Goal: Task Accomplishment & Management: Manage account settings

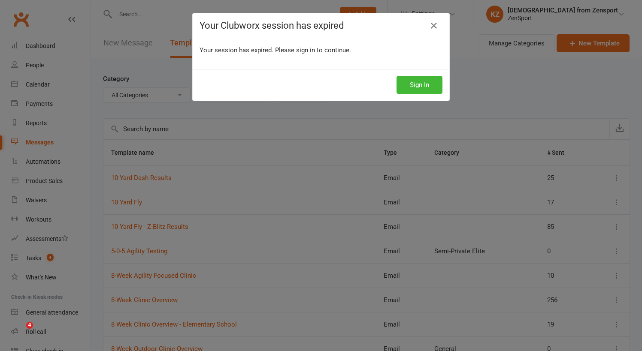
select select "100"
click at [418, 82] on button "Sign In" at bounding box center [419, 85] width 46 height 18
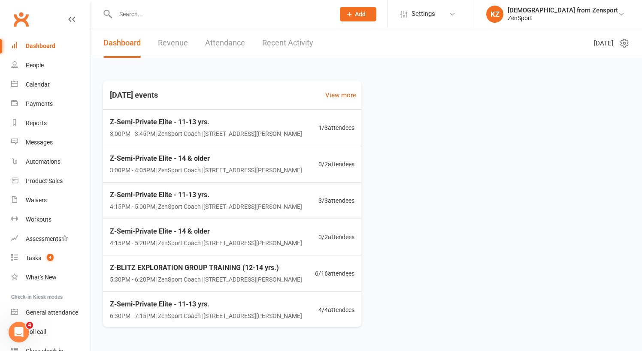
click at [137, 10] on input "text" at bounding box center [221, 14] width 216 height 12
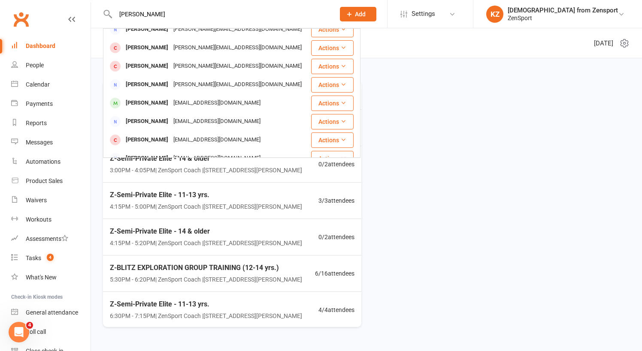
scroll to position [85, 0]
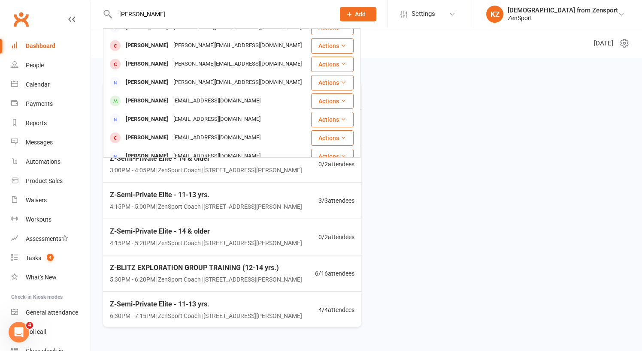
type input "matt g"
click at [186, 100] on div "debg1379@gmail.com" at bounding box center [217, 101] width 92 height 12
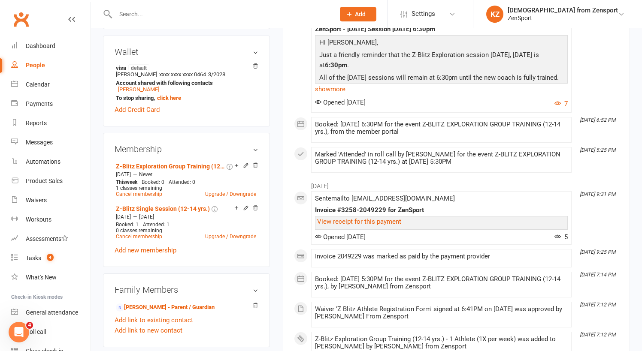
scroll to position [261, 0]
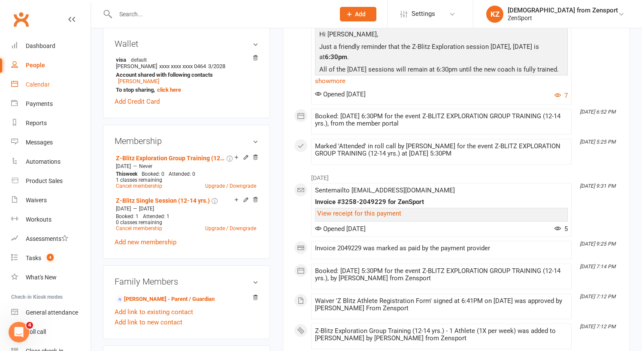
click at [42, 85] on div "Calendar" at bounding box center [38, 84] width 24 height 7
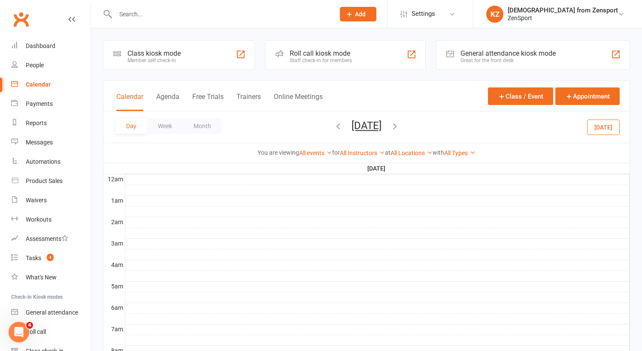
click at [597, 127] on button "[DATE]" at bounding box center [603, 126] width 33 height 15
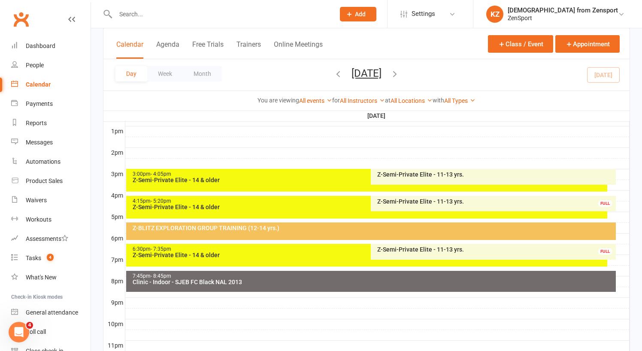
scroll to position [331, 0]
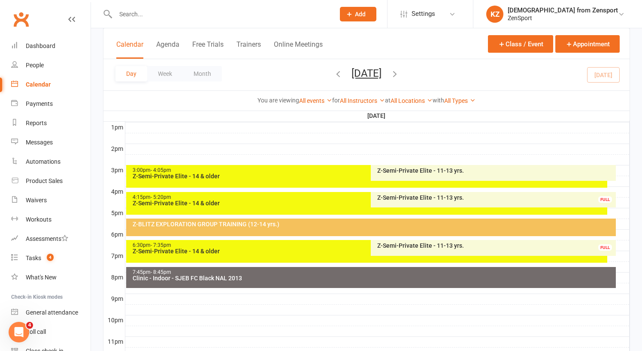
click at [350, 224] on div "Z-BLITZ EXPLORATION GROUP TRAINING (12-14 yrs.)" at bounding box center [373, 224] width 482 height 6
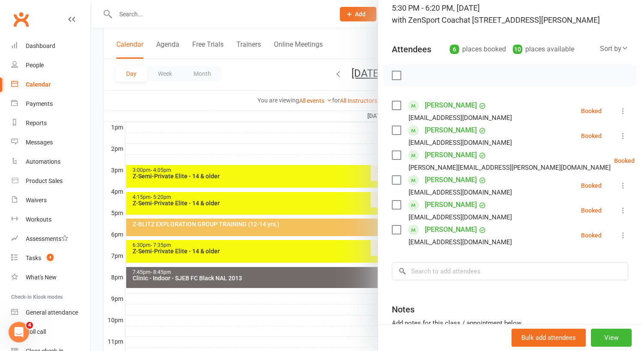
scroll to position [69, 0]
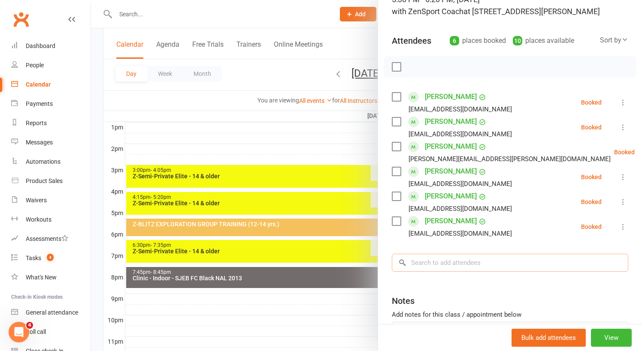
click at [441, 262] on input "search" at bounding box center [510, 263] width 236 height 18
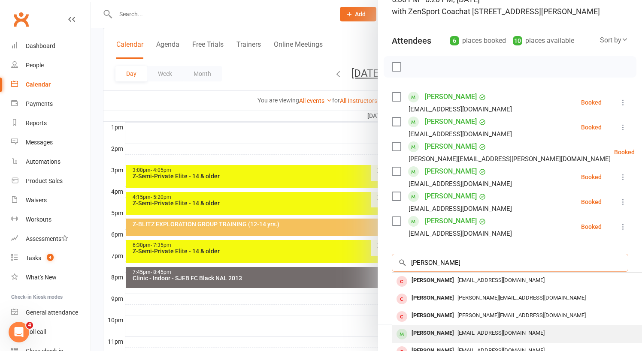
type input "matt g"
click at [465, 330] on span "debg1379@gmail.com" at bounding box center [500, 333] width 87 height 6
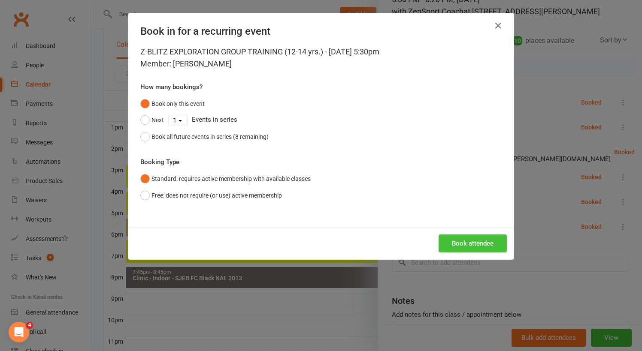
click at [471, 242] on button "Book attendee" at bounding box center [472, 244] width 68 height 18
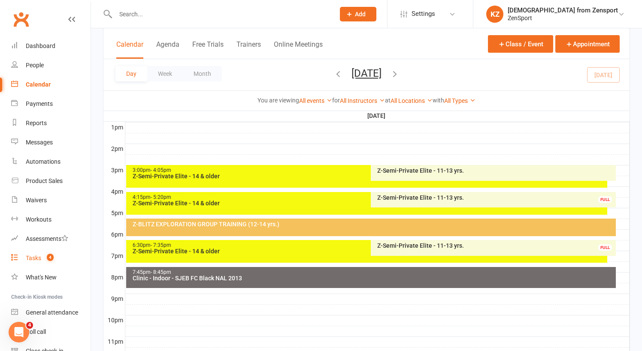
click at [40, 257] on div "Tasks" at bounding box center [33, 258] width 15 height 7
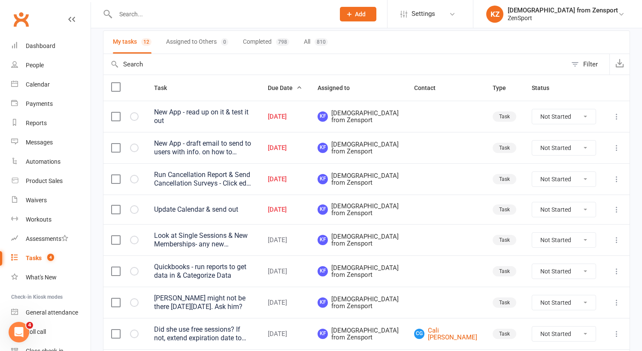
scroll to position [66, 0]
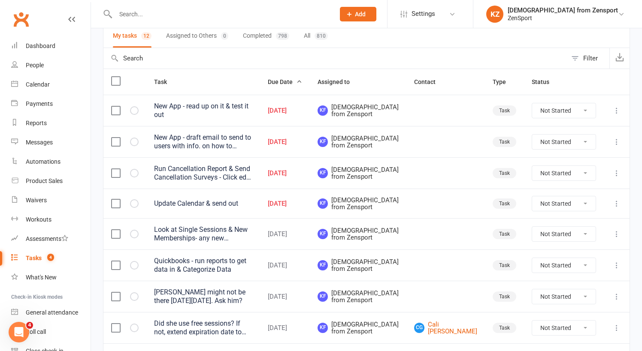
click at [211, 208] on div "Update Calendar & send out" at bounding box center [203, 203] width 98 height 9
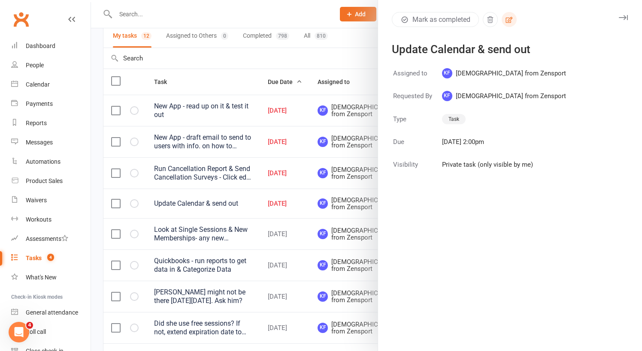
click at [512, 21] on icon "button" at bounding box center [509, 20] width 8 height 8
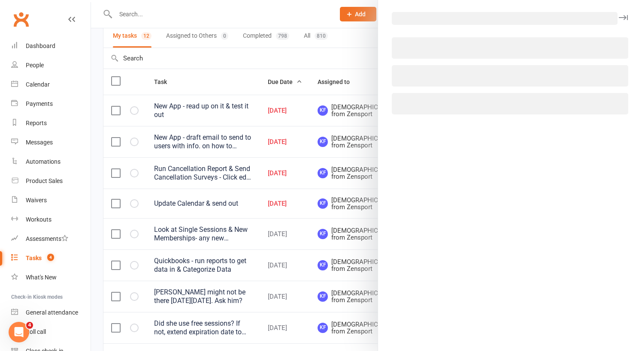
select select "43198"
select select "9788"
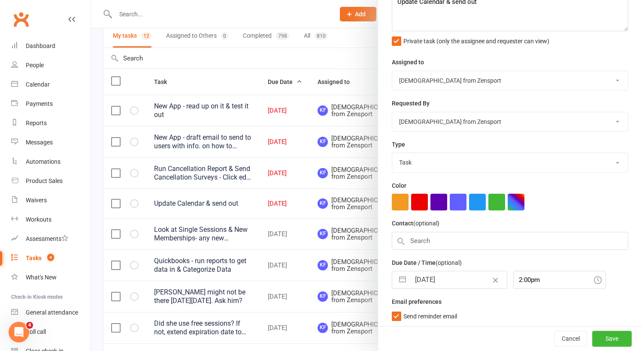
click at [448, 273] on input "13 Oct 2025" at bounding box center [458, 280] width 97 height 17
select select "8"
select select "2025"
select select "9"
select select "2025"
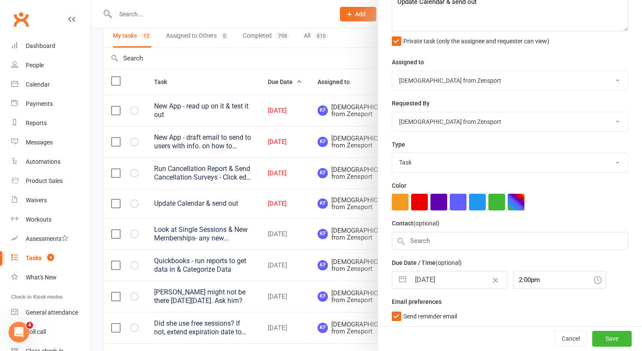
select select "10"
select select "2025"
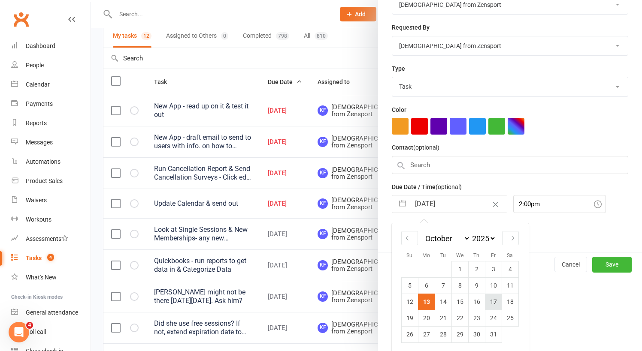
click at [491, 300] on td "17" at bounding box center [493, 302] width 17 height 16
type input "17 Oct 2025"
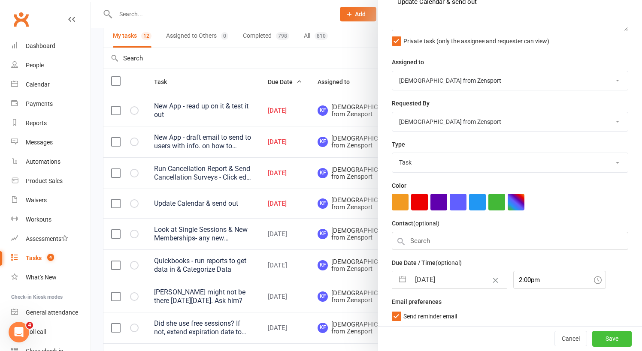
click at [610, 342] on button "Save" at bounding box center [611, 339] width 39 height 15
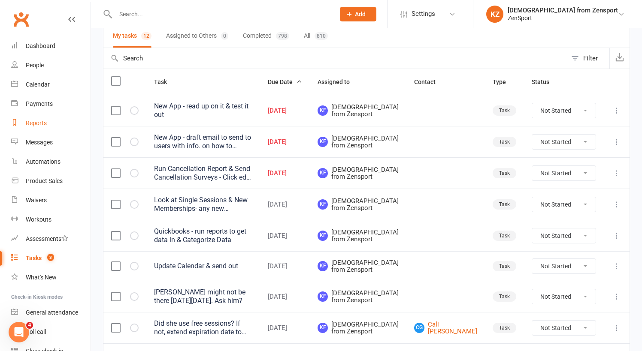
click at [42, 120] on div "Reports" at bounding box center [36, 123] width 21 height 7
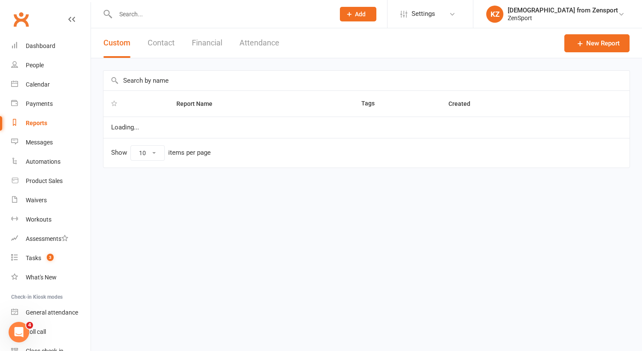
select select "100"
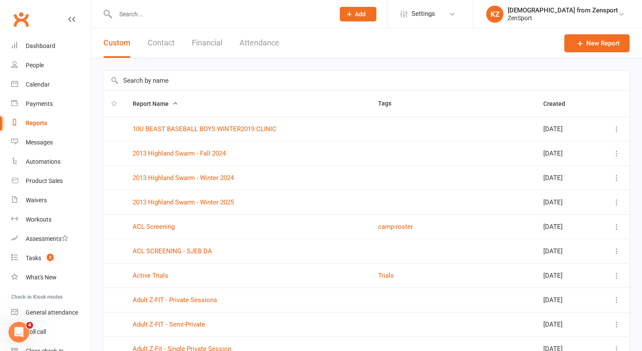
click at [34, 121] on div "Reports" at bounding box center [36, 123] width 21 height 7
click at [141, 76] on input "text" at bounding box center [366, 81] width 526 height 20
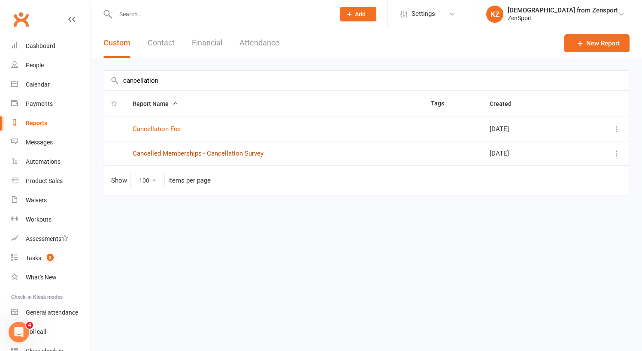
type input "cancellation"
click at [173, 155] on link "Cancelled Memberships - Cancellation Survey" at bounding box center [198, 154] width 131 height 8
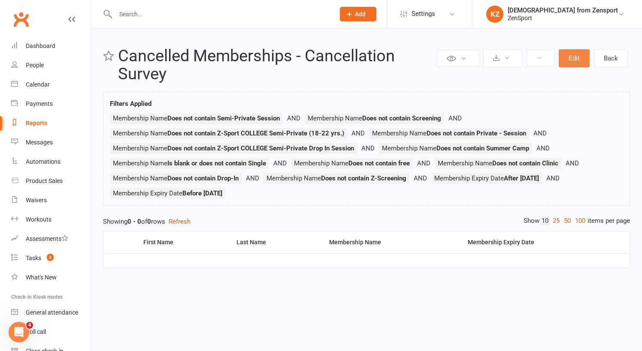
click at [575, 60] on button "Edit" at bounding box center [574, 58] width 31 height 18
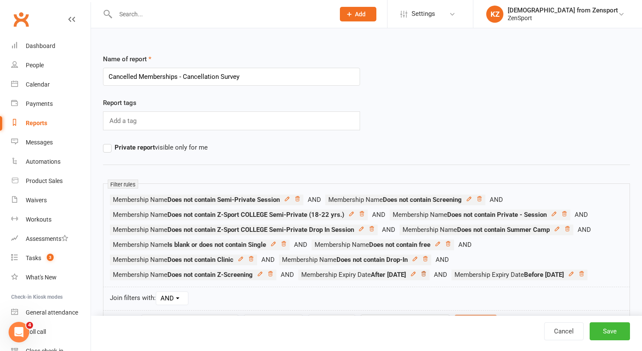
click at [426, 274] on icon at bounding box center [423, 274] width 6 height 6
click at [430, 272] on icon at bounding box center [428, 274] width 4 height 5
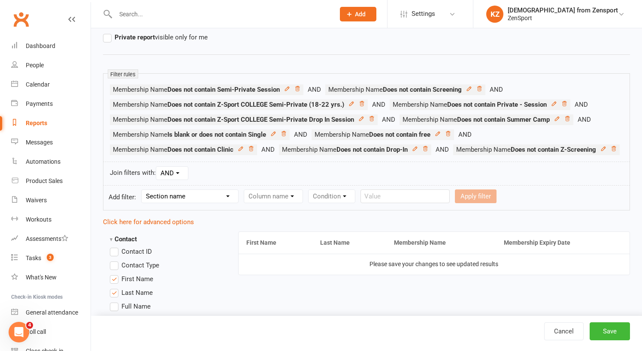
scroll to position [148, 0]
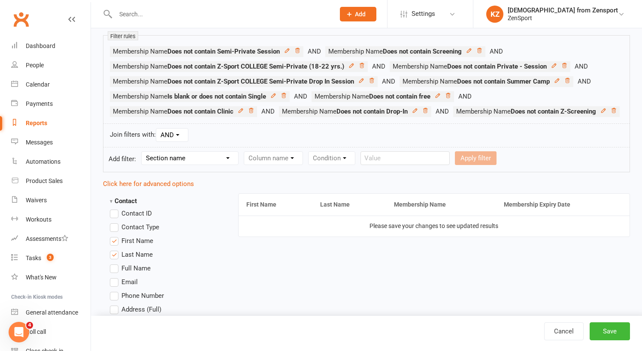
select select "10"
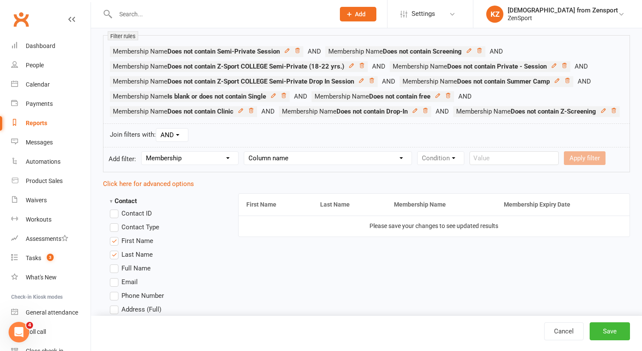
select select "6"
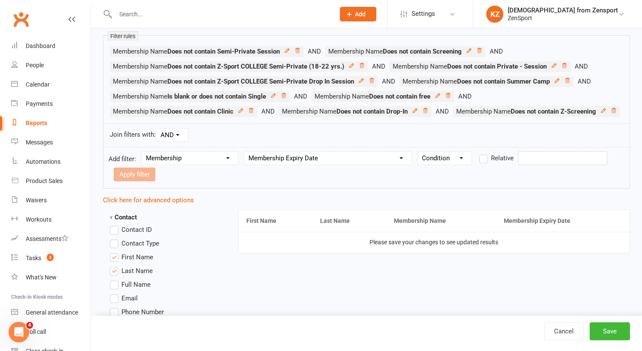
select select "3"
click at [531, 165] on input "text" at bounding box center [562, 158] width 89 height 14
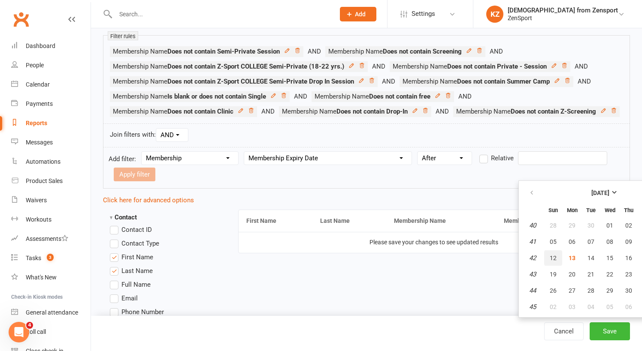
click at [554, 257] on span "12" at bounding box center [553, 258] width 7 height 7
type input "12 Oct 2025"
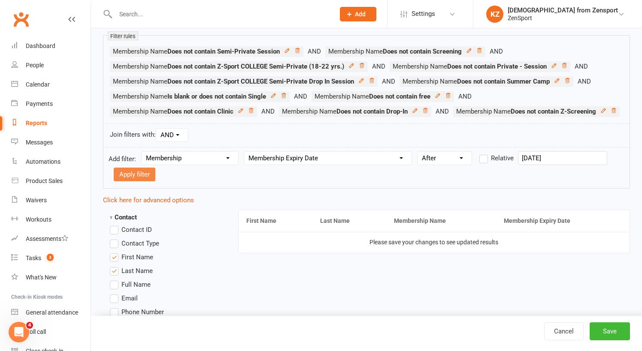
click at [148, 181] on button "Apply filter" at bounding box center [135, 175] width 42 height 14
select select
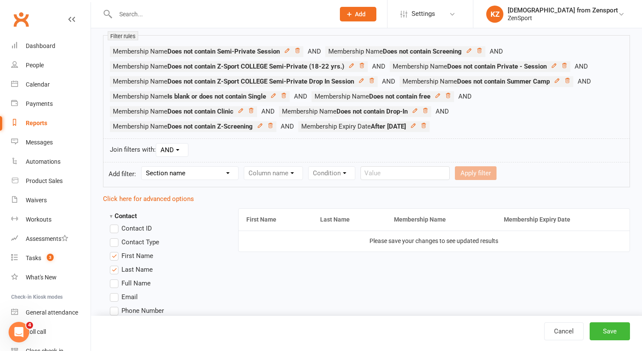
select select "10"
select select "6"
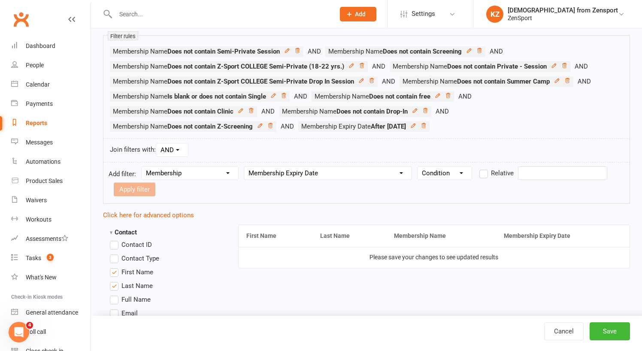
select select "2"
click at [530, 170] on input "text" at bounding box center [562, 173] width 89 height 14
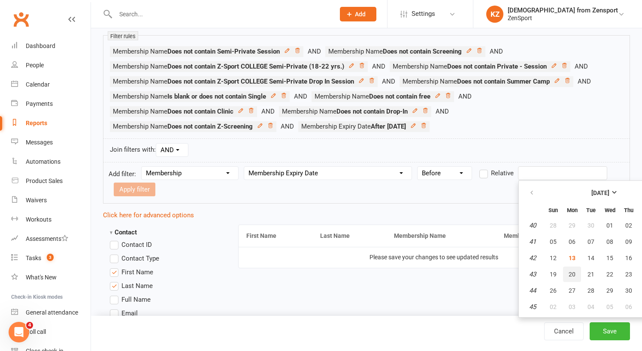
click at [576, 272] on button "20" at bounding box center [572, 274] width 18 height 15
type input "20 Oct 2025"
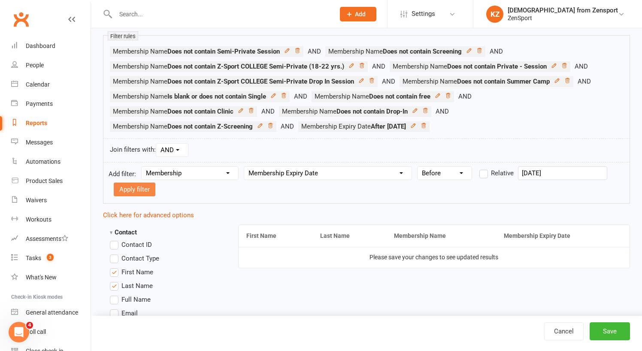
click at [141, 186] on button "Apply filter" at bounding box center [135, 190] width 42 height 14
select select
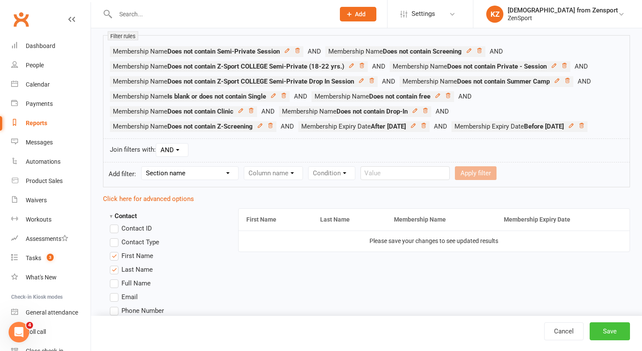
click at [605, 331] on button "Save" at bounding box center [609, 332] width 40 height 18
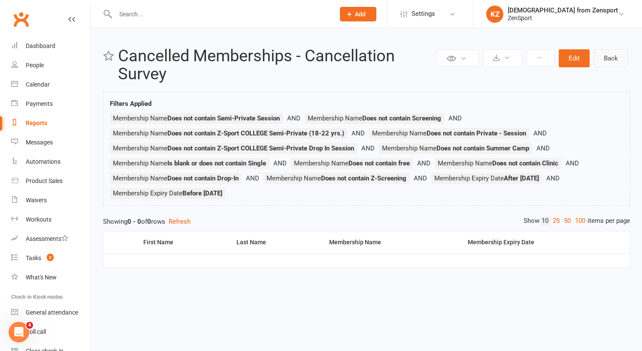
click at [617, 58] on link "Back" at bounding box center [611, 58] width 34 height 18
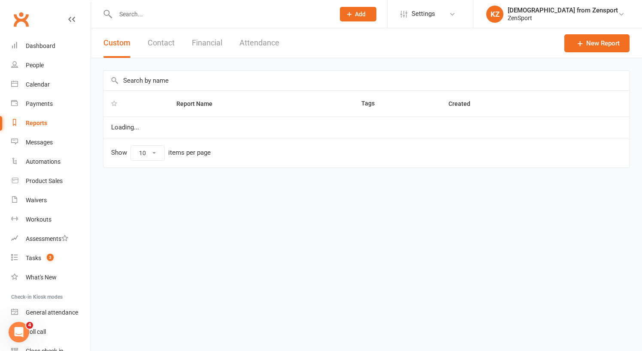
select select "100"
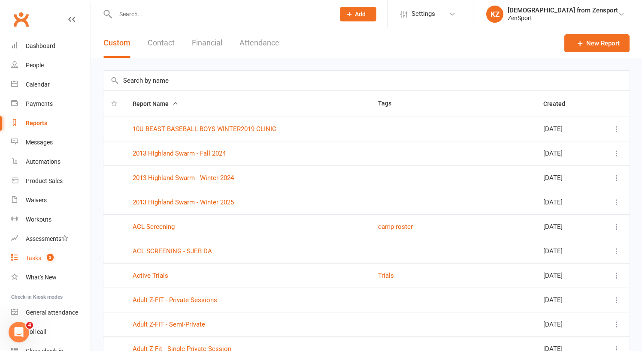
click at [37, 256] on div "Tasks" at bounding box center [33, 258] width 15 height 7
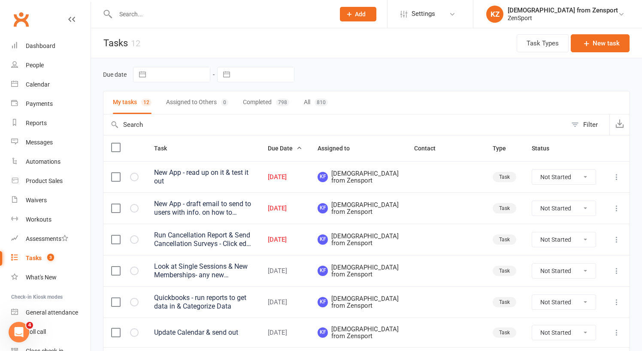
click at [214, 247] on div "Run Cancellation Report & Send Cancellation Surveys - Click edit in the report …" at bounding box center [203, 239] width 98 height 17
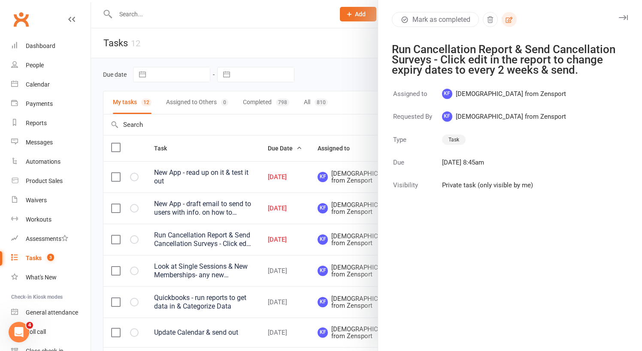
click at [510, 18] on icon "button" at bounding box center [509, 20] width 8 height 8
select select "43198"
select select "9788"
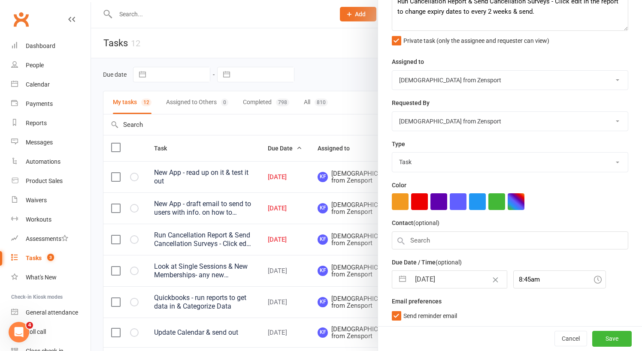
select select "8"
select select "2025"
select select "9"
select select "2025"
select select "10"
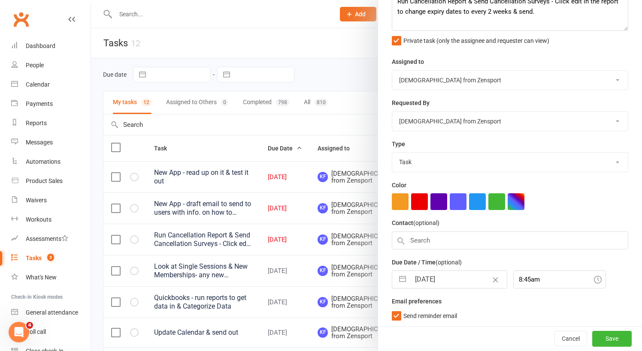
select select "2025"
click at [443, 277] on input "13 Oct 2025" at bounding box center [458, 280] width 97 height 17
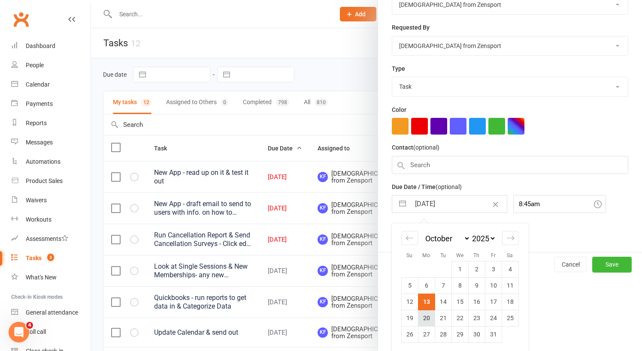
click at [424, 317] on td "20" at bounding box center [426, 318] width 17 height 16
type input "20 Oct 2025"
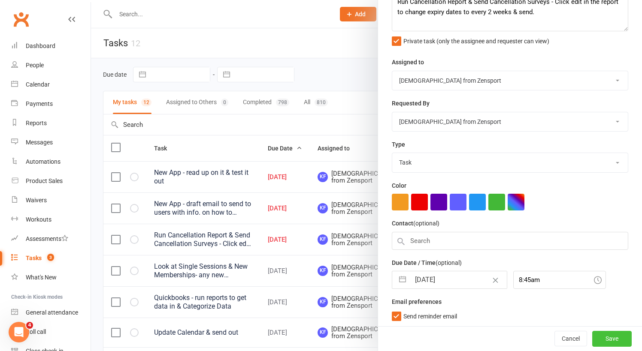
click at [612, 338] on button "Save" at bounding box center [611, 339] width 39 height 15
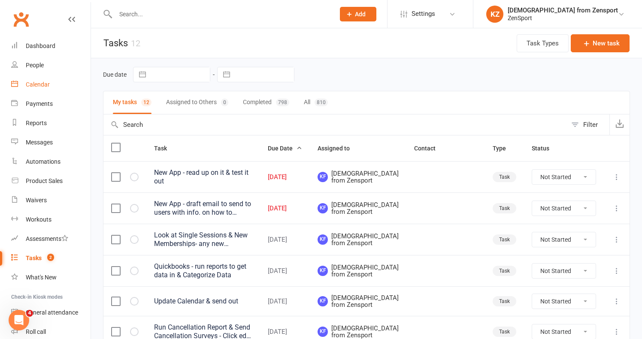
click at [40, 83] on div "Calendar" at bounding box center [38, 84] width 24 height 7
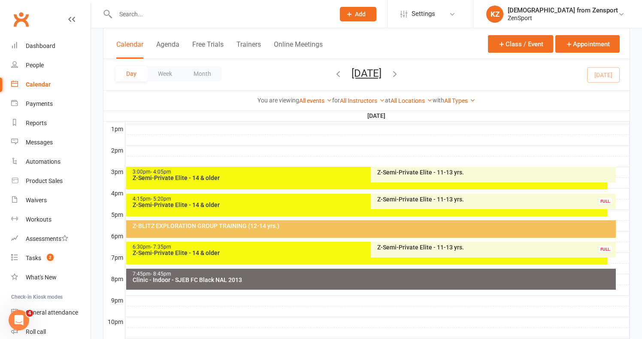
scroll to position [319, 0]
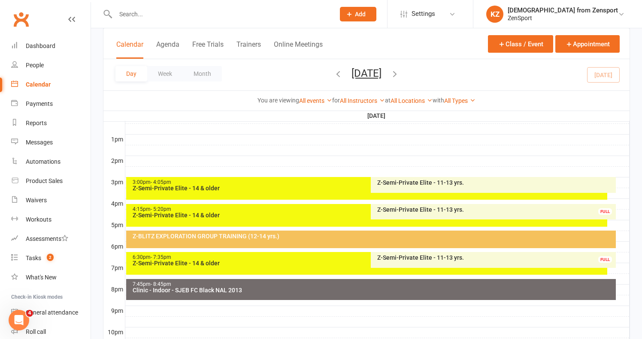
click at [421, 181] on div "Z-Semi-Private Elite - 11-13 yrs." at bounding box center [495, 183] width 237 height 6
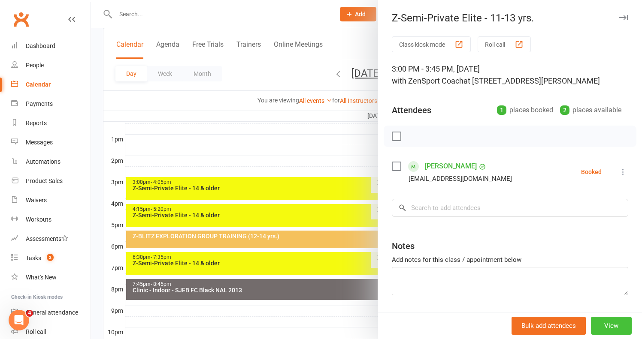
click at [618, 326] on button "View" at bounding box center [611, 326] width 41 height 18
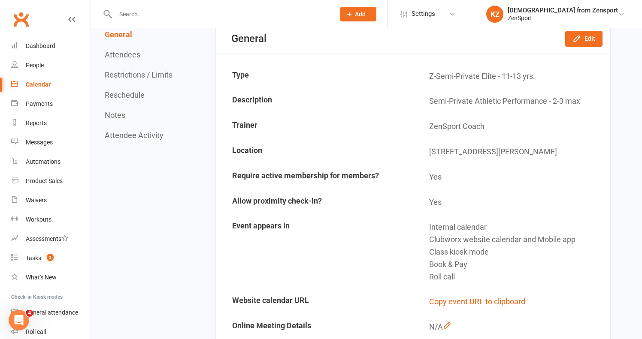
scroll to position [90, 0]
click at [581, 34] on icon "button" at bounding box center [576, 37] width 9 height 9
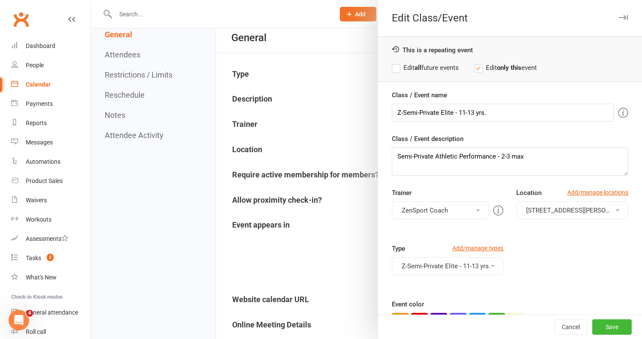
click at [450, 211] on button "ZenSport Coach" at bounding box center [440, 211] width 97 height 18
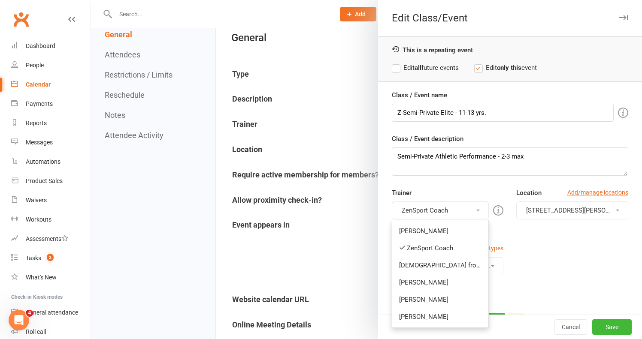
click at [522, 254] on div "Type Add/manage types Z-Semi-Private Elite - 11-13 yrs. Adult Fitness Clinic Sc…" at bounding box center [509, 272] width 249 height 56
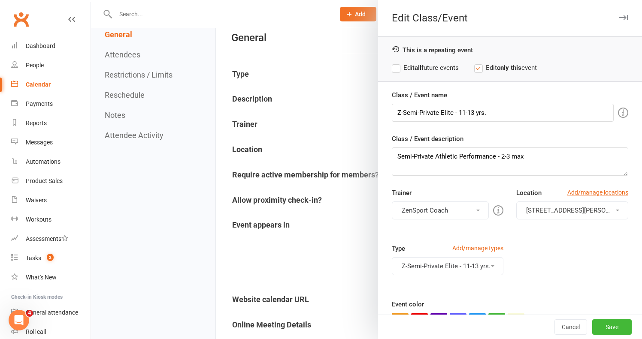
click at [546, 210] on span "[STREET_ADDRESS][PERSON_NAME]" at bounding box center [579, 211] width 107 height 8
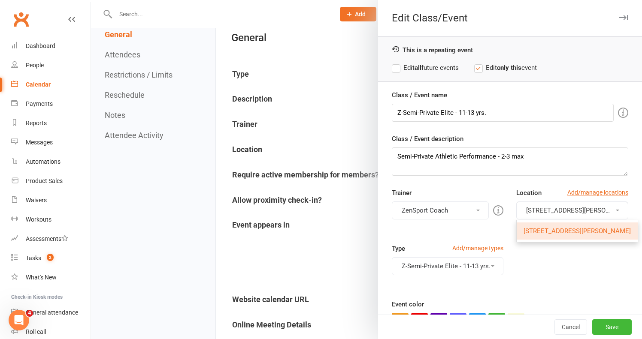
click at [547, 260] on div "Type Add/manage types Z-Semi-Private Elite - 11-13 yrs. Adult Fitness Clinic Sc…" at bounding box center [509, 272] width 249 height 56
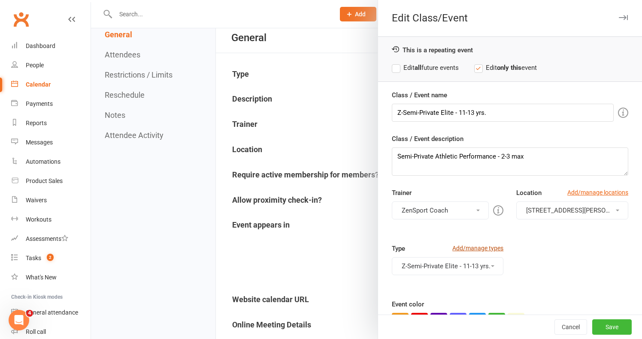
click at [478, 247] on link "Add/manage types" at bounding box center [477, 248] width 51 height 9
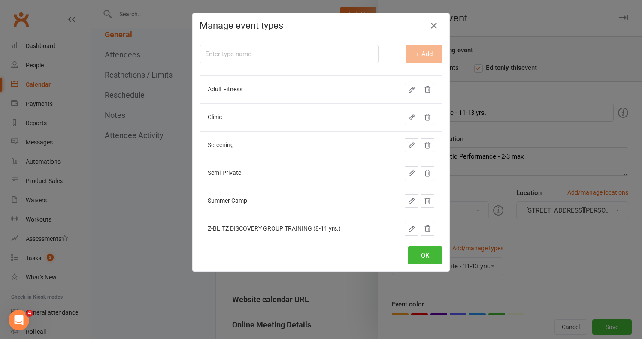
click at [413, 142] on icon "button" at bounding box center [412, 146] width 8 height 8
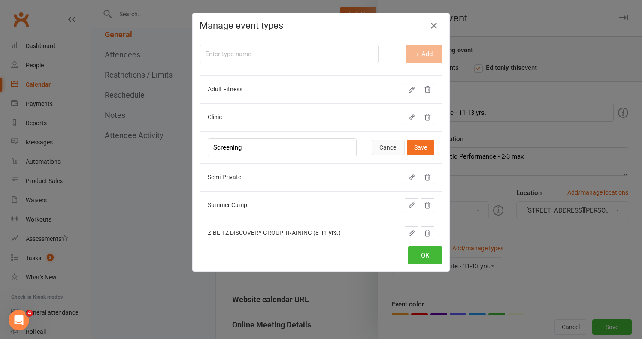
click at [390, 143] on button "Cancel" at bounding box center [388, 147] width 33 height 15
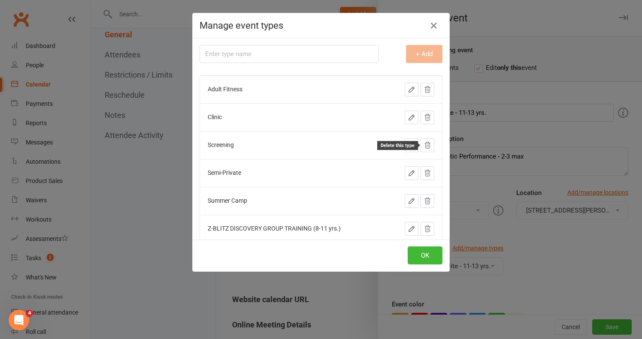
click at [429, 143] on icon at bounding box center [428, 145] width 6 height 6
click at [425, 254] on button "OK" at bounding box center [425, 256] width 35 height 18
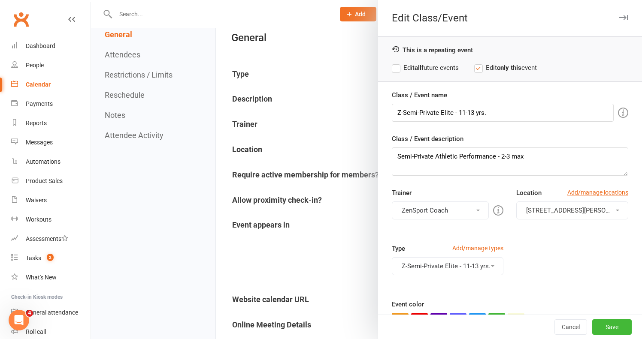
click at [329, 95] on div at bounding box center [366, 169] width 551 height 339
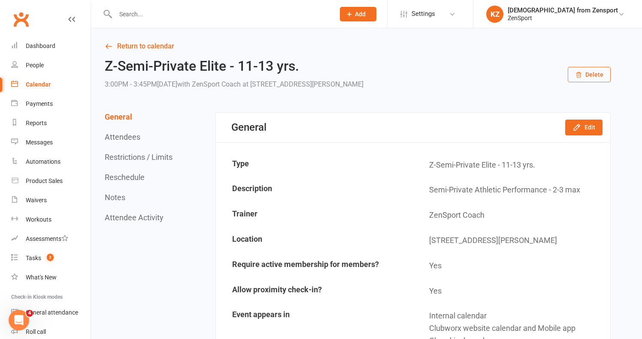
scroll to position [0, 0]
click at [161, 46] on link "Return to calendar" at bounding box center [358, 46] width 506 height 12
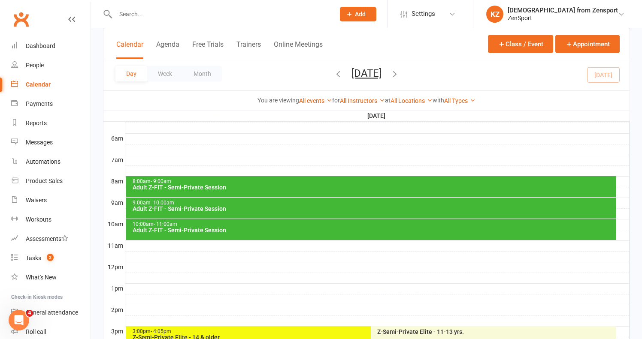
scroll to position [185, 0]
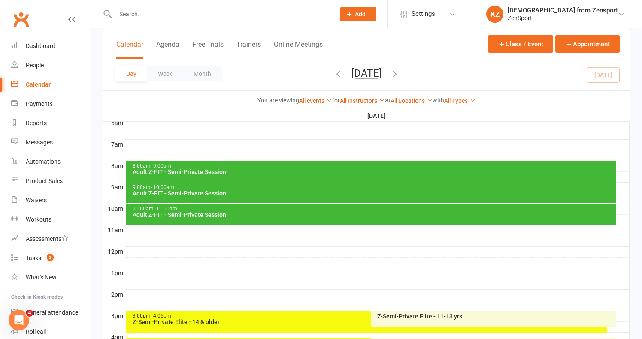
click at [406, 165] on div "8:00am - 9:00am" at bounding box center [373, 166] width 482 height 6
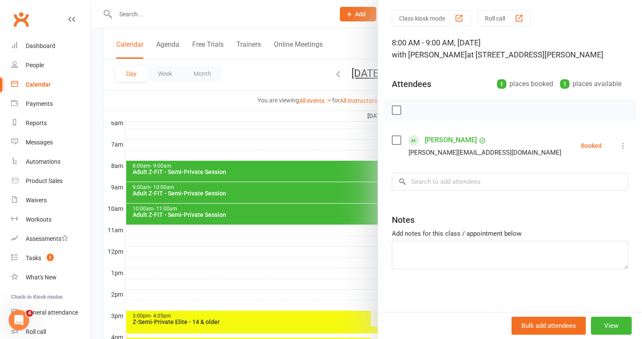
scroll to position [26, 0]
click at [614, 326] on button "View" at bounding box center [611, 326] width 41 height 18
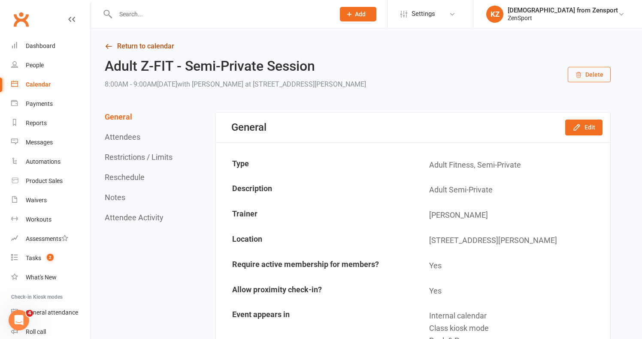
click at [159, 46] on link "Return to calendar" at bounding box center [358, 46] width 506 height 12
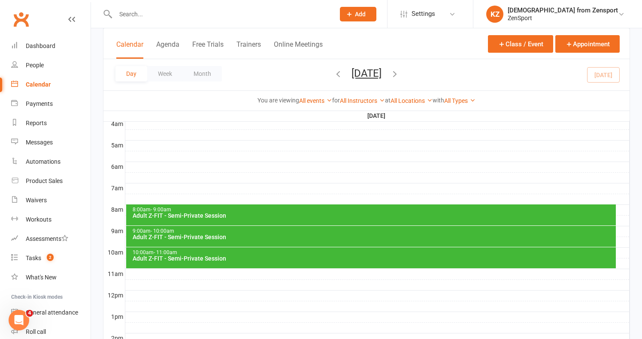
scroll to position [145, 0]
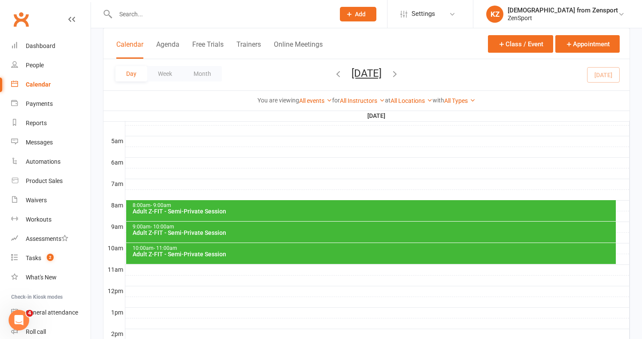
click at [356, 207] on div "8:00am - 9:00am" at bounding box center [373, 206] width 482 height 6
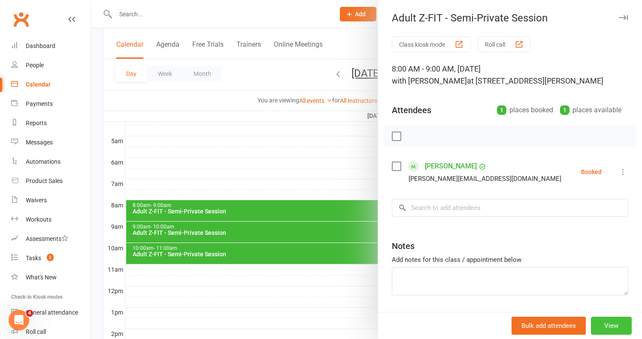
click at [615, 323] on button "View" at bounding box center [611, 326] width 41 height 18
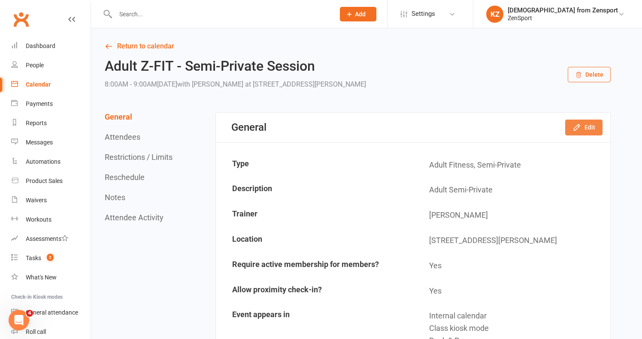
click at [582, 129] on button "Edit" at bounding box center [583, 127] width 37 height 15
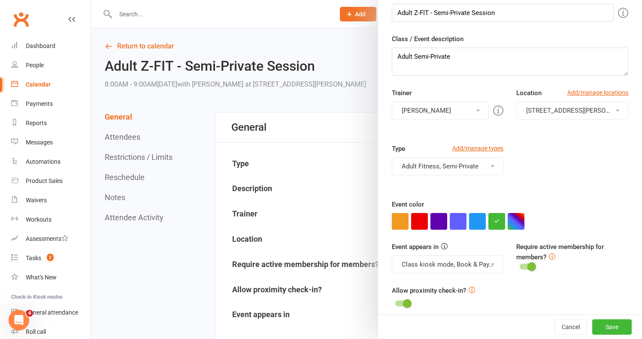
scroll to position [103, 0]
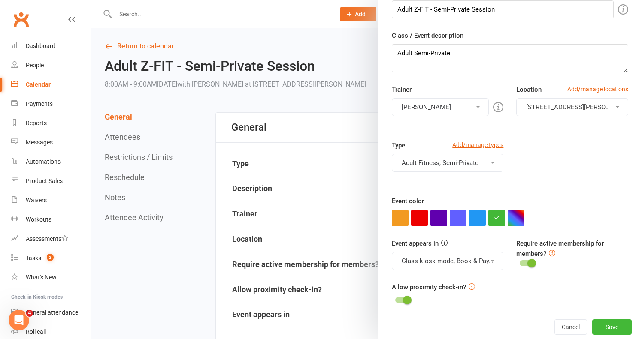
click at [462, 160] on button "Adult Fitness, Semi-Private" at bounding box center [448, 163] width 112 height 18
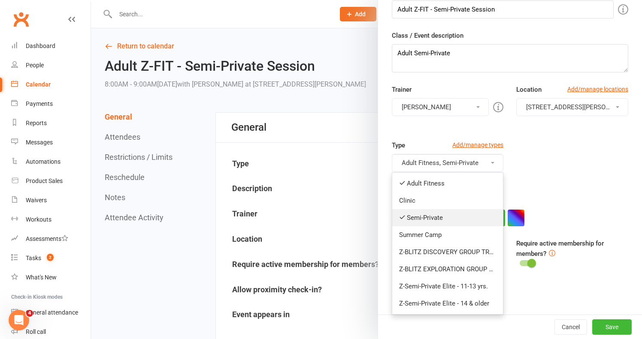
click at [438, 218] on link "Semi-Private" at bounding box center [447, 217] width 111 height 17
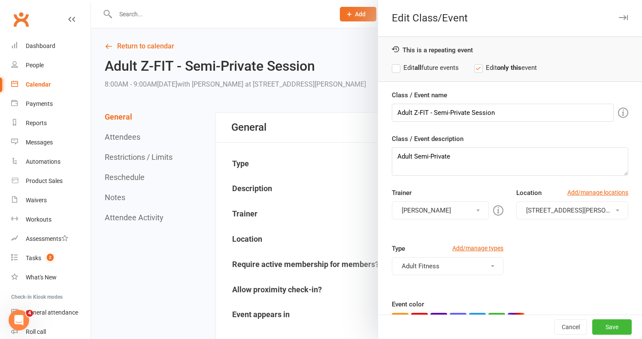
scroll to position [0, 0]
click at [443, 67] on label "Edit all future events" at bounding box center [425, 68] width 67 height 10
click at [613, 323] on button "Save" at bounding box center [611, 327] width 39 height 15
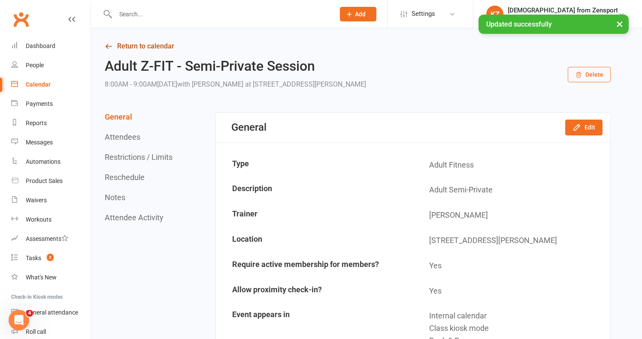
click at [168, 43] on link "Return to calendar" at bounding box center [358, 46] width 506 height 12
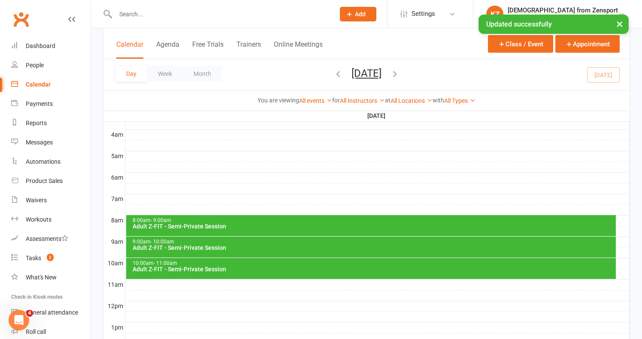
scroll to position [145, 0]
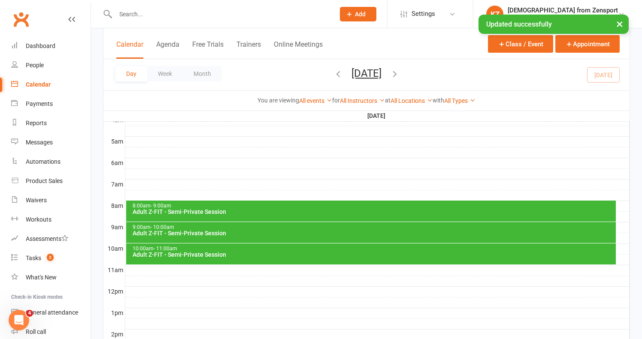
click at [428, 228] on div "9:00am - 10:00am" at bounding box center [373, 228] width 482 height 6
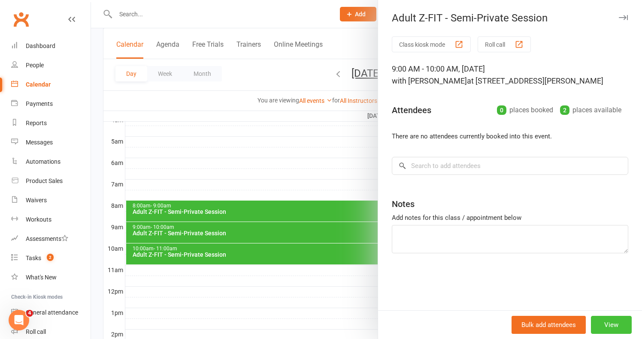
click at [603, 320] on button "View" at bounding box center [611, 325] width 41 height 18
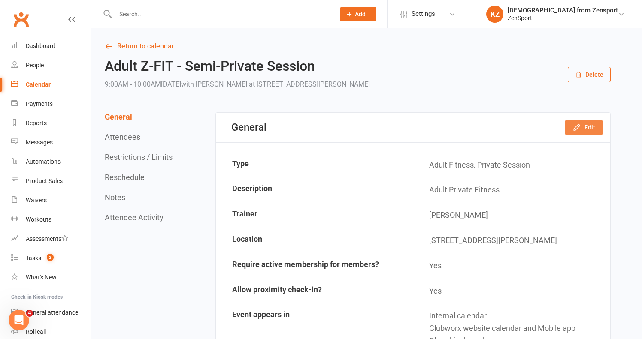
click at [580, 126] on icon "button" at bounding box center [576, 127] width 9 height 9
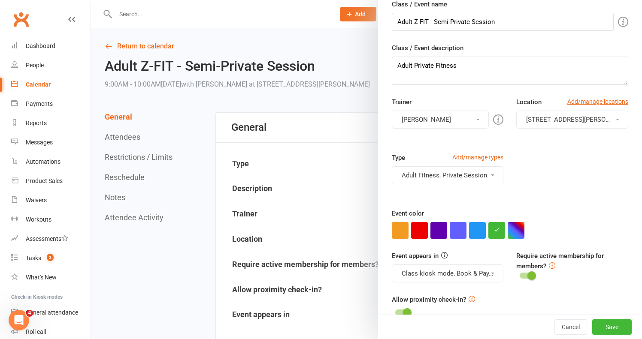
scroll to position [99, 0]
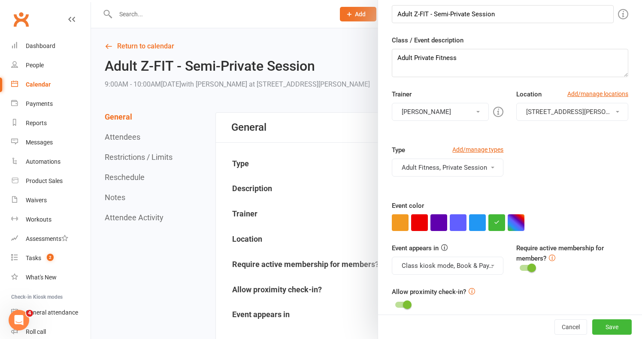
click at [471, 169] on button "Adult Fitness, Private Session" at bounding box center [448, 168] width 112 height 18
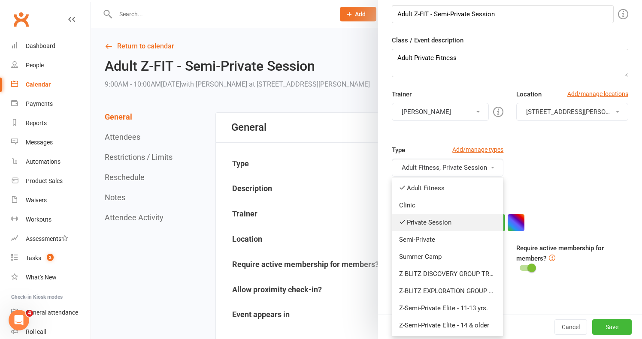
click at [441, 220] on link "Private Session" at bounding box center [447, 222] width 111 height 17
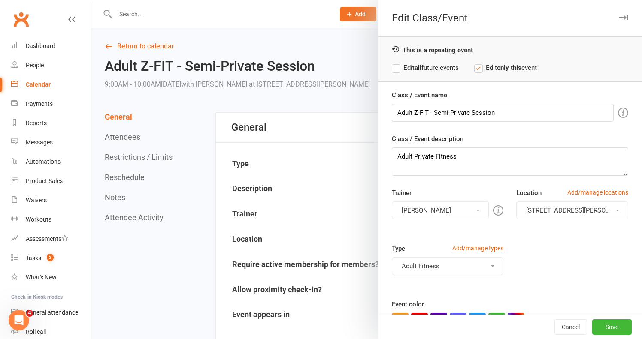
scroll to position [0, 0]
click at [425, 65] on label "Edit all future events" at bounding box center [425, 68] width 67 height 10
click at [622, 325] on button "Save" at bounding box center [611, 327] width 39 height 15
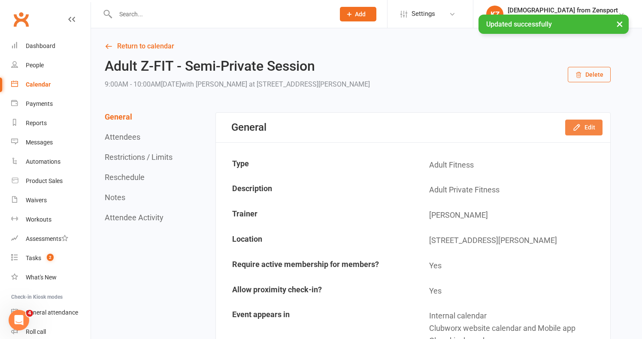
click at [578, 124] on icon "button" at bounding box center [576, 127] width 9 height 9
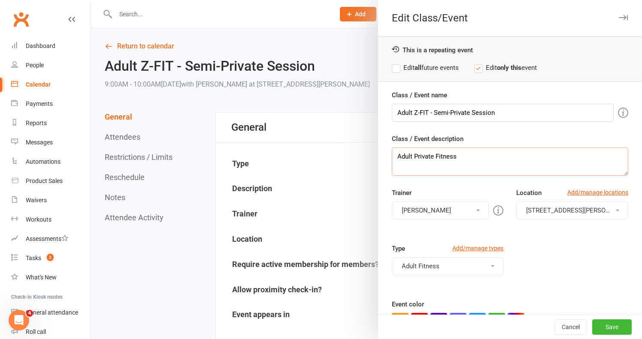
click at [415, 156] on textarea "Adult Private Fitness" at bounding box center [510, 162] width 236 height 28
type textarea "Adult Semi-Private Fitness"
click at [435, 67] on label "Edit all future events" at bounding box center [425, 68] width 67 height 10
click at [620, 323] on button "Save" at bounding box center [611, 327] width 39 height 15
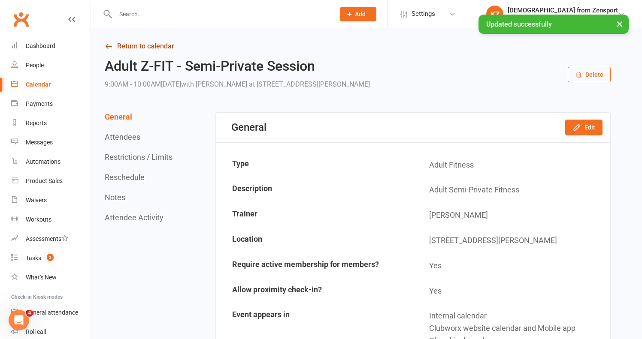
click at [152, 44] on link "Return to calendar" at bounding box center [358, 46] width 506 height 12
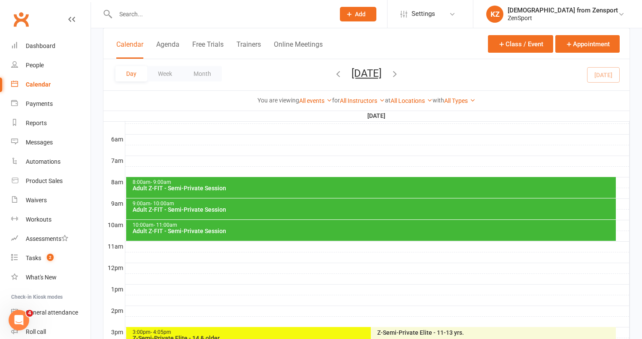
scroll to position [177, 0]
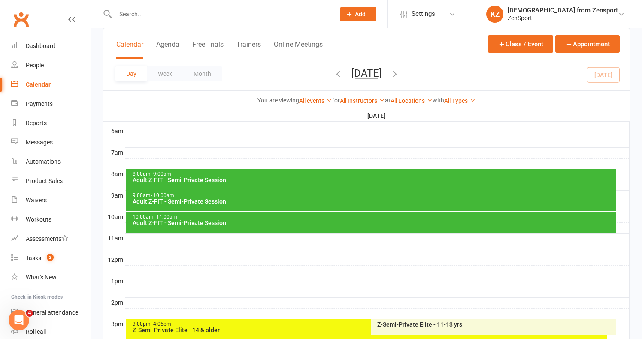
click at [375, 219] on div "10:00am - 11:00am" at bounding box center [373, 217] width 482 height 6
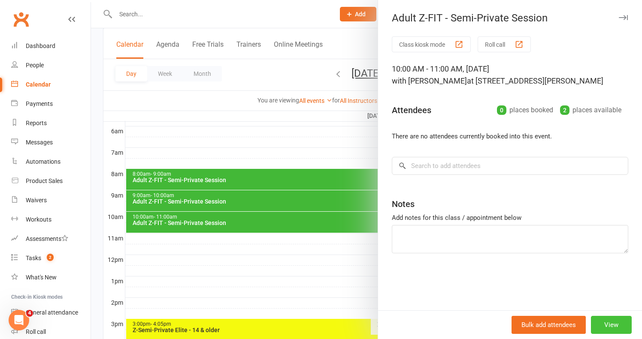
click at [606, 323] on button "View" at bounding box center [611, 325] width 41 height 18
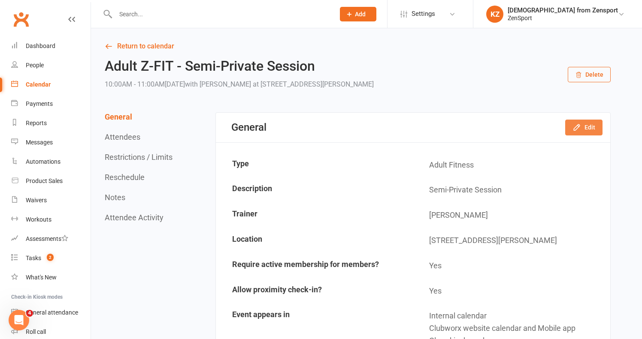
click at [581, 127] on icon "button" at bounding box center [576, 127] width 9 height 9
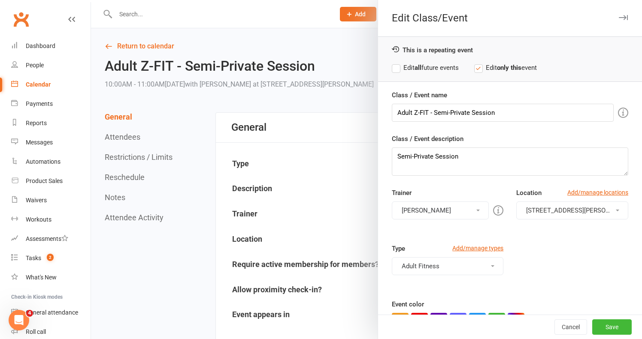
click at [435, 68] on label "Edit all future events" at bounding box center [425, 68] width 67 height 10
click at [611, 326] on button "Save" at bounding box center [611, 327] width 39 height 15
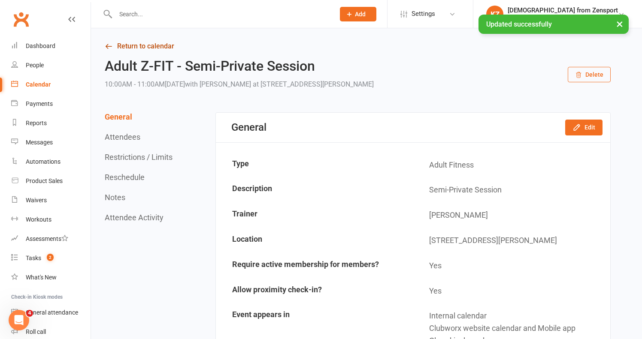
click at [135, 42] on link "Return to calendar" at bounding box center [358, 46] width 506 height 12
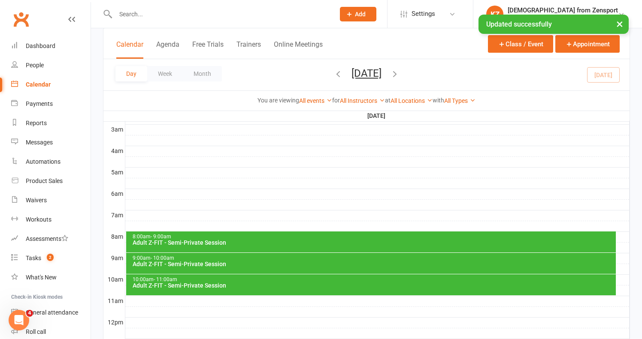
scroll to position [124, 0]
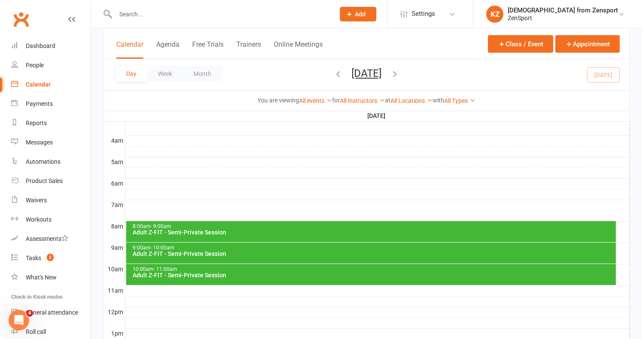
click at [369, 269] on div "10:00am - 11:00am" at bounding box center [373, 270] width 482 height 6
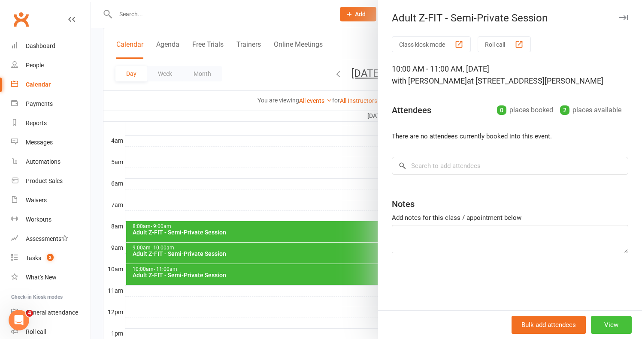
click at [613, 323] on button "View" at bounding box center [611, 325] width 41 height 18
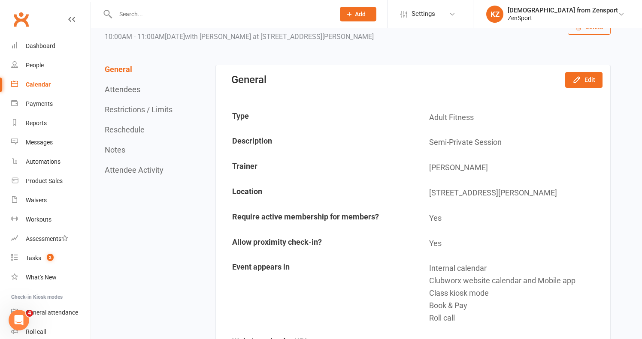
scroll to position [46, 0]
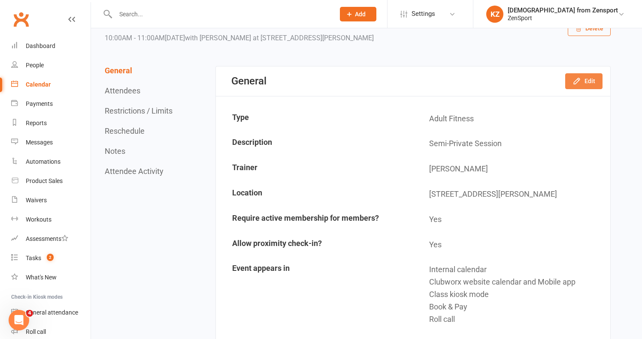
click at [586, 79] on button "Edit" at bounding box center [583, 80] width 37 height 15
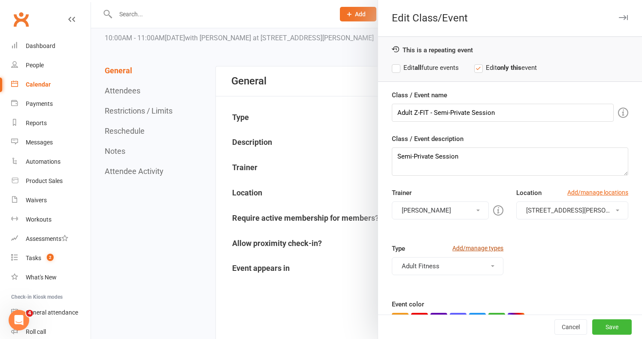
click at [480, 247] on link "Add/manage types" at bounding box center [477, 248] width 51 height 9
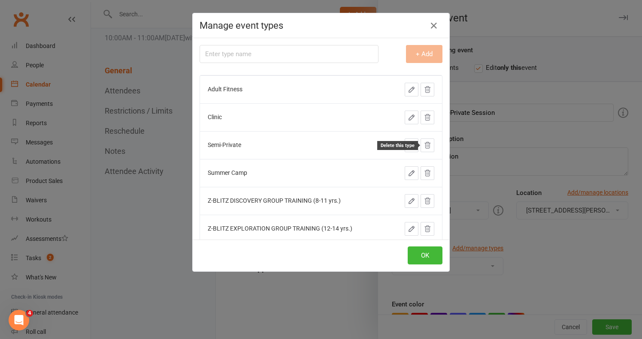
click at [428, 144] on icon at bounding box center [427, 146] width 8 height 8
click at [429, 142] on icon at bounding box center [428, 145] width 6 height 6
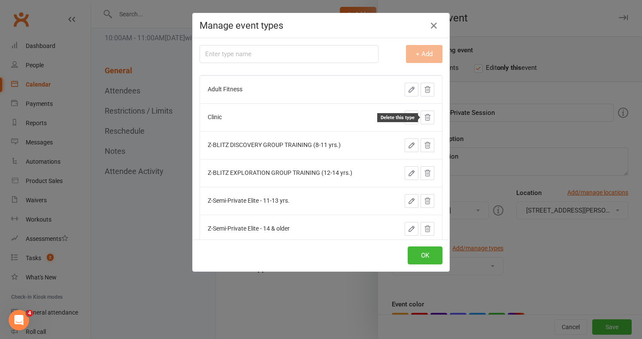
click at [429, 113] on button at bounding box center [427, 118] width 14 height 14
click at [435, 254] on button "OK" at bounding box center [425, 256] width 35 height 18
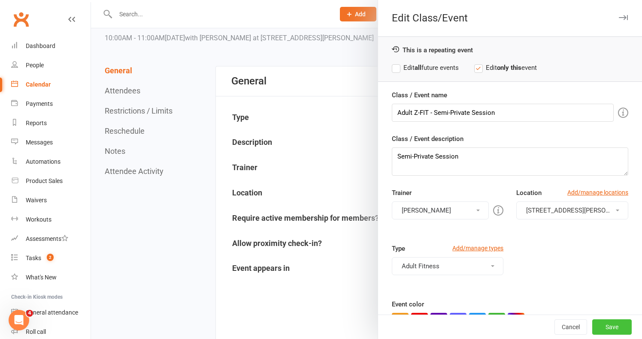
click at [606, 326] on button "Save" at bounding box center [611, 327] width 39 height 15
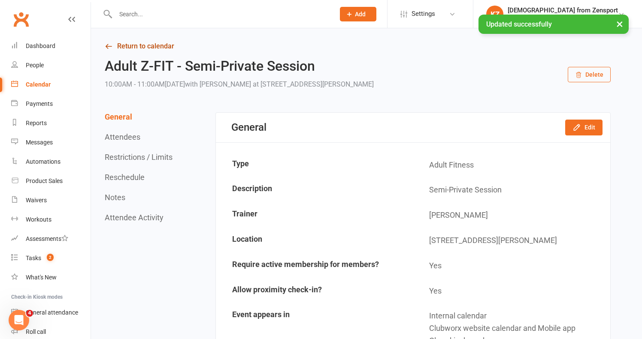
click at [138, 42] on link "Return to calendar" at bounding box center [358, 46] width 506 height 12
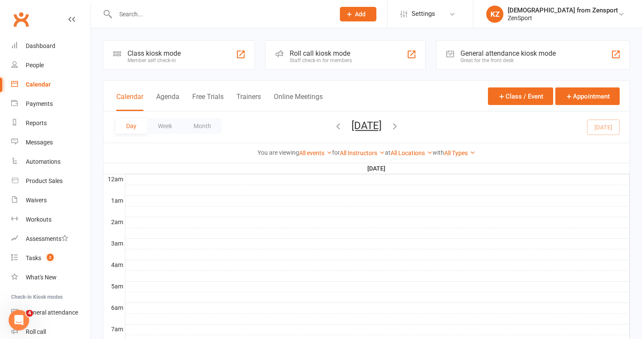
click at [399, 125] on icon "button" at bounding box center [394, 125] width 9 height 9
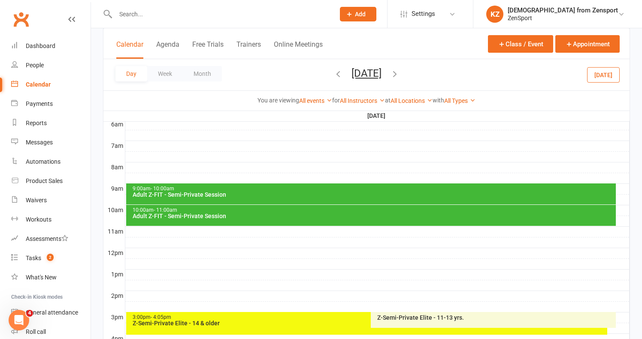
scroll to position [185, 0]
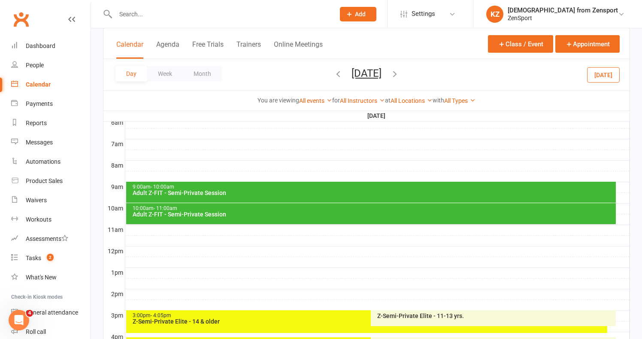
click at [375, 214] on div "Adult Z-FIT - Semi-Private Session" at bounding box center [373, 214] width 482 height 6
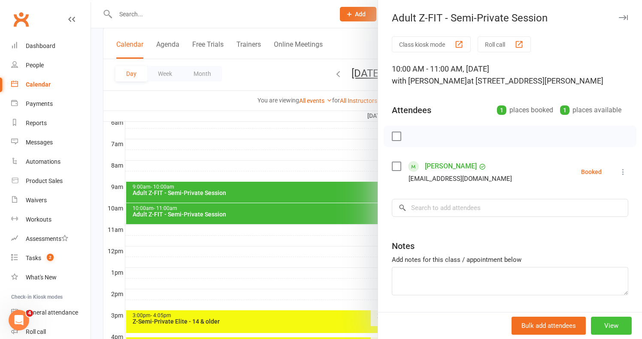
click at [613, 326] on button "View" at bounding box center [611, 326] width 41 height 18
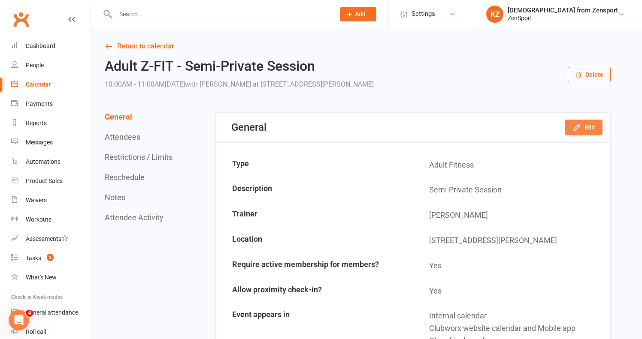
click at [578, 127] on icon "button" at bounding box center [576, 127] width 9 height 9
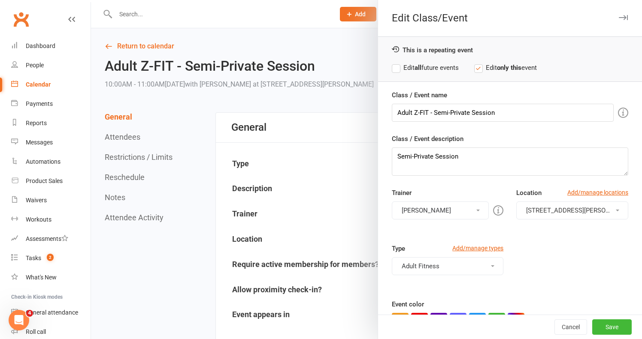
click at [473, 206] on button "Duarte Monteiro" at bounding box center [440, 211] width 97 height 18
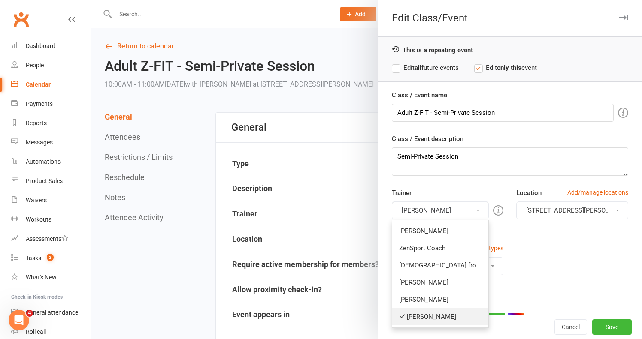
click at [444, 314] on link "Duarte Monteiro" at bounding box center [440, 316] width 97 height 17
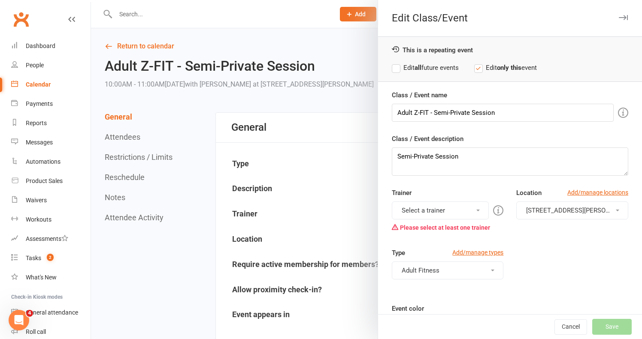
click at [453, 210] on button "Select a trainer" at bounding box center [440, 211] width 97 height 18
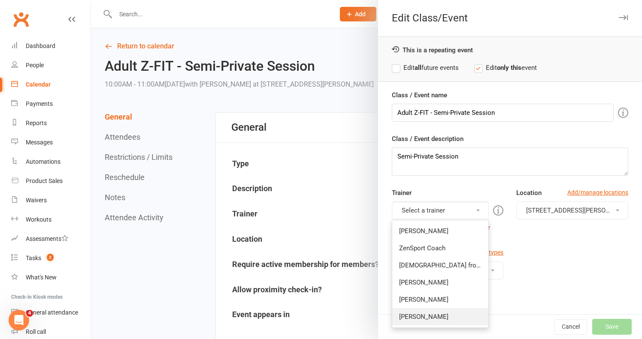
click at [448, 315] on link "Duarte Monteiro" at bounding box center [440, 316] width 97 height 17
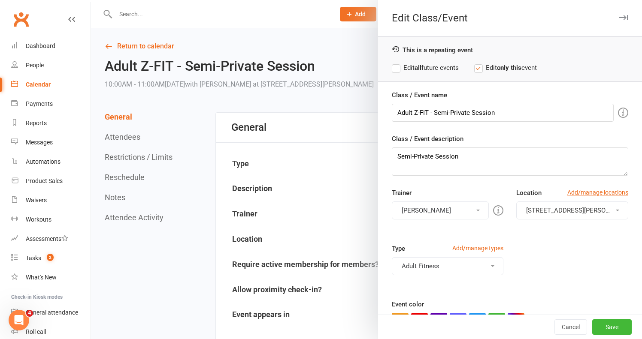
click at [447, 66] on label "Edit all future events" at bounding box center [425, 68] width 67 height 10
click at [603, 326] on button "Save" at bounding box center [611, 327] width 39 height 15
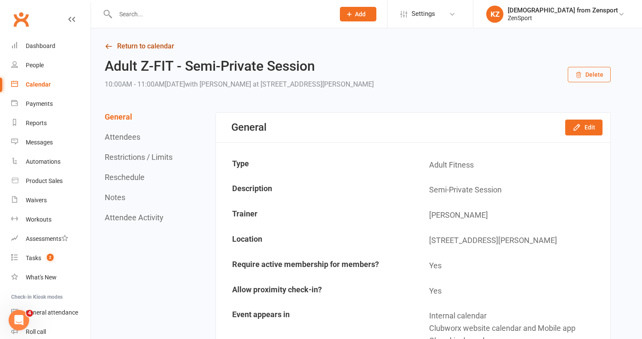
click at [166, 44] on link "Return to calendar" at bounding box center [358, 46] width 506 height 12
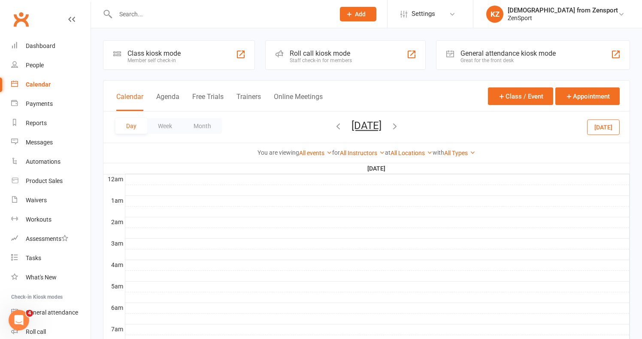
click at [600, 128] on button "[DATE]" at bounding box center [603, 126] width 33 height 15
click at [399, 124] on icon "button" at bounding box center [394, 125] width 9 height 9
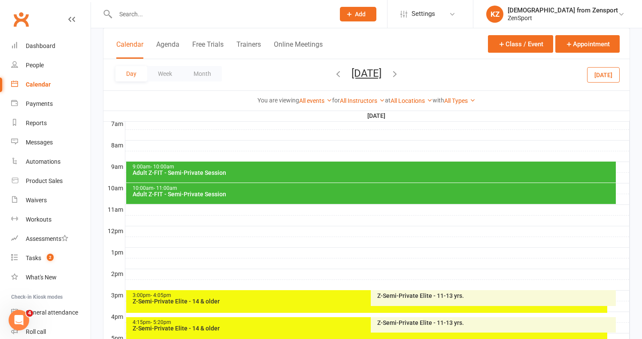
scroll to position [211, 0]
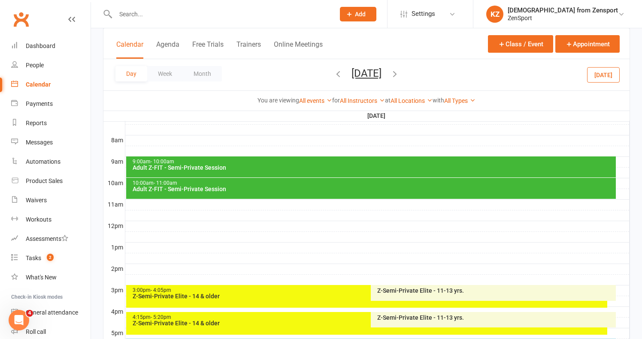
click at [312, 184] on div "10:00am - 11:00am" at bounding box center [373, 184] width 482 height 6
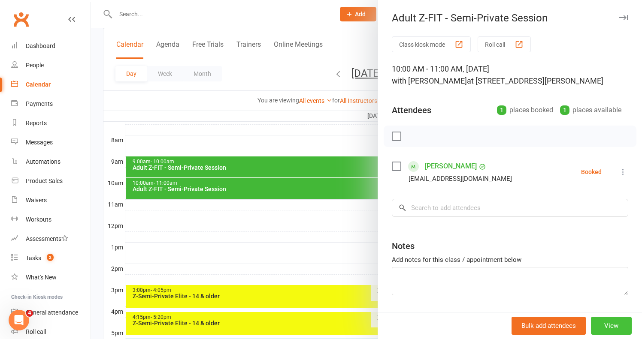
click at [607, 325] on button "View" at bounding box center [611, 326] width 41 height 18
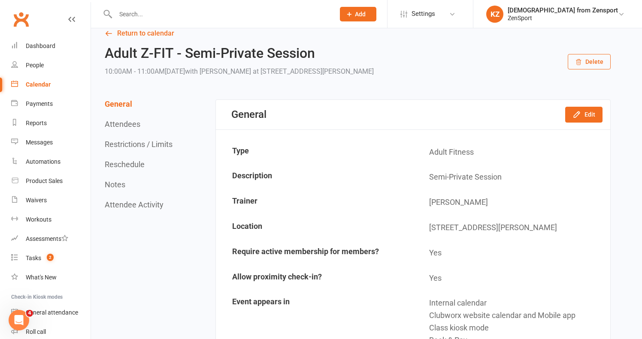
scroll to position [24, 0]
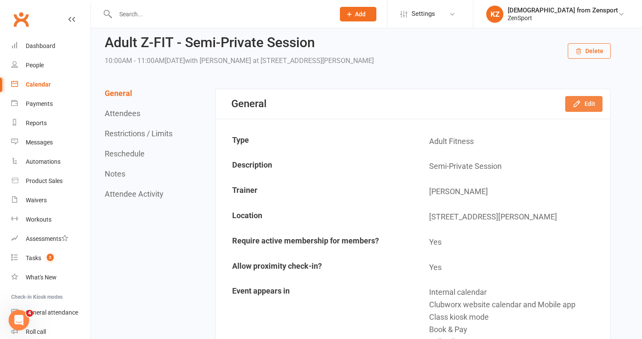
click at [591, 101] on button "Edit" at bounding box center [583, 103] width 37 height 15
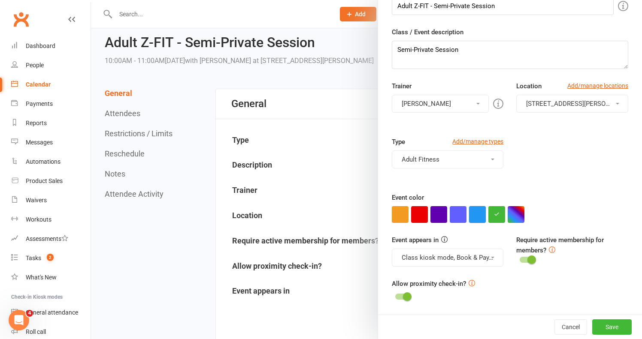
scroll to position [107, 0]
click at [461, 255] on button "Class kiosk mode, Book & Pay, Roll call, Clubworx website calendar and Mobile a…" at bounding box center [448, 258] width 112 height 18
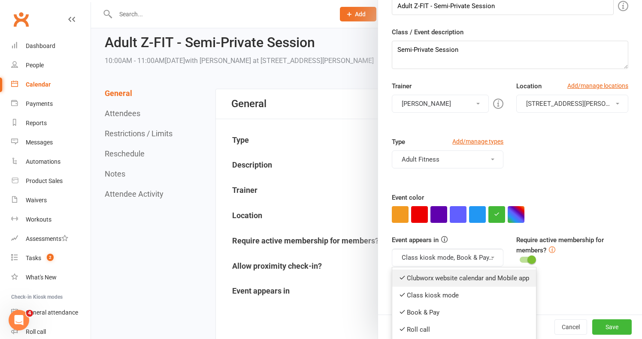
click at [462, 274] on link "Clubworx website calendar and Mobile app" at bounding box center [464, 278] width 144 height 17
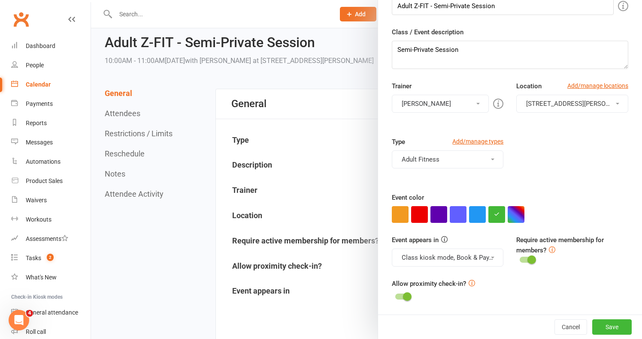
click at [462, 254] on button "Class kiosk mode, Book & Pay, Roll call" at bounding box center [448, 258] width 112 height 18
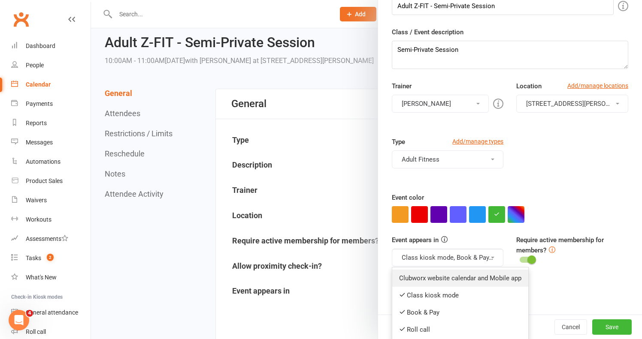
click at [453, 279] on link "Clubworx website calendar and Mobile app" at bounding box center [460, 278] width 136 height 17
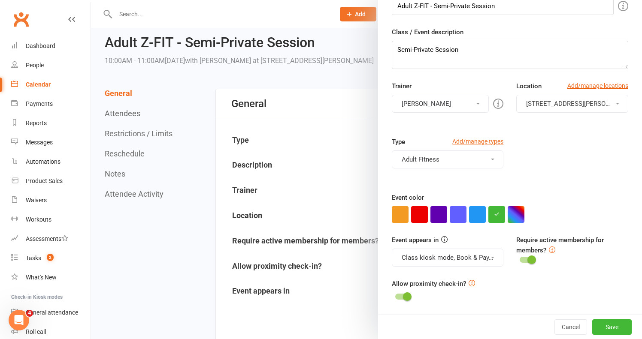
click at [471, 258] on button "Class kiosk mode, Book & Pay, Roll call, Clubworx website calendar and Mobile a…" at bounding box center [448, 258] width 112 height 18
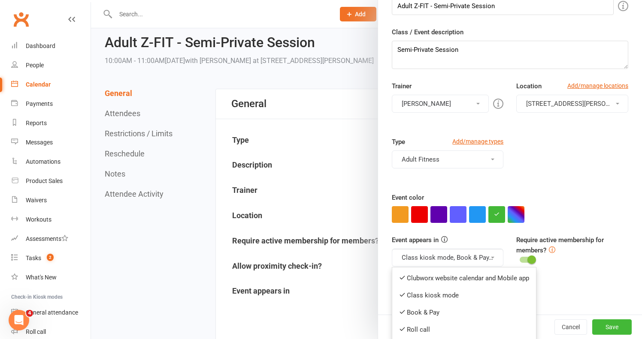
click at [568, 287] on div "Allow proximity check-in?" at bounding box center [510, 291] width 236 height 24
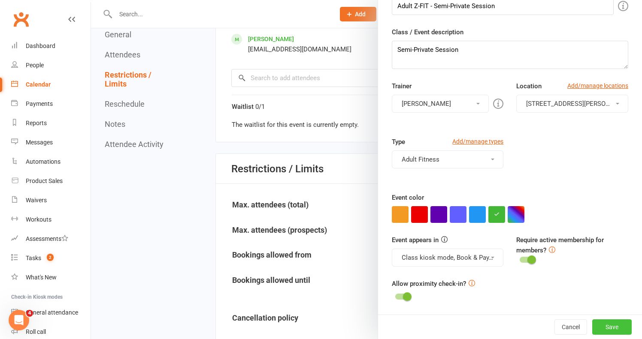
click at [624, 326] on button "Save" at bounding box center [611, 327] width 39 height 15
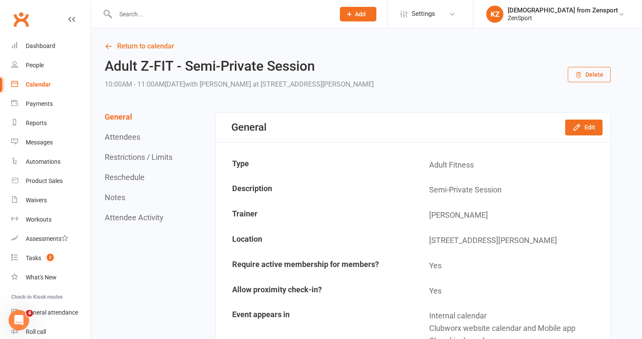
scroll to position [0, 0]
click at [151, 43] on link "Return to calendar" at bounding box center [358, 46] width 506 height 12
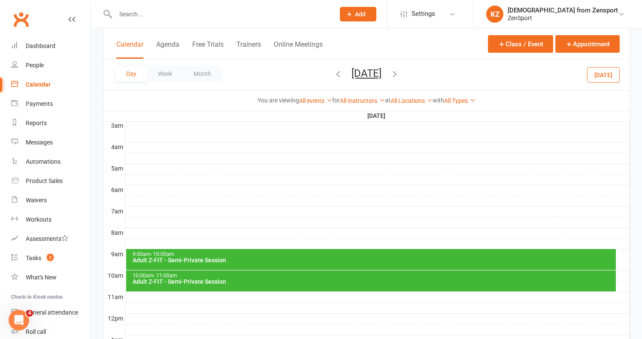
scroll to position [124, 0]
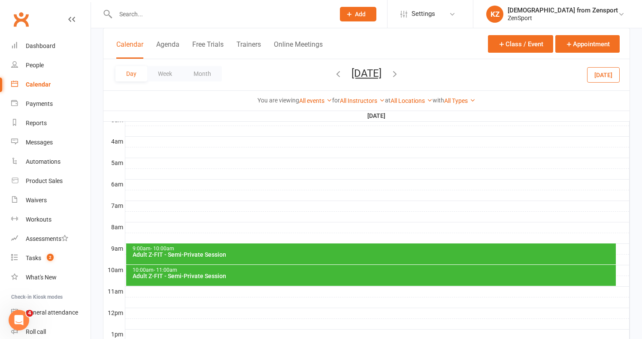
click at [426, 252] on div "Adult Z-FIT - Semi-Private Session" at bounding box center [373, 255] width 482 height 6
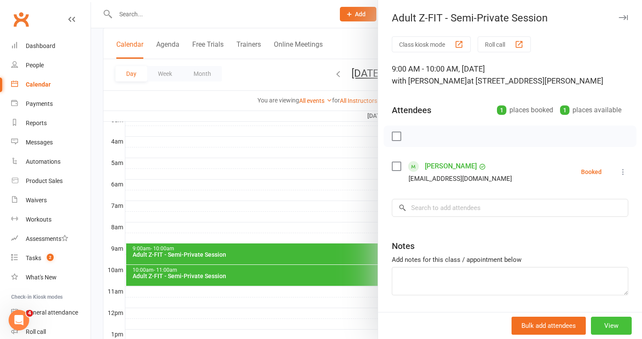
click at [602, 325] on button "View" at bounding box center [611, 326] width 41 height 18
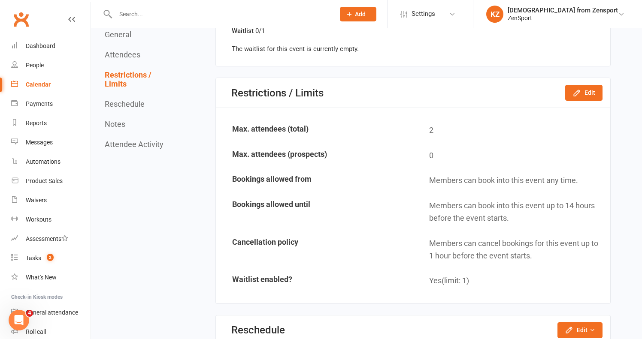
scroll to position [562, 0]
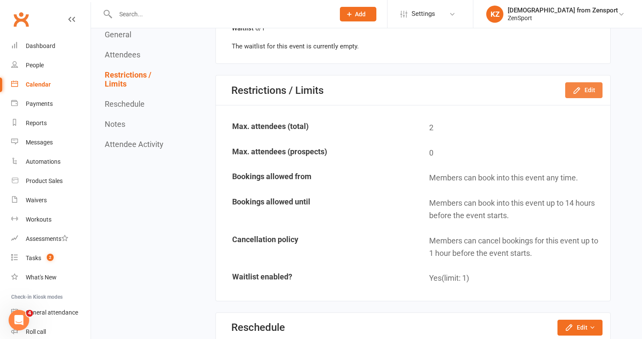
click at [579, 86] on icon "button" at bounding box center [576, 90] width 9 height 9
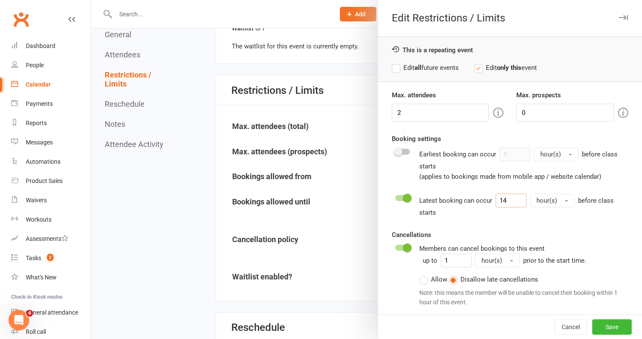
click at [510, 198] on input "14" at bounding box center [510, 201] width 31 height 14
type input "1"
click at [546, 198] on span "hour(s)" at bounding box center [546, 201] width 21 height 8
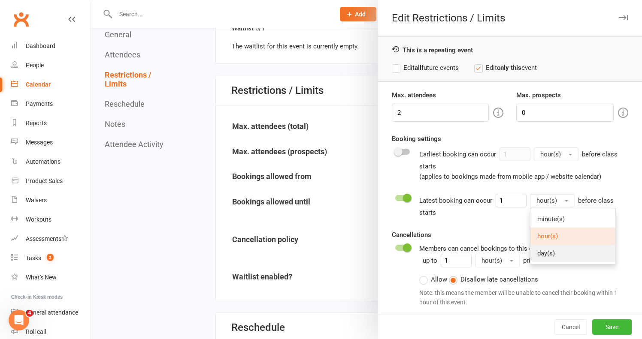
click at [551, 251] on span "day(s)" at bounding box center [546, 254] width 18 height 8
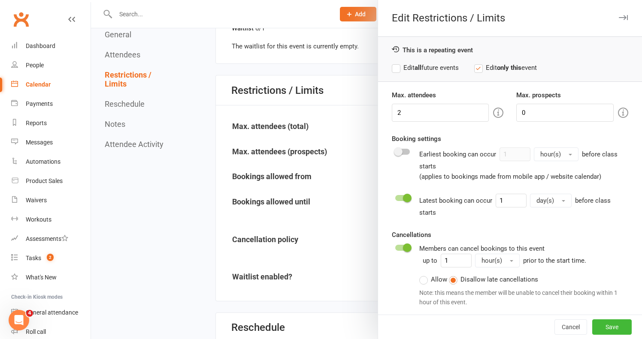
click at [448, 63] on label "Edit all future events" at bounding box center [425, 68] width 67 height 10
click at [607, 325] on button "Save" at bounding box center [611, 327] width 39 height 15
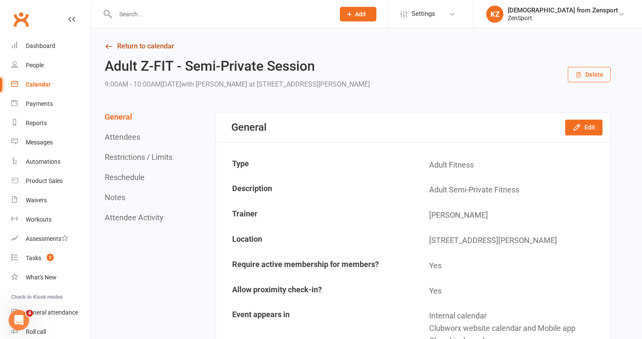
click at [163, 45] on link "Return to calendar" at bounding box center [358, 46] width 506 height 12
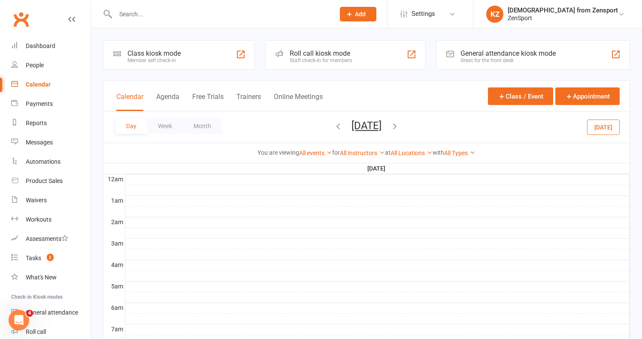
click at [399, 125] on icon "button" at bounding box center [394, 125] width 9 height 9
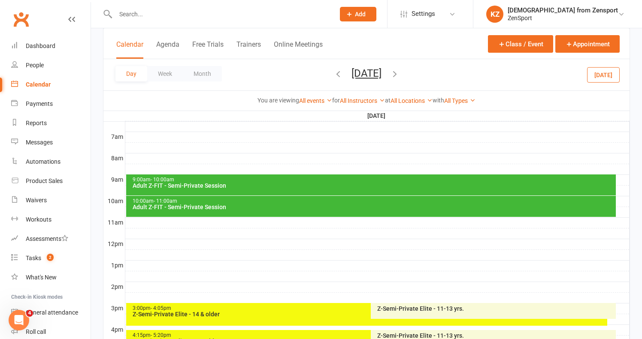
scroll to position [203, 0]
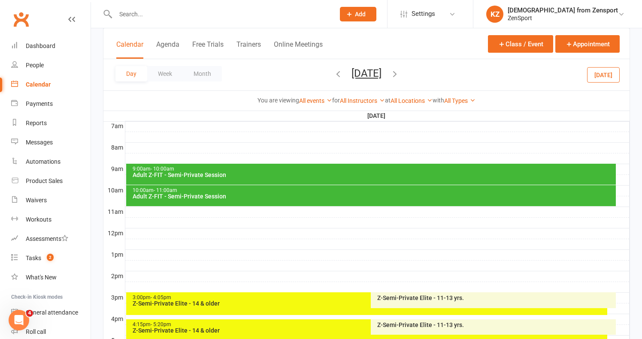
click at [432, 169] on div "9:00am - 10:00am" at bounding box center [373, 169] width 482 height 6
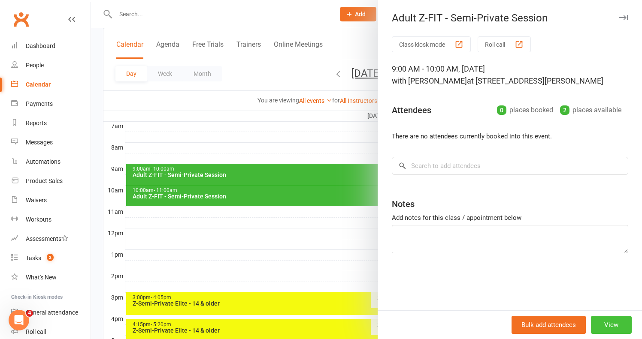
click at [611, 321] on button "View" at bounding box center [611, 325] width 41 height 18
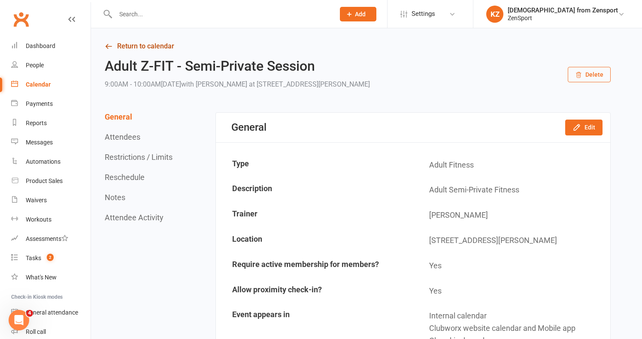
click at [161, 43] on link "Return to calendar" at bounding box center [358, 46] width 506 height 12
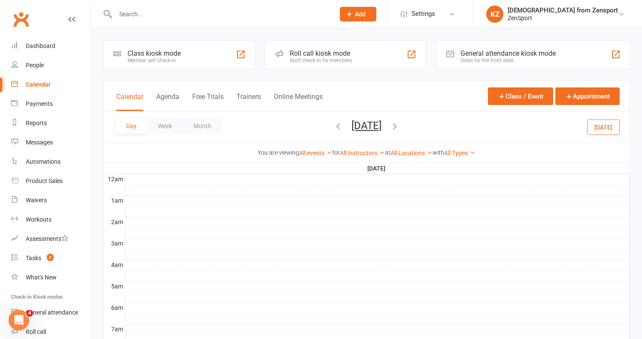
click at [399, 125] on icon "button" at bounding box center [394, 125] width 9 height 9
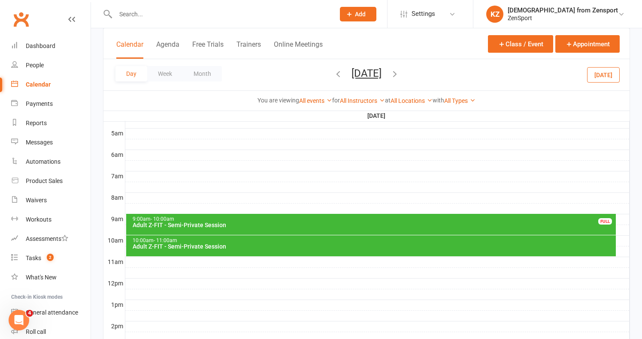
scroll to position [163, 0]
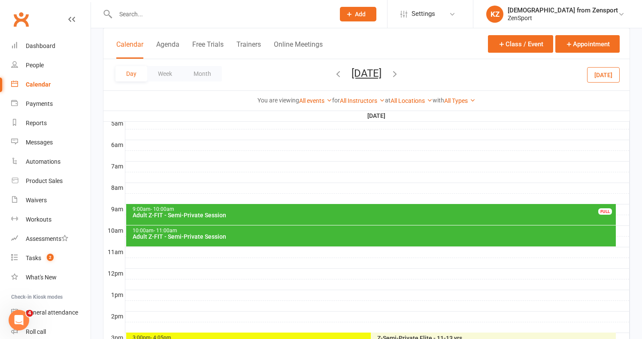
click at [408, 233] on div "10:00am - 11:00am" at bounding box center [373, 231] width 482 height 6
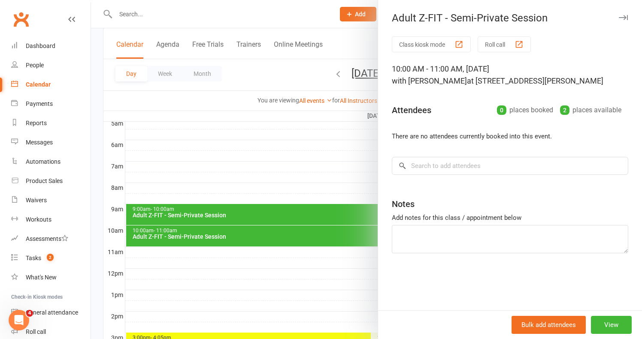
click at [314, 156] on div at bounding box center [366, 169] width 551 height 339
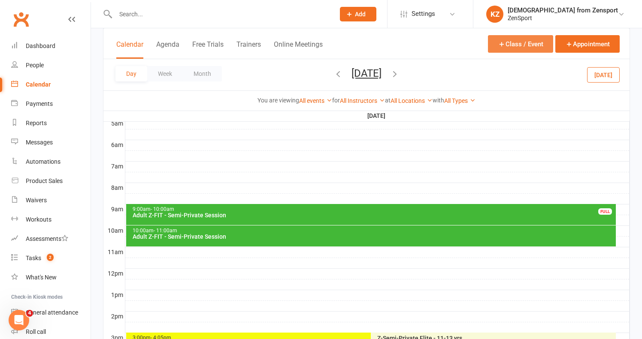
click at [505, 41] on button "Class / Event" at bounding box center [520, 44] width 65 height 18
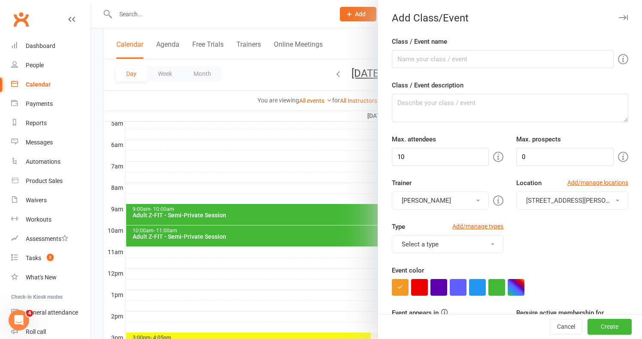
click at [455, 257] on div "Type Add/manage types Select a type Adult Fitness Z-BLITZ DISCOVERY GROUP TRAIN…" at bounding box center [509, 244] width 249 height 44
click at [458, 245] on button "Select a type" at bounding box center [448, 245] width 112 height 18
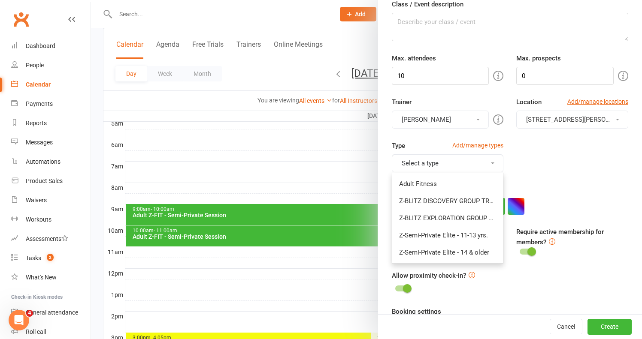
scroll to position [82, 0]
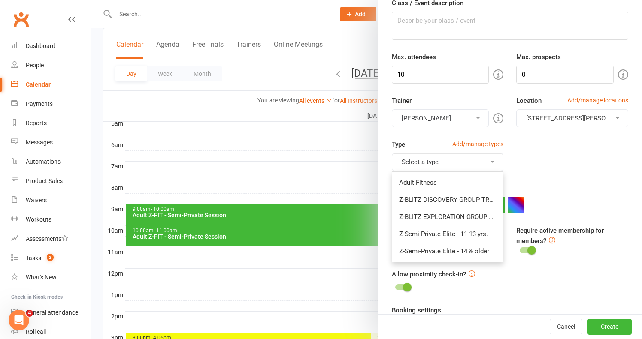
click at [531, 150] on div "Type Add/manage types Select a type Adult Fitness Z-BLITZ DISCOVERY GROUP TRAIN…" at bounding box center [509, 161] width 249 height 44
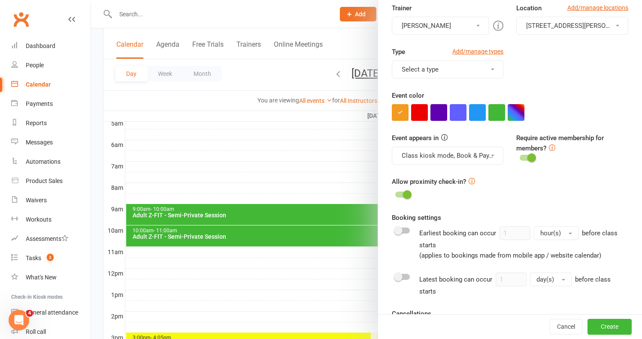
scroll to position [223, 0]
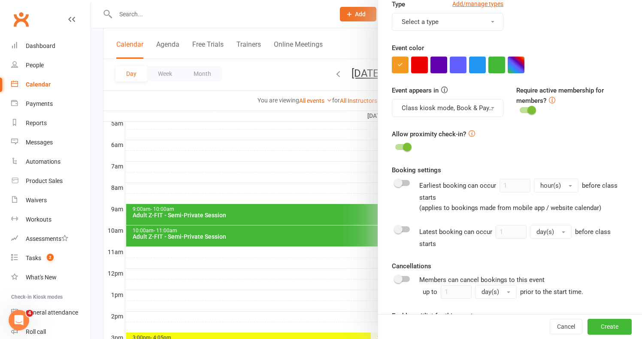
click at [349, 163] on div at bounding box center [366, 169] width 551 height 339
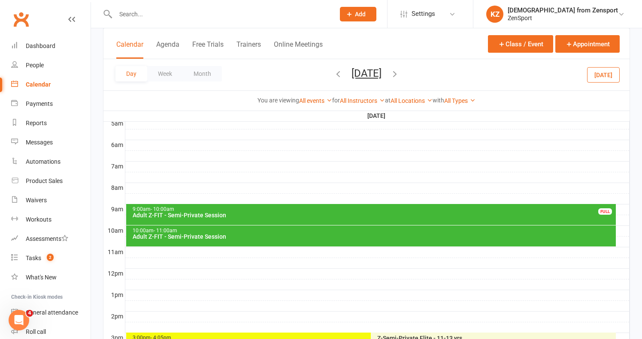
click at [333, 72] on icon "button" at bounding box center [337, 73] width 9 height 9
click at [343, 72] on span "Wednesday, Oct 15, 2025 October 2025 Sun Mon Tue Wed Thu Fri Sat 28 29 30 01 02…" at bounding box center [366, 74] width 47 height 15
click at [333, 70] on icon "button" at bounding box center [337, 73] width 9 height 9
click at [318, 212] on div "Adult Z-FIT - Semi-Private Session" at bounding box center [373, 215] width 482 height 6
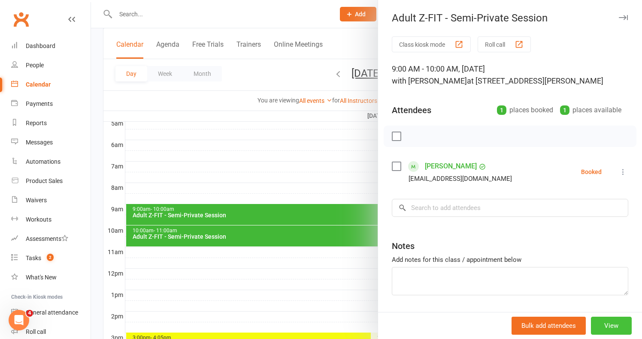
click at [609, 325] on button "View" at bounding box center [611, 326] width 41 height 18
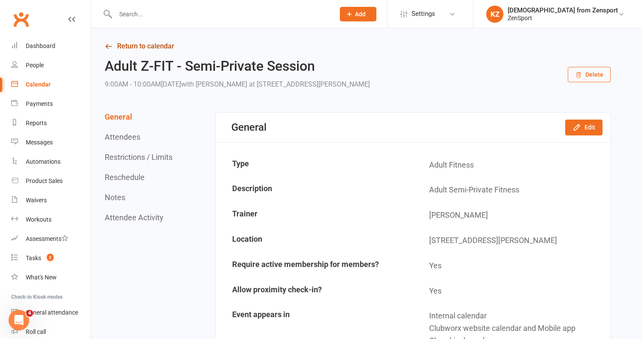
click at [156, 46] on link "Return to calendar" at bounding box center [358, 46] width 506 height 12
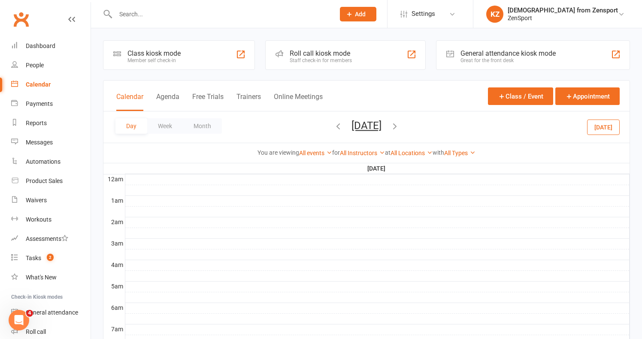
click at [376, 9] on button "Add" at bounding box center [358, 14] width 36 height 15
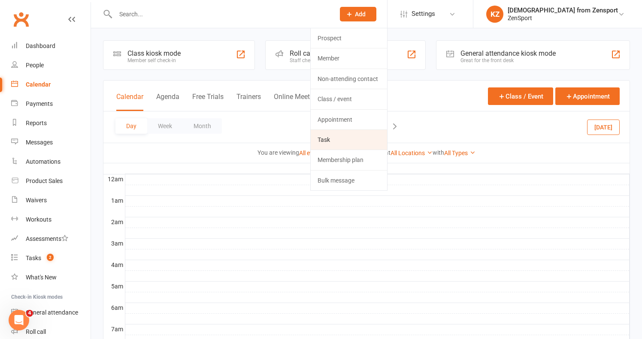
click at [387, 138] on link "Task" at bounding box center [349, 140] width 76 height 20
select select "43198"
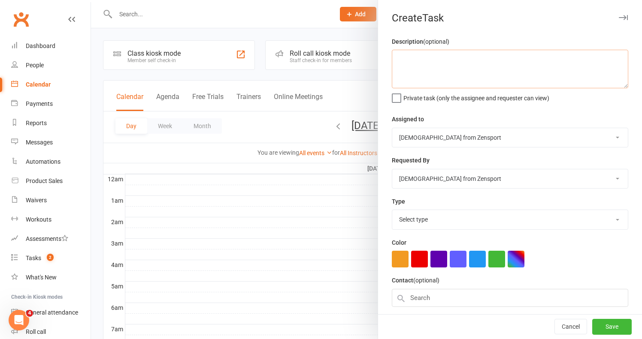
click at [430, 55] on textarea at bounding box center [510, 69] width 236 height 39
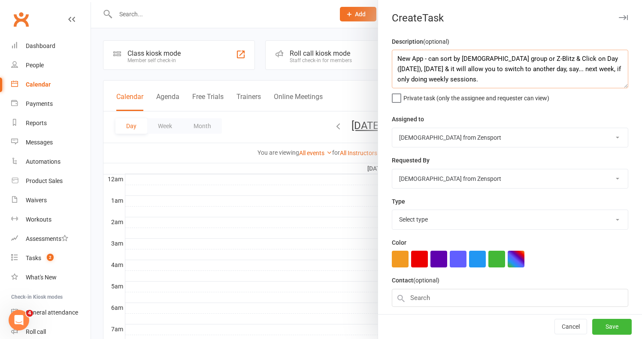
type textarea "New App - can sort by 11-13 yr. old group or Z-Blitz & Click on Day (Tuesday), …"
click at [397, 97] on label "Private task (only the assignee and requester can view)" at bounding box center [470, 96] width 157 height 9
click at [397, 92] on input "Private task (only the assignee and requester can view)" at bounding box center [470, 92] width 157 height 0
select select "9788"
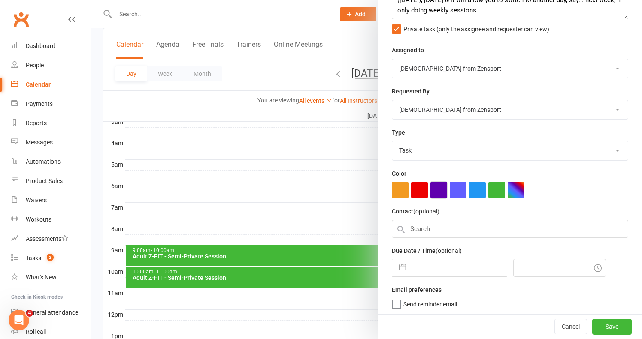
scroll to position [143, 0]
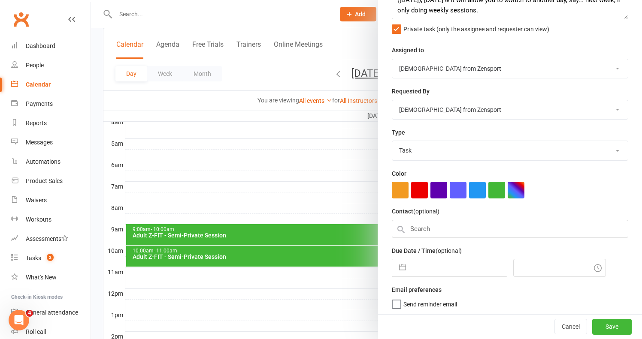
select select "8"
select select "2025"
select select "9"
select select "2025"
select select "10"
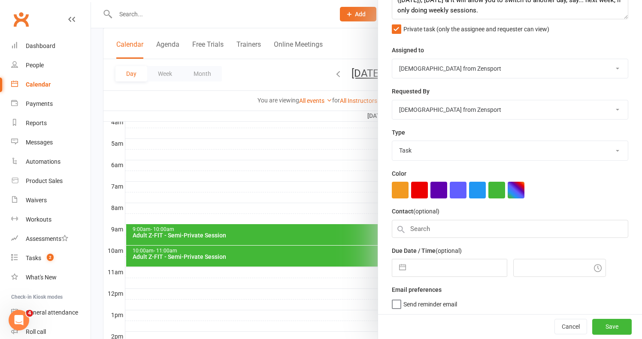
select select "2025"
click at [440, 263] on input "text" at bounding box center [458, 268] width 97 height 17
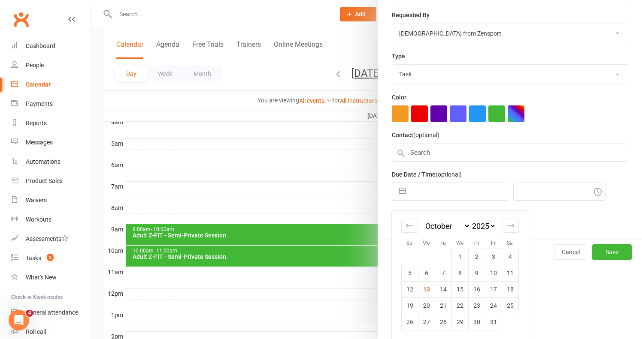
scroll to position [145, 0]
click at [444, 285] on td "14" at bounding box center [443, 290] width 17 height 16
type input "14 Oct 2025"
type input "2:15pm"
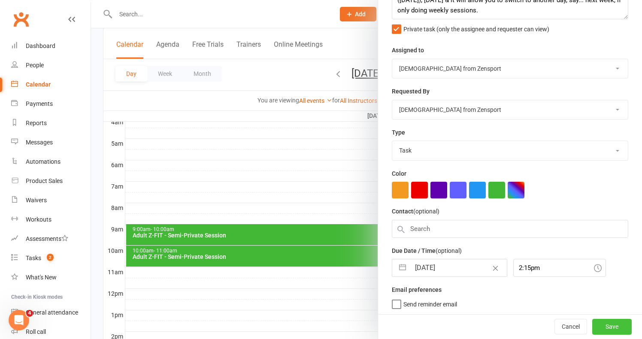
click at [602, 324] on button "Save" at bounding box center [611, 327] width 39 height 15
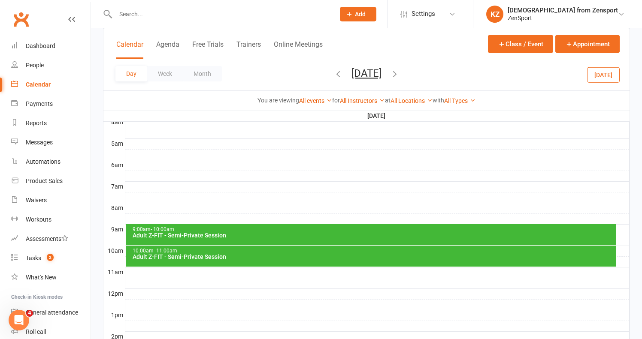
click at [129, 13] on input "text" at bounding box center [221, 14] width 216 height 12
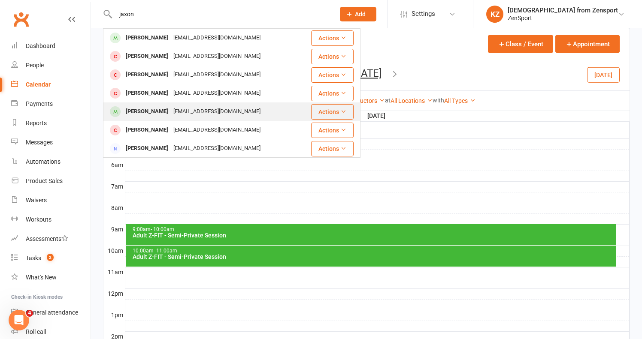
type input "jaxon"
click at [153, 109] on div "Jaxon Haskins" at bounding box center [147, 112] width 48 height 12
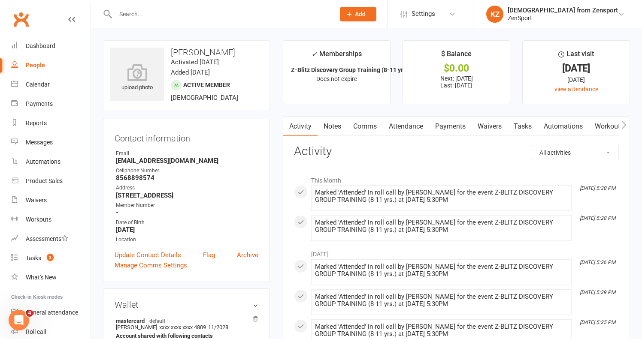
click at [613, 125] on link "Workouts" at bounding box center [609, 127] width 41 height 20
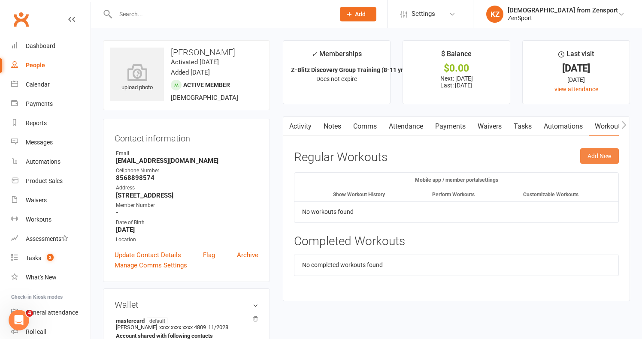
click at [595, 153] on button "Add New" at bounding box center [599, 155] width 39 height 15
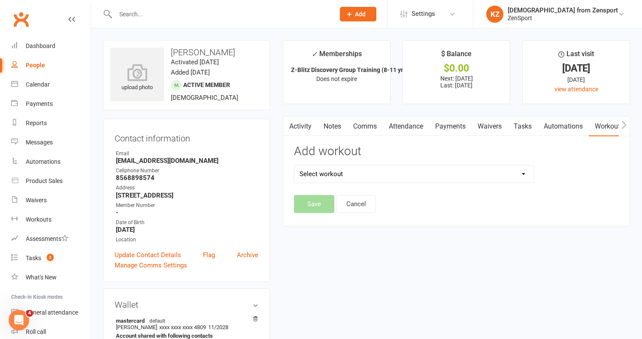
click at [143, 7] on div at bounding box center [216, 14] width 226 height 28
click at [135, 14] on input "text" at bounding box center [221, 14] width 216 height 12
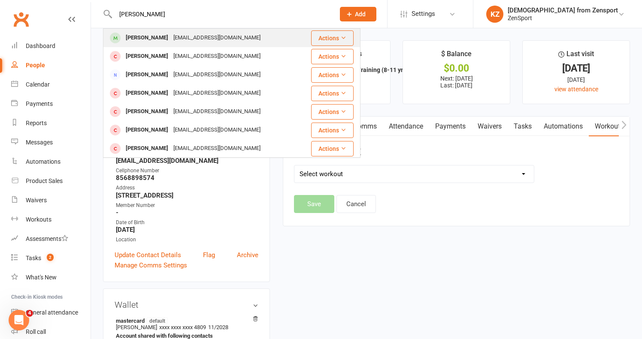
type input "emily mon"
click at [150, 38] on div "Emily Monteiro" at bounding box center [147, 38] width 48 height 12
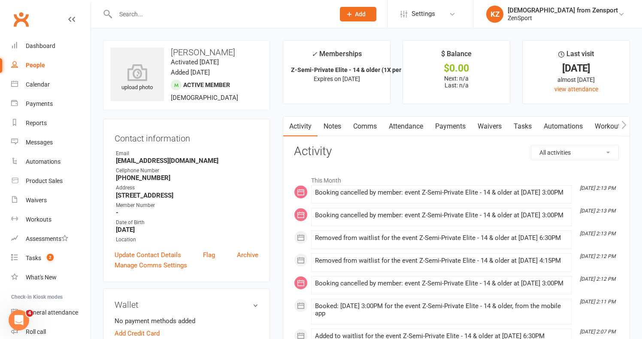
click at [609, 124] on link "Workouts" at bounding box center [609, 127] width 41 height 20
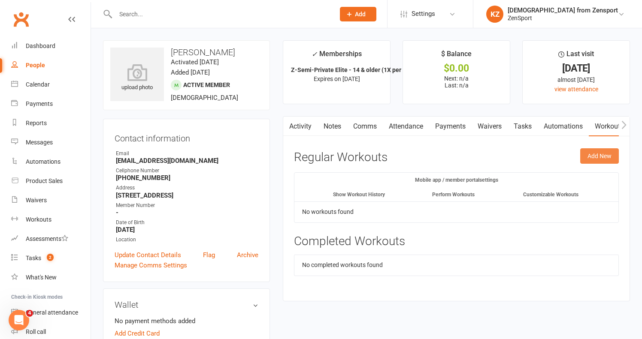
click at [595, 155] on button "Add New" at bounding box center [599, 155] width 39 height 15
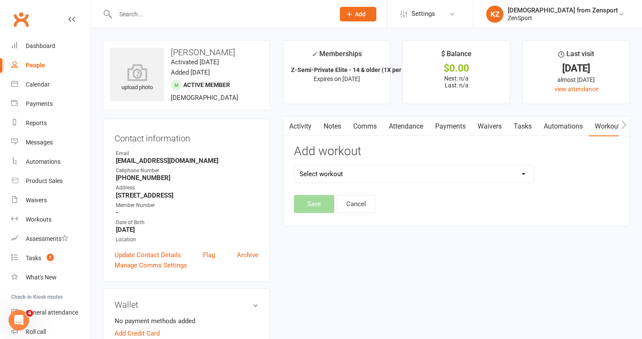
select select "5854"
click at [320, 199] on button "Save" at bounding box center [314, 204] width 40 height 18
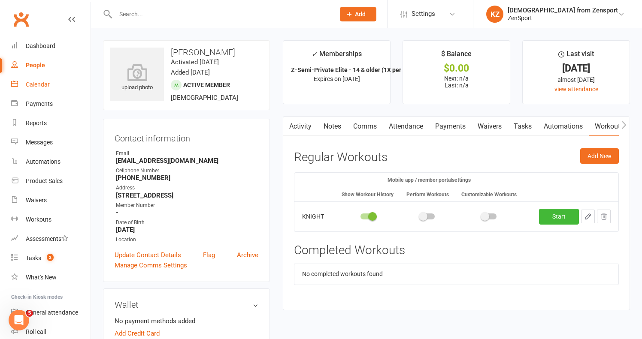
click at [41, 85] on div "Calendar" at bounding box center [38, 84] width 24 height 7
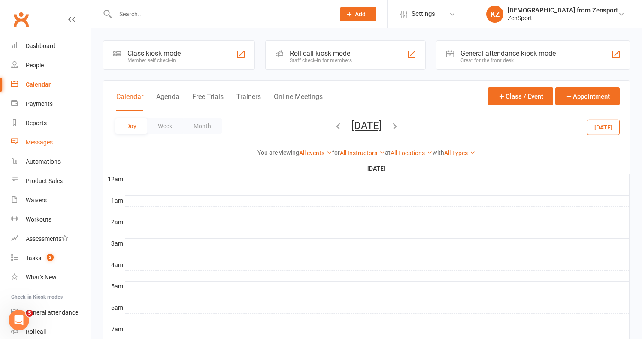
click at [40, 143] on div "Messages" at bounding box center [39, 142] width 27 height 7
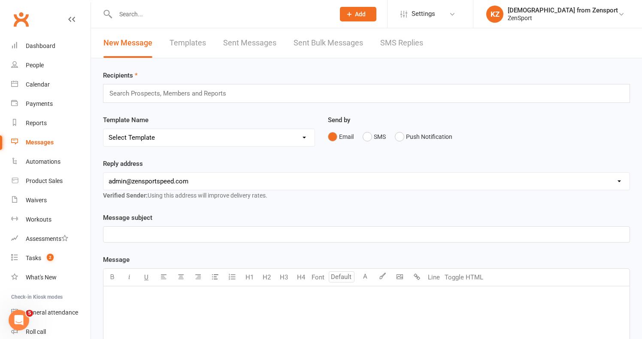
click at [183, 39] on link "Templates" at bounding box center [187, 43] width 36 height 30
select select "100"
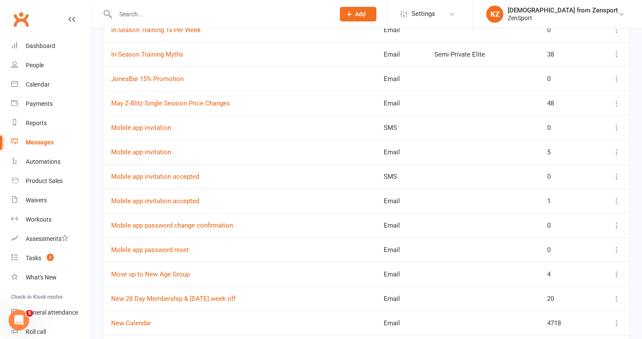
scroll to position [1225, 0]
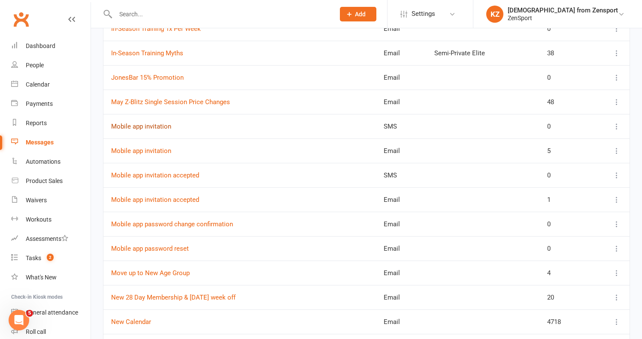
click at [158, 125] on link "Mobile app invitation" at bounding box center [141, 127] width 60 height 8
select select "mobile_app_template"
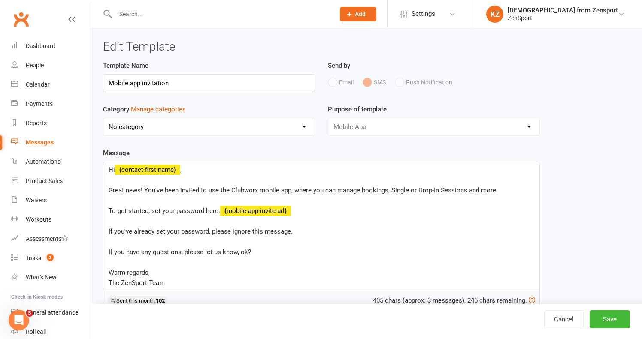
select select "100"
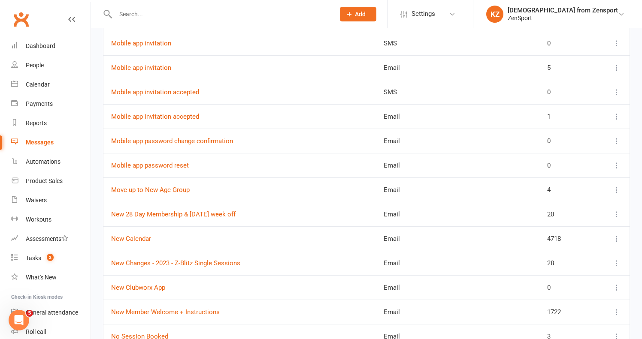
scroll to position [1314, 0]
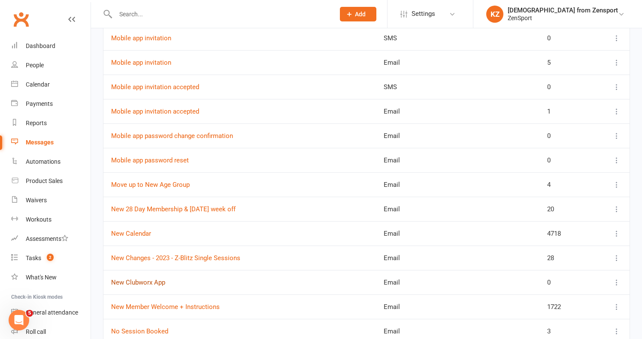
click at [145, 282] on link "New Clubworx App" at bounding box center [138, 283] width 54 height 8
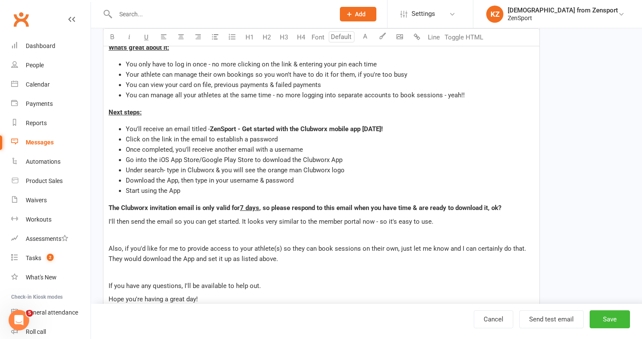
scroll to position [230, 0]
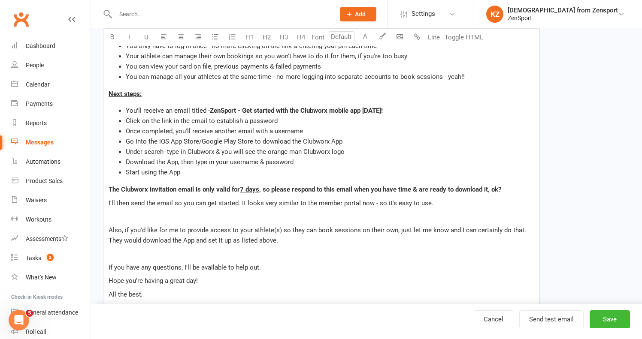
click at [106, 203] on div "Hi ﻿ {contact-first-name} , We've got exciting news... we'll be switching over …" at bounding box center [321, 161] width 436 height 341
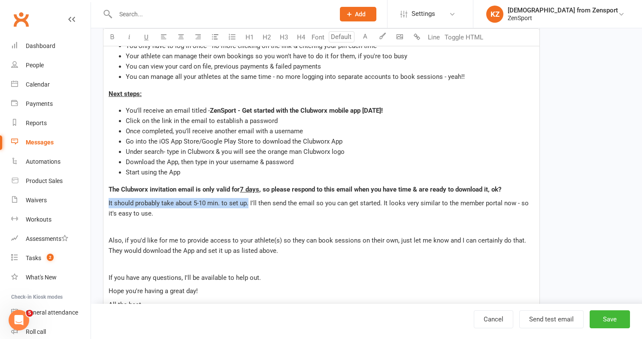
drag, startPoint x: 248, startPoint y: 203, endPoint x: 106, endPoint y: 203, distance: 142.4
click at [106, 203] on div "Hi ﻿ {contact-first-name} , We've got exciting news... we'll be switching over …" at bounding box center [321, 167] width 436 height 352
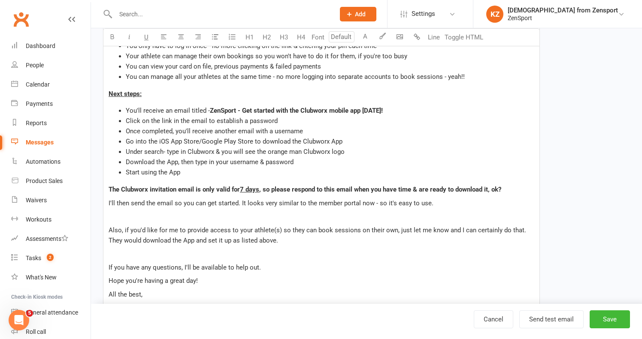
click at [443, 205] on p "I'll then send the email so you can get started. It looks very similar to the m…" at bounding box center [322, 203] width 426 height 10
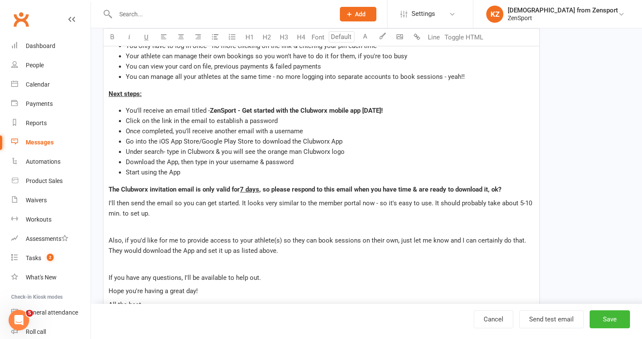
click at [121, 214] on span "I'll then send the email so you can get started. It looks very similar to the m…" at bounding box center [321, 208] width 425 height 18
click at [176, 214] on p "I'll then send the email so you can get started. It looks very similar to the m…" at bounding box center [322, 208] width 426 height 21
click at [170, 233] on div "Hi ﻿ {contact-first-name} , We've got exciting news... we'll be switching over …" at bounding box center [321, 167] width 436 height 352
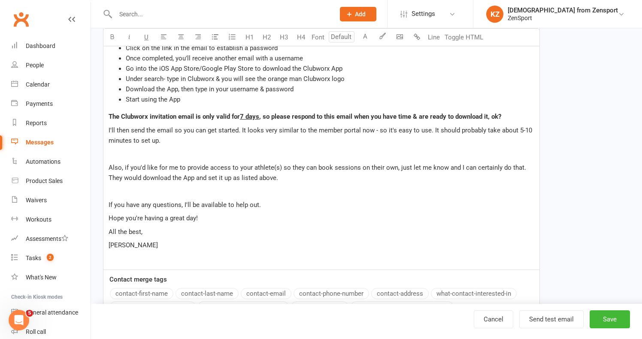
scroll to position [305, 0]
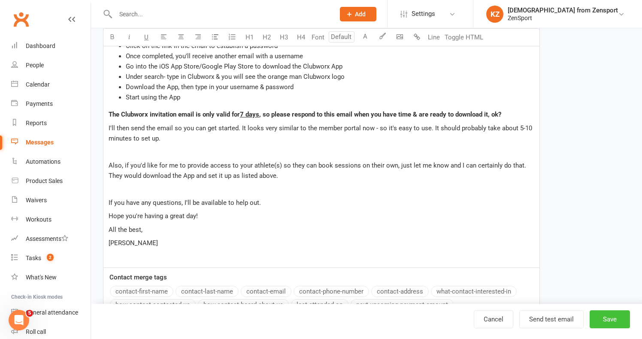
click at [617, 314] on button "Save" at bounding box center [609, 320] width 40 height 18
select select "100"
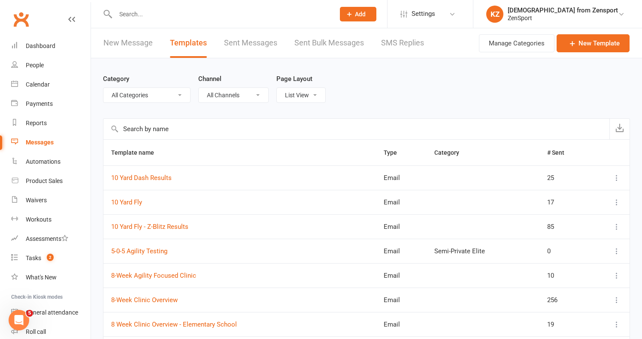
click at [137, 15] on input "text" at bounding box center [221, 14] width 216 height 12
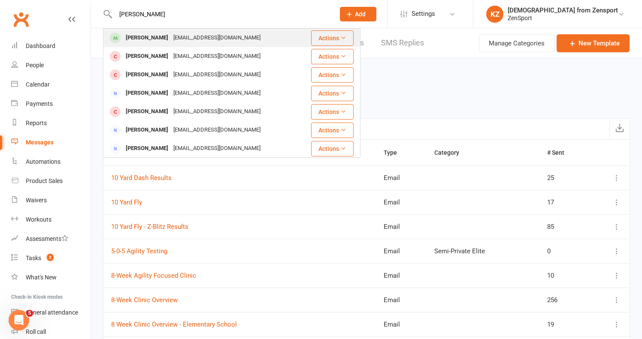
type input "emily monteiro"
click at [151, 36] on div "Emily Monteiro" at bounding box center [147, 38] width 48 height 12
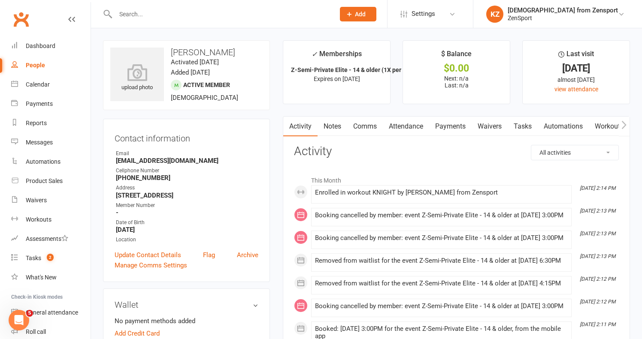
click at [570, 126] on link "Automations" at bounding box center [563, 127] width 51 height 20
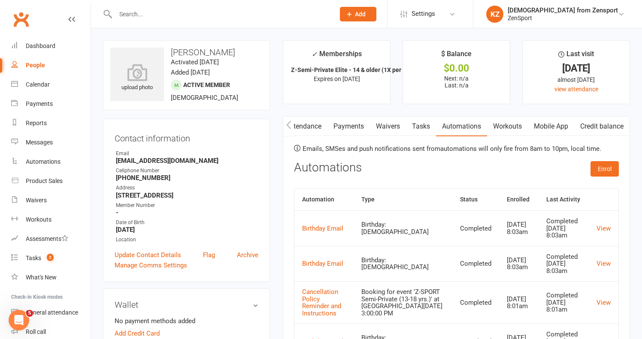
scroll to position [0, 105]
click at [564, 121] on link "Mobile App" at bounding box center [551, 127] width 46 height 20
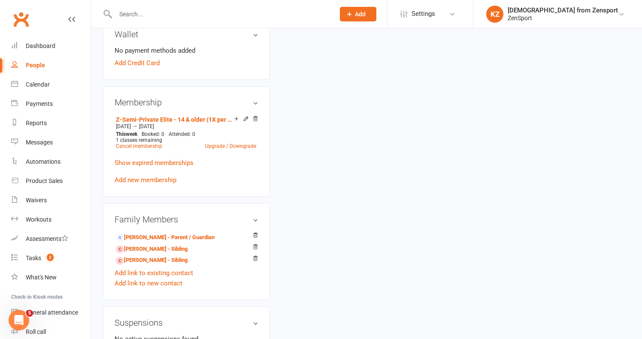
scroll to position [272, 0]
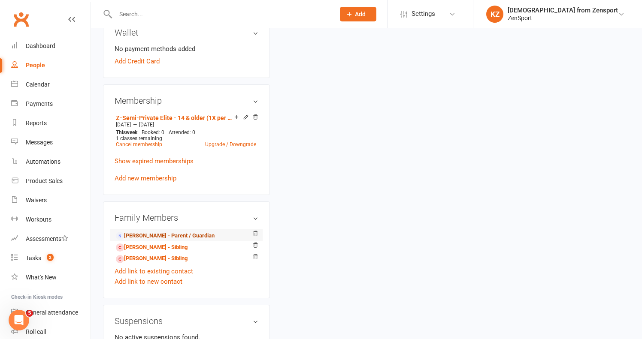
click at [182, 234] on link "Kristen Monteiro - Parent / Guardian" at bounding box center [165, 236] width 99 height 9
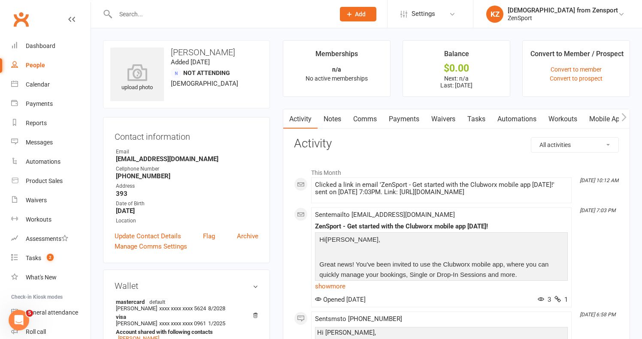
click at [601, 116] on link "Mobile App" at bounding box center [606, 119] width 46 height 20
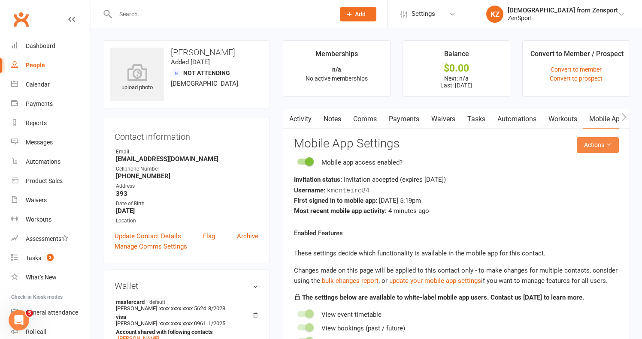
click at [593, 142] on button "Actions" at bounding box center [598, 144] width 42 height 15
click at [484, 148] on h3 "Mobile App Settings" at bounding box center [456, 143] width 325 height 13
click at [40, 80] on link "Calendar" at bounding box center [50, 84] width 79 height 19
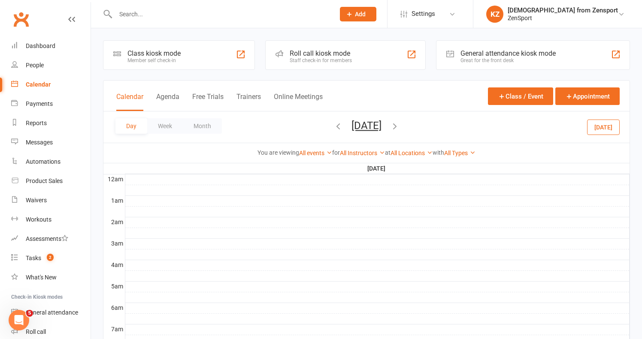
click at [598, 124] on button "Today" at bounding box center [603, 126] width 33 height 15
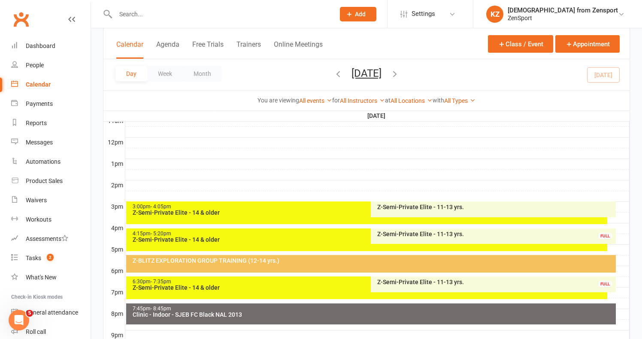
scroll to position [297, 0]
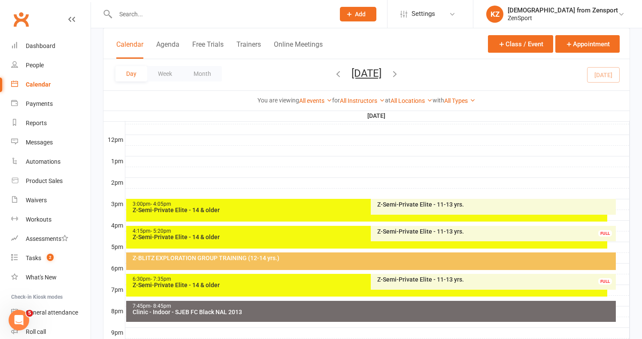
click at [311, 203] on div "3:00pm - 4:05pm" at bounding box center [369, 205] width 474 height 6
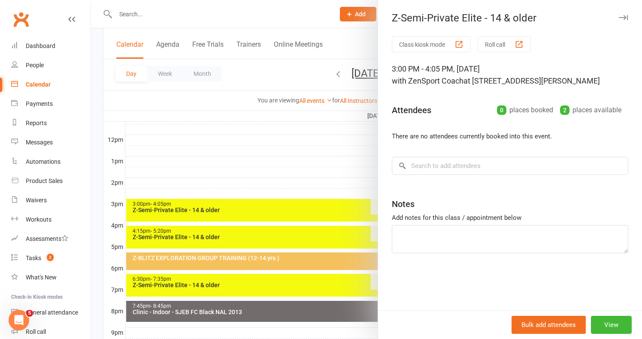
click at [305, 165] on div at bounding box center [366, 169] width 551 height 339
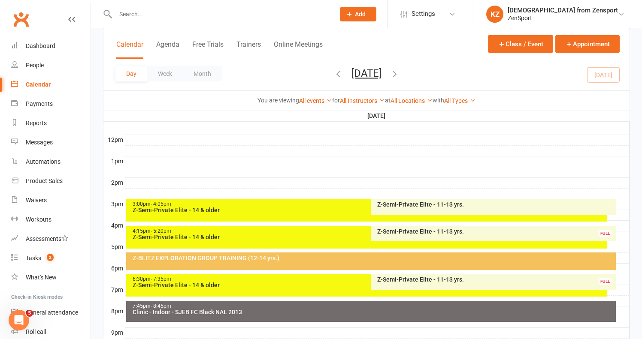
click at [417, 205] on div "Z-Semi-Private Elite - 11-13 yrs." at bounding box center [495, 205] width 237 height 6
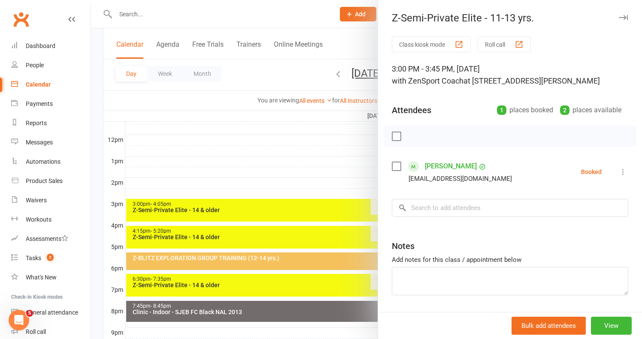
click at [337, 185] on div at bounding box center [366, 169] width 551 height 339
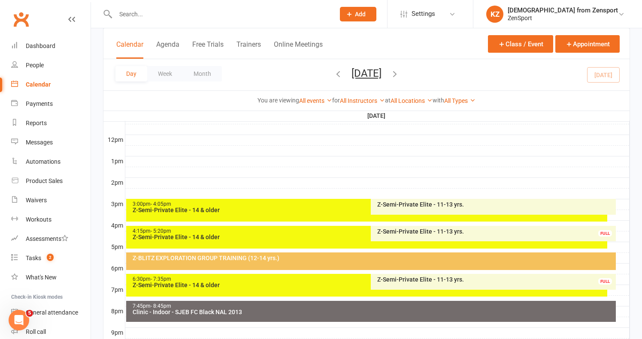
click at [308, 236] on div "Z-Semi-Private Elite - 14 & older" at bounding box center [369, 237] width 474 height 6
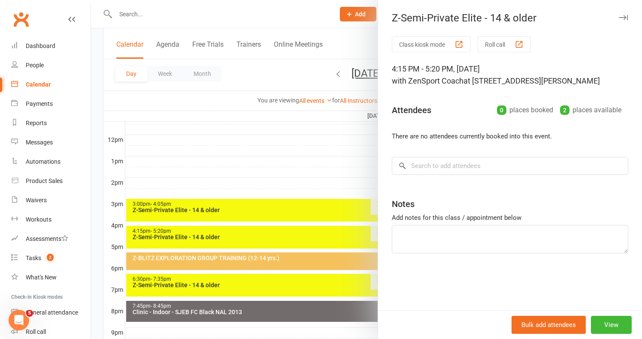
click at [301, 169] on div at bounding box center [366, 169] width 551 height 339
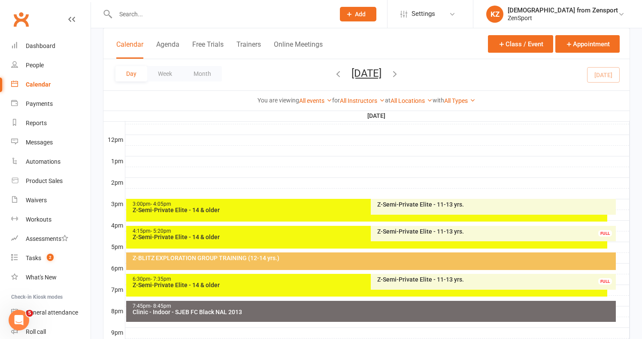
click at [386, 230] on div "Z-Semi-Private Elite - 11-13 yrs." at bounding box center [495, 232] width 237 height 6
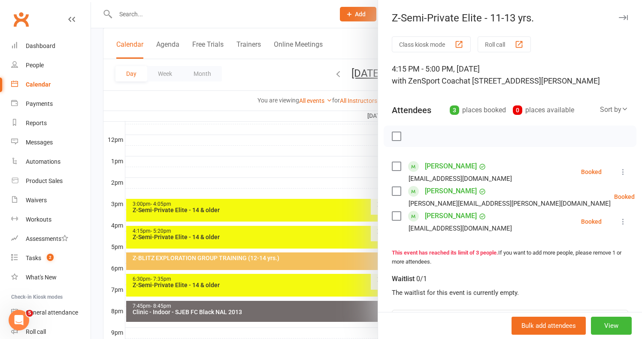
click at [319, 159] on div at bounding box center [366, 169] width 551 height 339
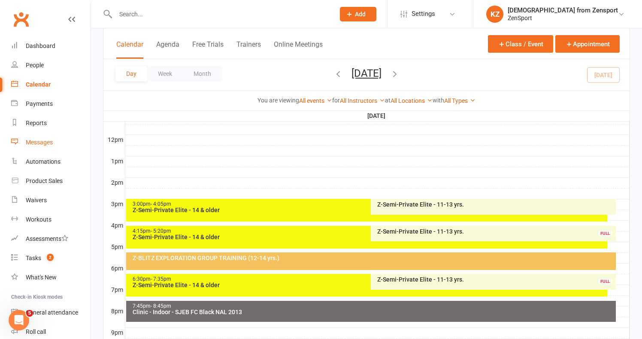
click at [44, 141] on div "Messages" at bounding box center [39, 142] width 27 height 7
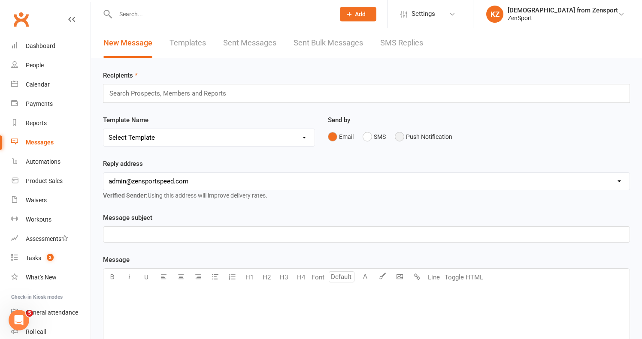
click at [402, 136] on button "Push Notification" at bounding box center [423, 137] width 57 height 16
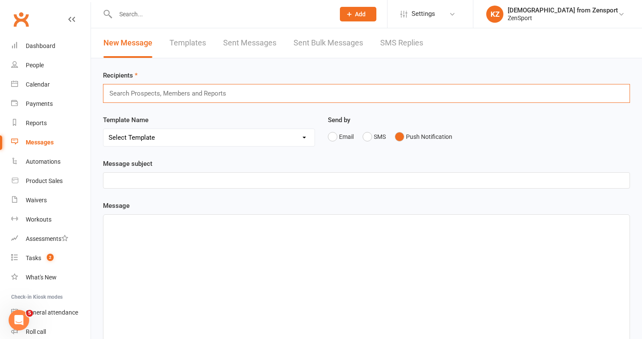
click at [169, 91] on input "text" at bounding box center [172, 93] width 126 height 11
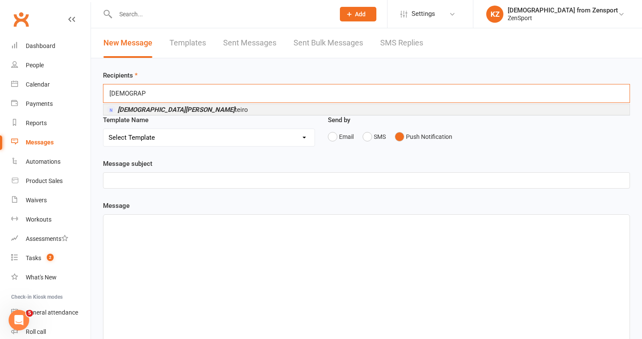
type input "kristen mon"
click at [171, 108] on li "Kristen Mon teiro" at bounding box center [366, 109] width 526 height 11
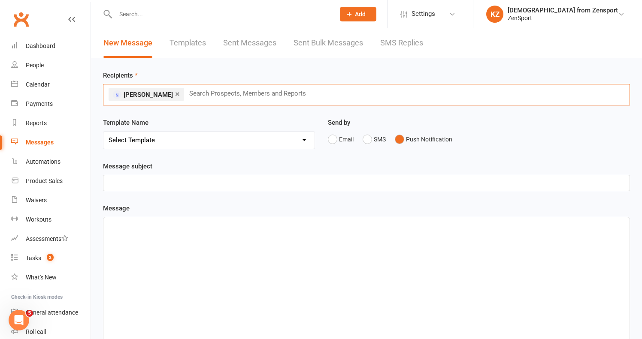
click at [167, 187] on p "﻿" at bounding box center [367, 183] width 516 height 10
click at [149, 226] on p "﻿" at bounding box center [367, 225] width 516 height 10
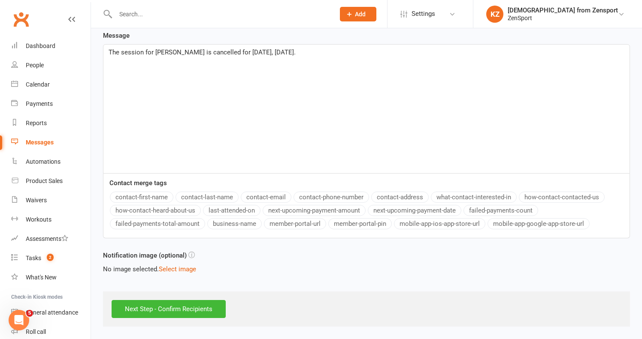
scroll to position [180, 0]
click at [190, 303] on input "Next Step - Confirm Recipients" at bounding box center [169, 309] width 114 height 18
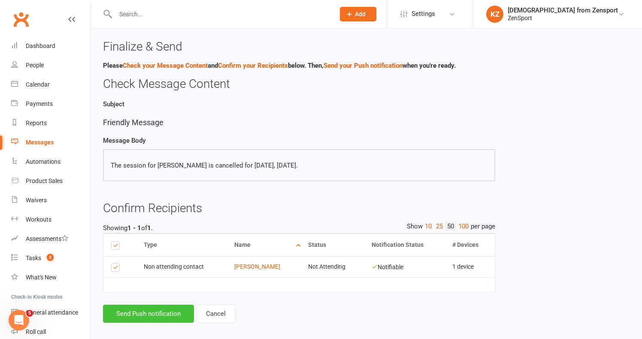
click at [154, 310] on button "Send Push notification" at bounding box center [148, 314] width 91 height 18
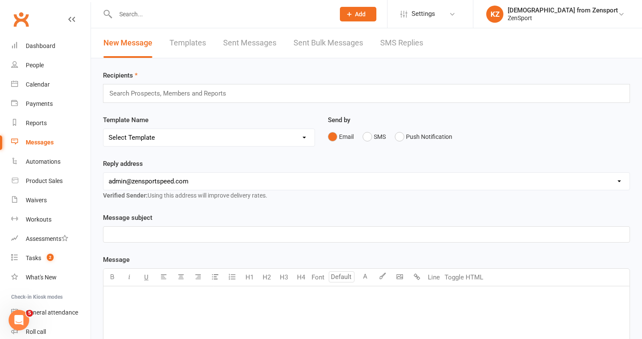
click at [376, 13] on button "Add" at bounding box center [358, 14] width 36 height 15
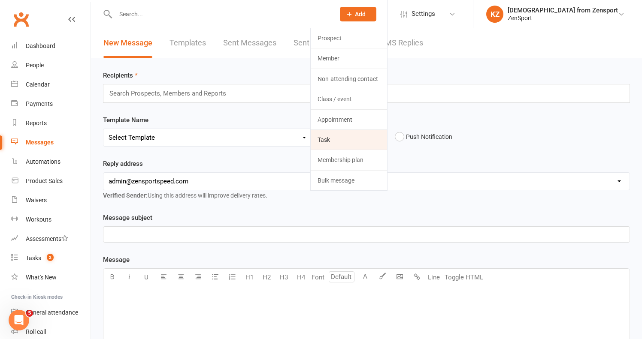
click at [365, 138] on link "Task" at bounding box center [349, 140] width 76 height 20
select select "43198"
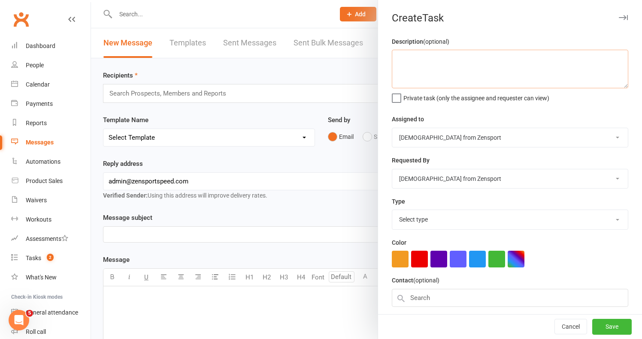
click at [433, 57] on textarea at bounding box center [510, 69] width 236 height 39
click at [465, 59] on textarea "Create automation - for new users to get the mobile app" at bounding box center [510, 69] width 236 height 39
type textarea "Create automation - new users to get the mobile app"
click at [422, 97] on span "Private task (only the assignee and requester can view)" at bounding box center [476, 97] width 146 height 10
click at [422, 92] on input "Private task (only the assignee and requester can view)" at bounding box center [470, 92] width 157 height 0
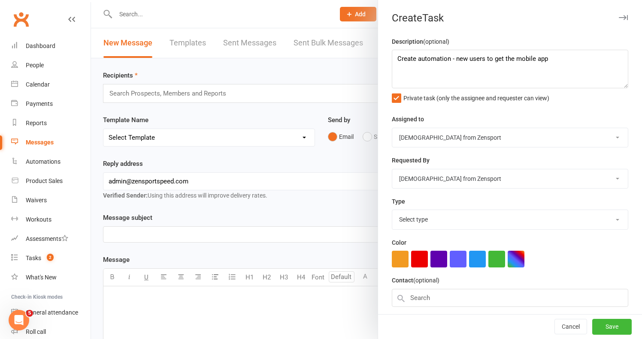
select select "9788"
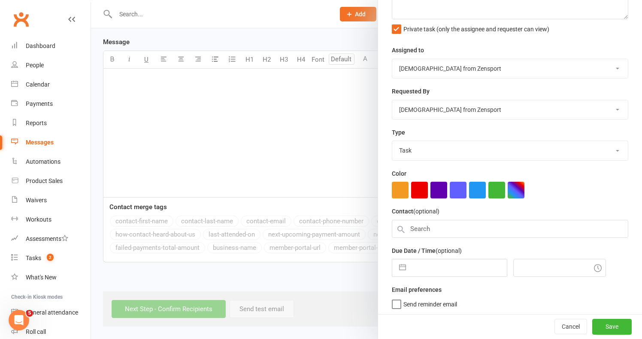
click at [434, 257] on div "Due Date / Time (optional) Navigate forward to interact with the calendar and s…" at bounding box center [510, 261] width 236 height 31
select select "8"
select select "2025"
select select "9"
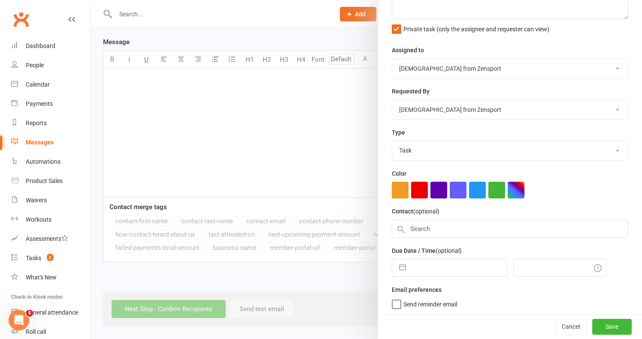
select select "2025"
select select "10"
select select "2025"
click at [437, 267] on input "text" at bounding box center [458, 268] width 97 height 17
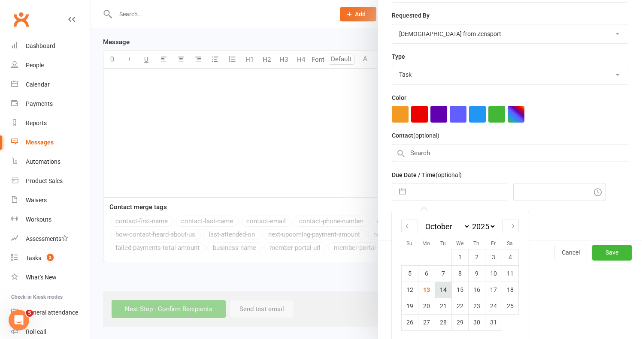
click at [441, 287] on td "14" at bounding box center [443, 290] width 17 height 16
type input "[DATE]"
type input "3:15pm"
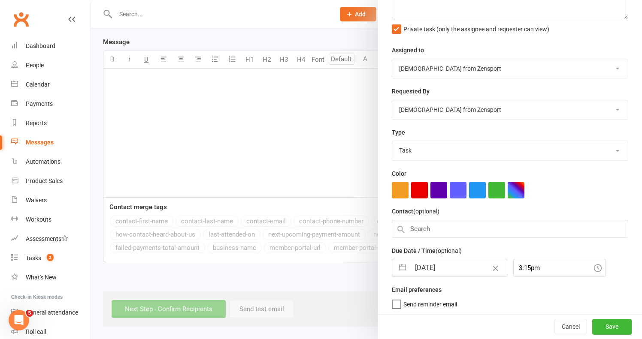
click at [438, 298] on span "Send reminder email" at bounding box center [430, 303] width 54 height 10
click at [438, 298] on input "Send reminder email" at bounding box center [424, 298] width 65 height 0
click at [607, 327] on button "Save" at bounding box center [611, 327] width 39 height 15
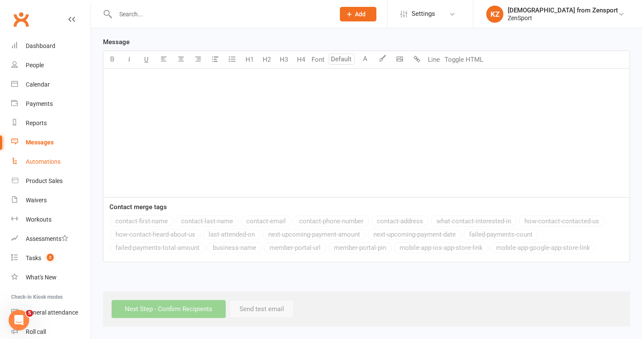
click at [39, 160] on div "Automations" at bounding box center [43, 161] width 35 height 7
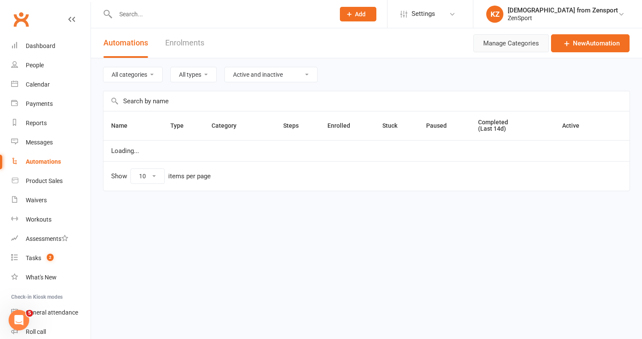
select select "50"
click at [575, 42] on link "New Automation" at bounding box center [590, 43] width 79 height 18
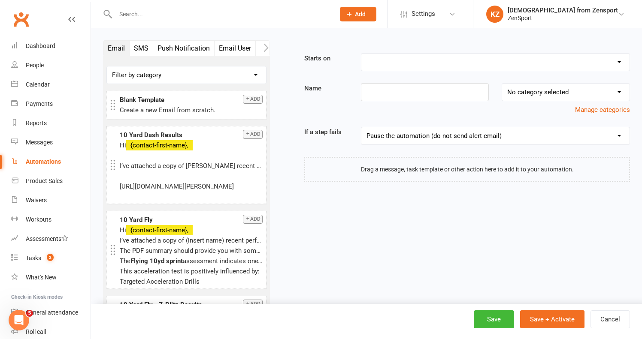
select select "17"
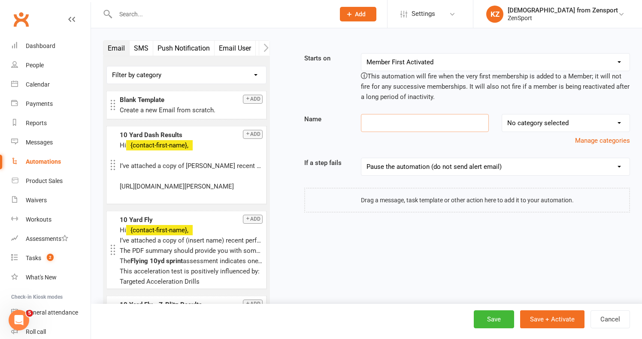
click at [383, 124] on input at bounding box center [425, 123] width 128 height 18
type input "Clubworx App Link"
click at [264, 49] on icon "button" at bounding box center [265, 47] width 5 height 9
click at [266, 50] on icon "button" at bounding box center [266, 48] width 5 height 8
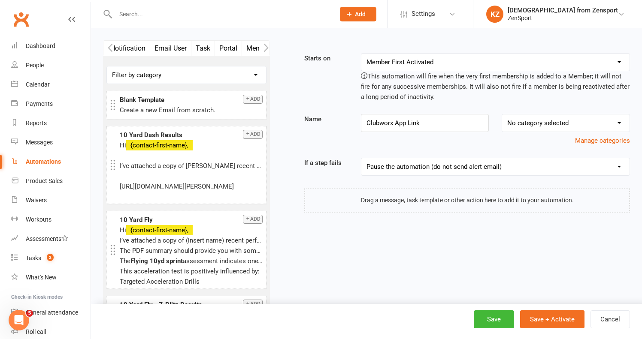
scroll to position [0, 129]
click at [268, 46] on icon "button" at bounding box center [265, 47] width 5 height 9
click at [214, 46] on button "Mobile App" at bounding box center [215, 48] width 43 height 15
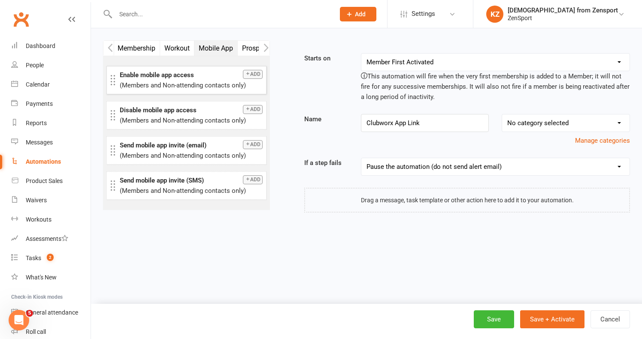
click at [256, 74] on button "Add" at bounding box center [253, 74] width 20 height 9
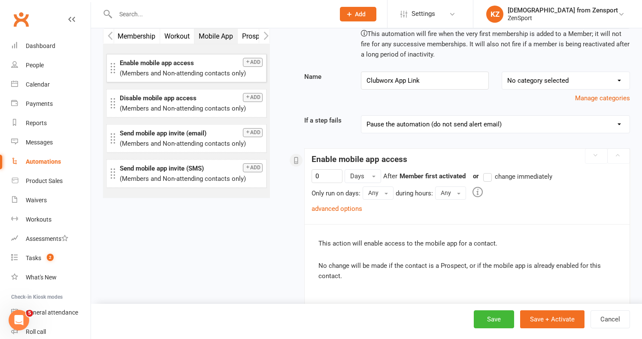
scroll to position [103, 0]
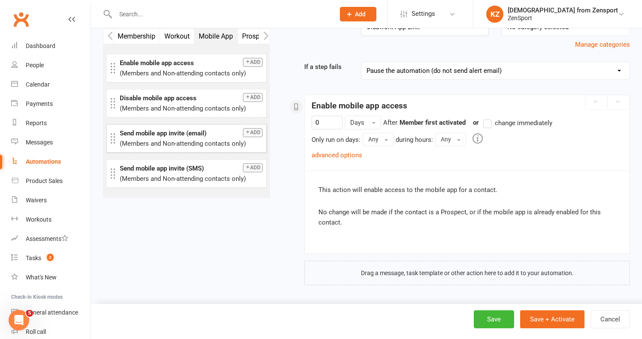
click at [257, 132] on button "Add" at bounding box center [253, 132] width 20 height 9
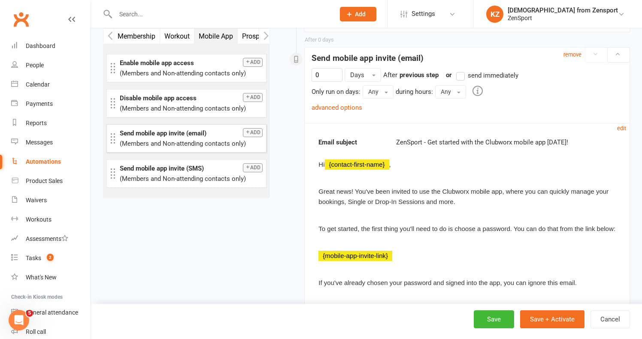
scroll to position [322, 0]
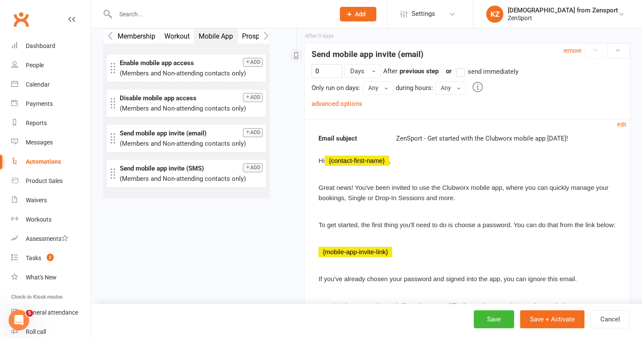
click at [463, 72] on label "send immediately" at bounding box center [487, 71] width 62 height 10
click at [462, 66] on input "send immediately" at bounding box center [459, 66] width 6 height 0
click at [257, 167] on button "Add" at bounding box center [253, 167] width 20 height 9
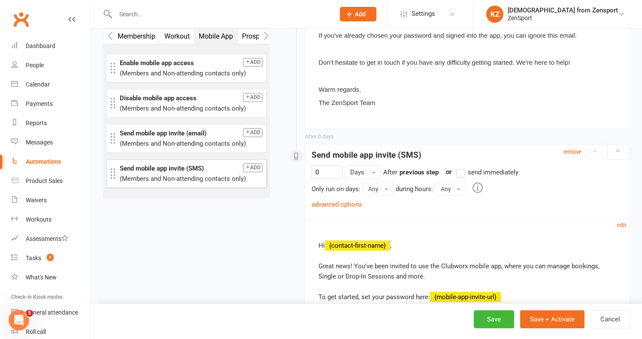
scroll to position [666, 0]
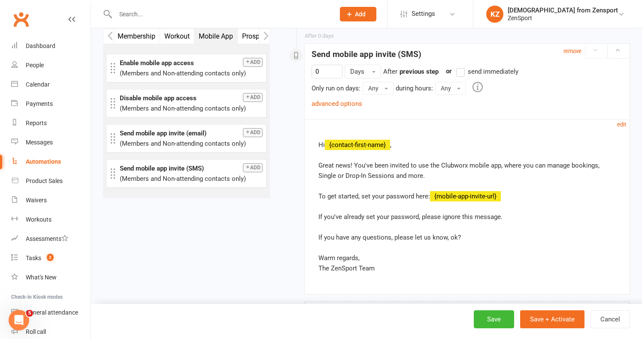
click at [464, 71] on label "send immediately" at bounding box center [487, 71] width 62 height 10
click at [462, 66] on input "send immediately" at bounding box center [459, 66] width 6 height 0
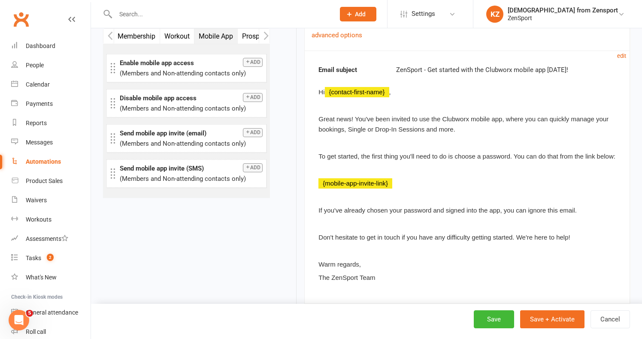
scroll to position [369, 0]
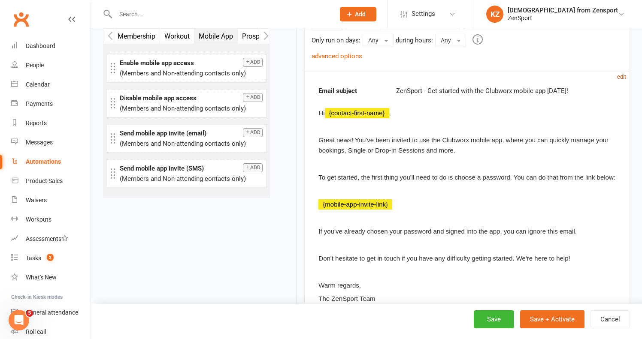
click at [623, 74] on small "edit" at bounding box center [621, 77] width 9 height 6
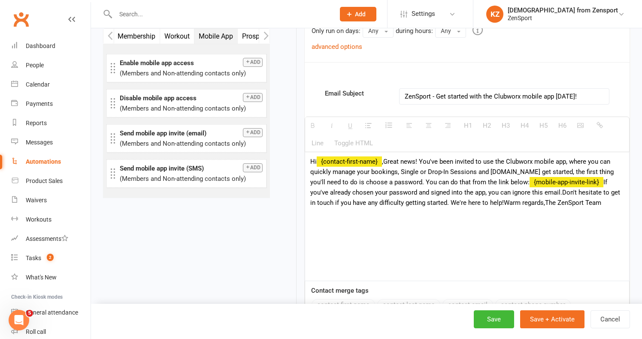
scroll to position [387, 0]
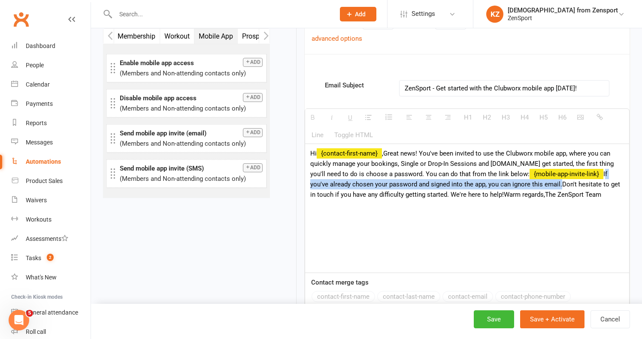
drag, startPoint x: 571, startPoint y: 175, endPoint x: 519, endPoint y: 184, distance: 52.7
click at [519, 184] on div "Hi {contact-first-name} ,Great news! You've been invited to use the Clubworx mo…" at bounding box center [467, 208] width 324 height 129
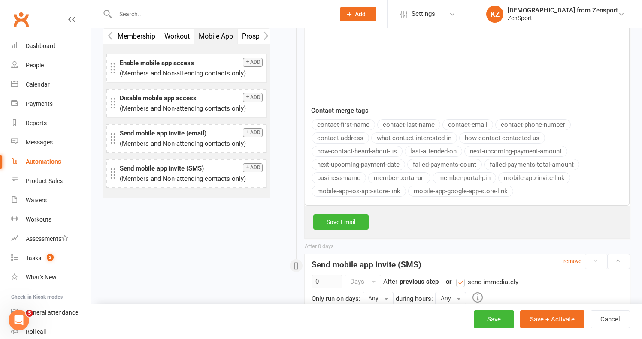
scroll to position [564, 0]
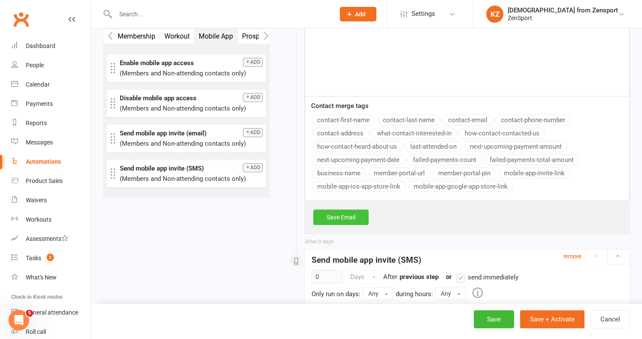
click at [357, 215] on link "Save Email" at bounding box center [340, 217] width 55 height 15
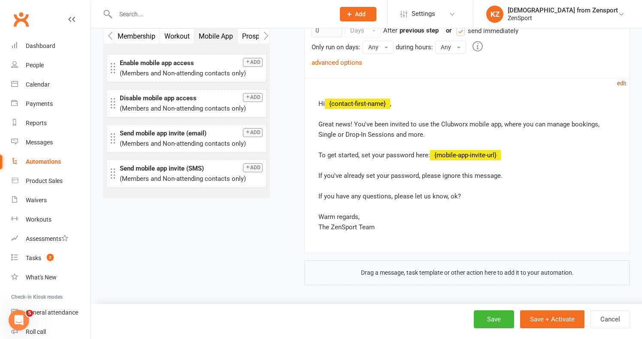
click at [623, 80] on small "edit" at bounding box center [621, 83] width 9 height 6
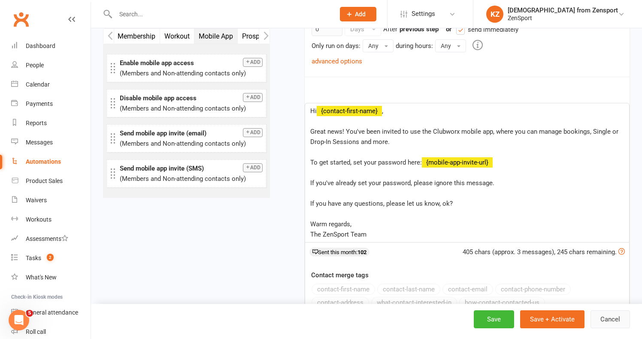
click at [608, 315] on button "Cancel" at bounding box center [609, 320] width 39 height 18
select select "50"
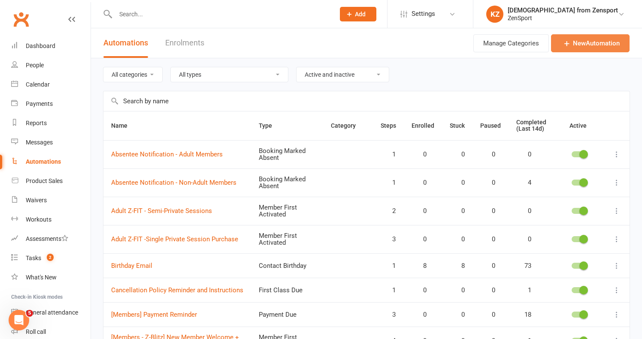
click at [574, 39] on link "New Automation" at bounding box center [590, 43] width 79 height 18
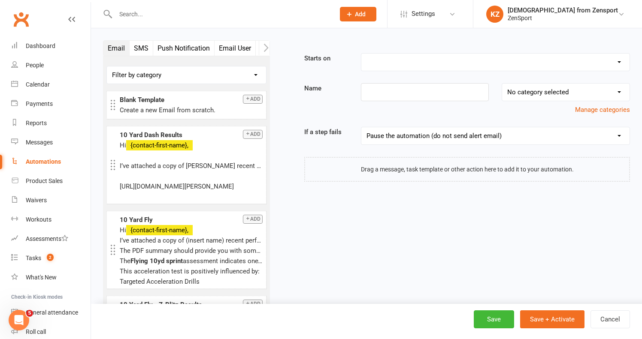
select select "17"
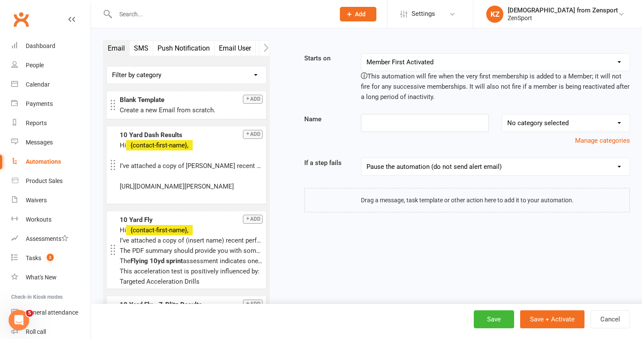
click at [266, 47] on icon "button" at bounding box center [265, 47] width 5 height 9
click at [266, 48] on icon "button" at bounding box center [265, 47] width 5 height 9
click at [264, 48] on icon "button" at bounding box center [265, 47] width 5 height 9
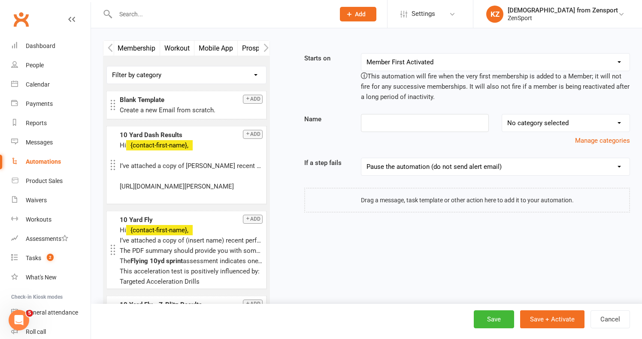
scroll to position [0, 193]
click at [217, 45] on button "Mobile App" at bounding box center [215, 48] width 43 height 15
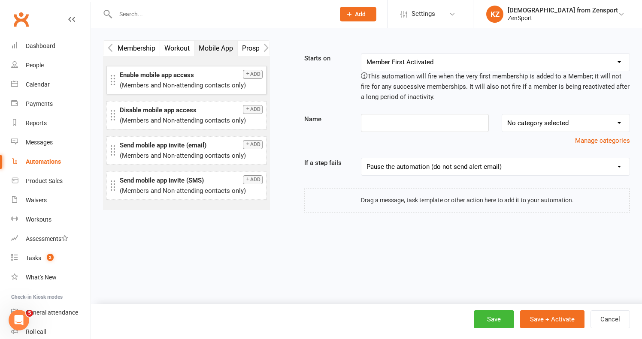
click at [253, 76] on button "Add" at bounding box center [253, 74] width 20 height 9
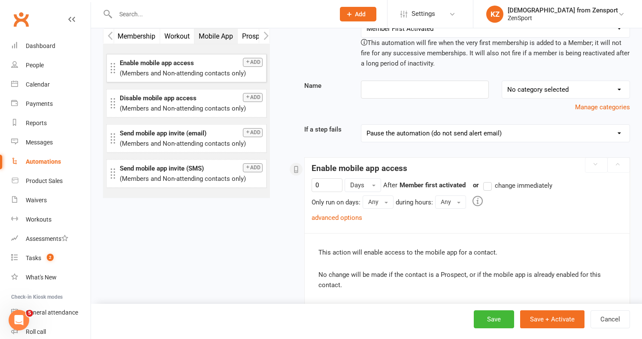
scroll to position [103, 0]
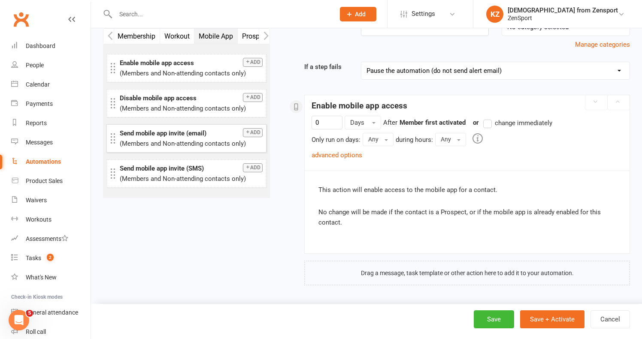
click at [254, 130] on button "Add" at bounding box center [253, 132] width 20 height 9
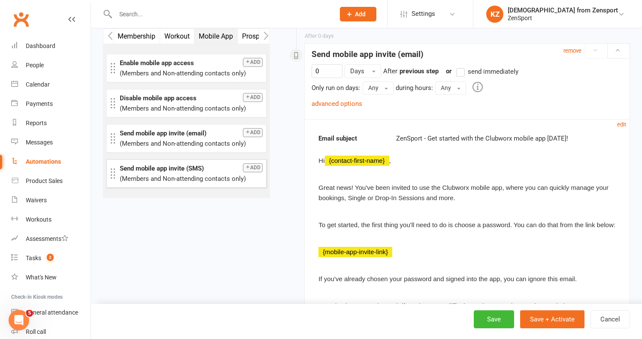
click at [252, 166] on button "Add" at bounding box center [253, 167] width 20 height 9
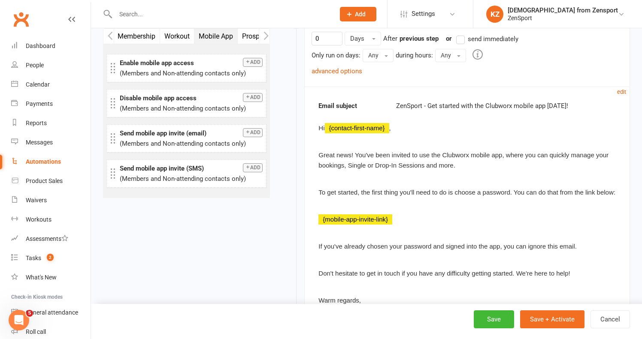
scroll to position [354, 0]
click at [622, 89] on small "edit" at bounding box center [621, 92] width 9 height 6
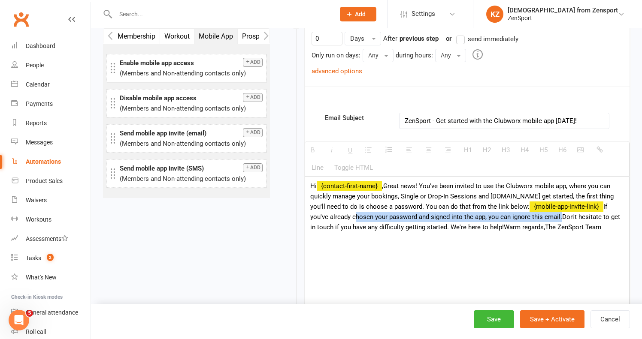
drag, startPoint x: 518, startPoint y: 218, endPoint x: 312, endPoint y: 218, distance: 205.9
click at [312, 218] on div "Hi {contact-first-name} ,Great news! You've been invited to use the Clubworx mo…" at bounding box center [467, 241] width 324 height 129
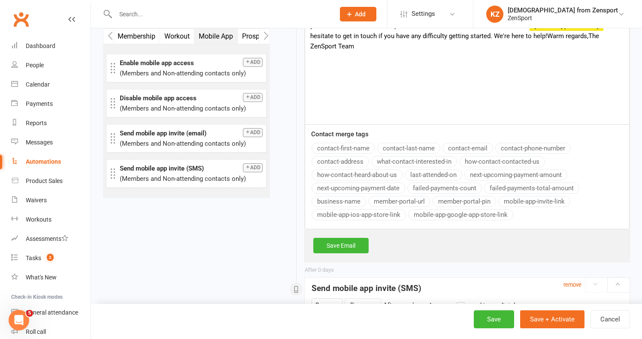
scroll to position [558, 0]
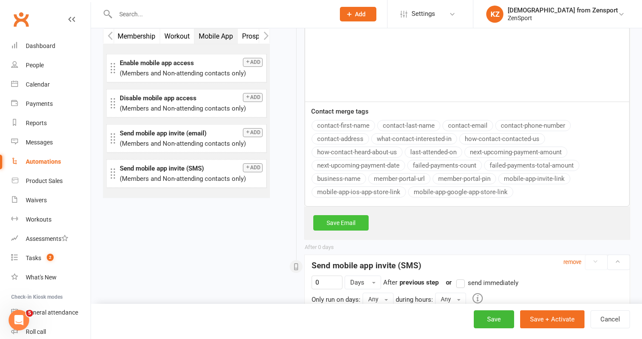
click at [344, 224] on link "Save Email" at bounding box center [340, 222] width 55 height 15
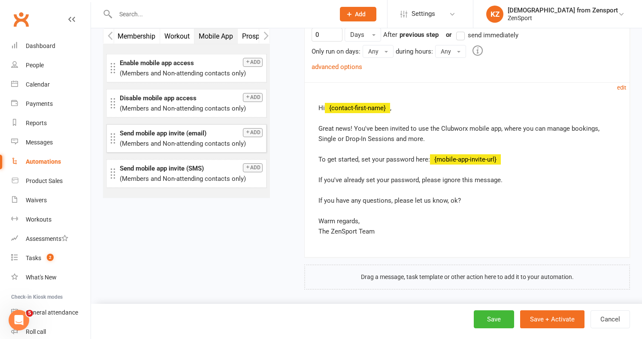
click at [254, 131] on button "Add" at bounding box center [253, 132] width 20 height 9
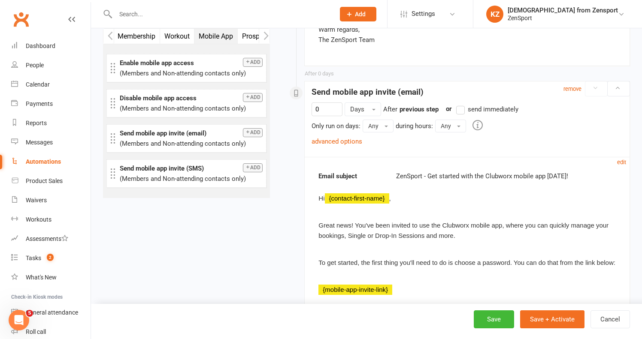
scroll to position [750, 0]
click at [570, 88] on small "remove" at bounding box center [572, 88] width 18 height 6
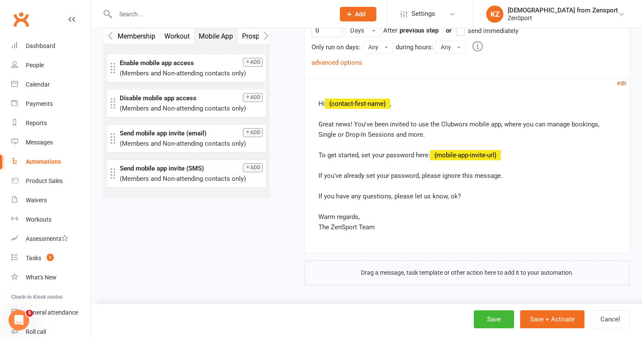
click at [622, 80] on small "edit" at bounding box center [621, 83] width 9 height 6
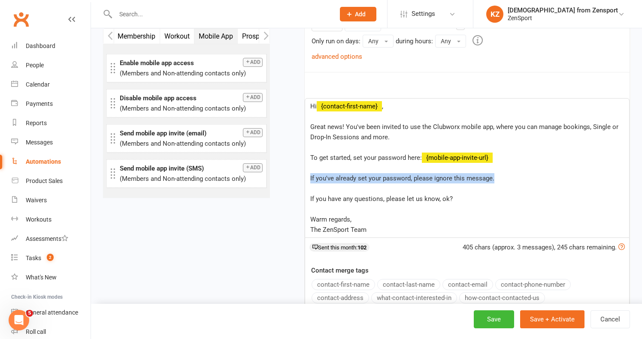
drag, startPoint x: 501, startPoint y: 181, endPoint x: 301, endPoint y: 179, distance: 199.5
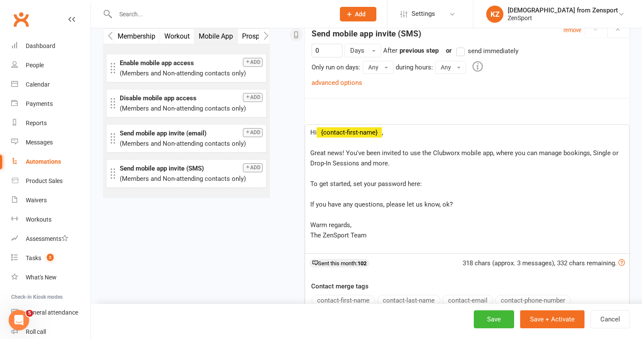
scroll to position [541, 0]
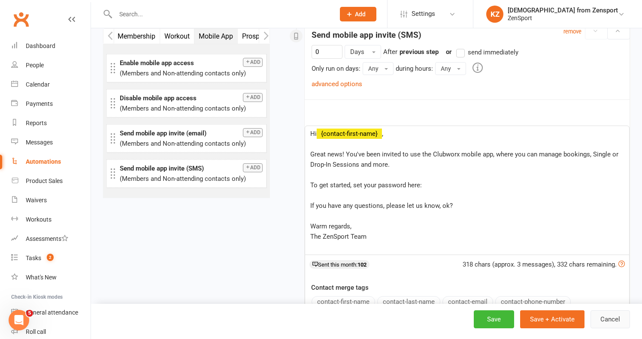
click at [617, 318] on button "Cancel" at bounding box center [609, 320] width 39 height 18
select select "50"
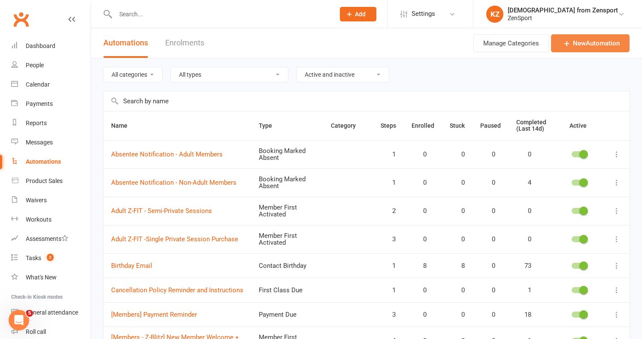
click at [568, 42] on icon at bounding box center [566, 43] width 9 height 9
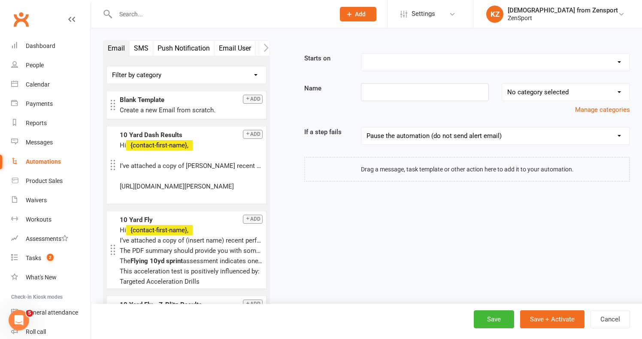
select select "17"
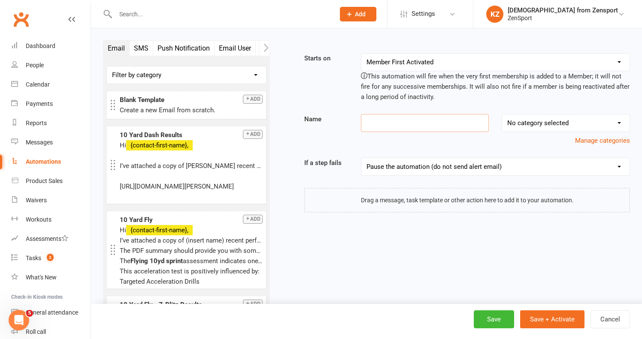
click at [375, 127] on input at bounding box center [425, 123] width 128 height 18
type input "Clubworx Mobile App"
click at [266, 47] on icon "button" at bounding box center [265, 47] width 5 height 9
click at [267, 47] on icon "button" at bounding box center [266, 48] width 5 height 8
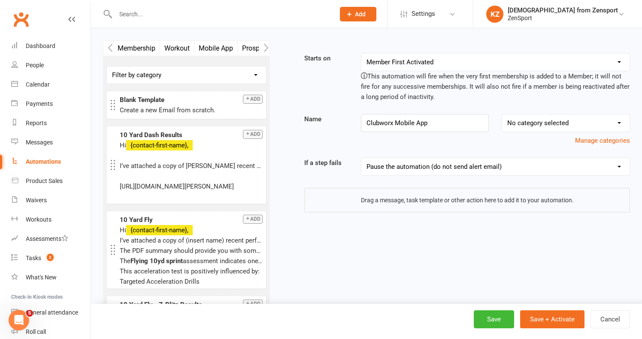
click at [267, 47] on icon "button" at bounding box center [266, 48] width 5 height 8
click at [154, 47] on button "Mobile App" at bounding box center [151, 48] width 43 height 15
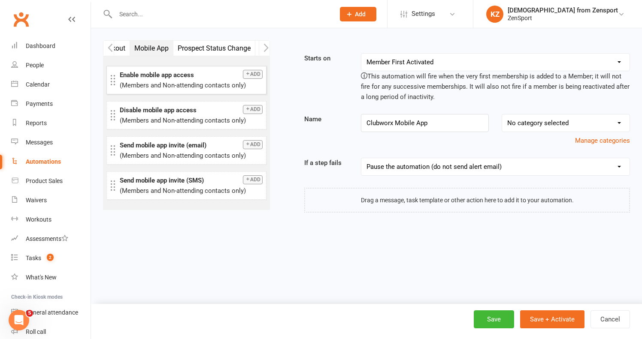
click at [253, 76] on button "Add" at bounding box center [253, 74] width 20 height 9
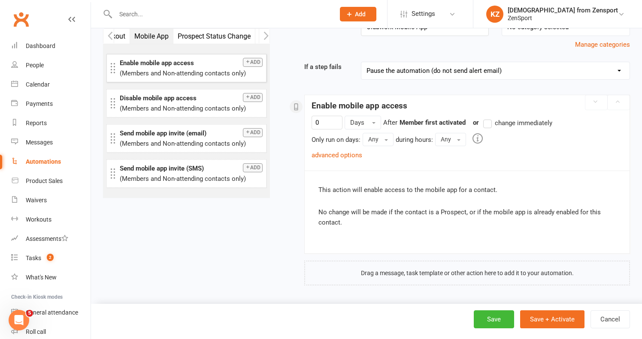
scroll to position [103, 0]
click at [252, 134] on button "Add" at bounding box center [253, 132] width 20 height 9
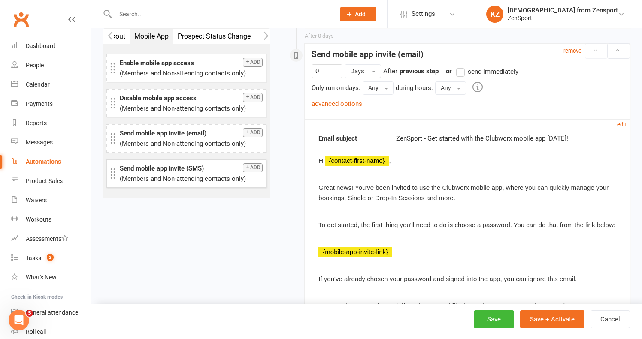
click at [251, 170] on button "Add" at bounding box center [253, 167] width 20 height 9
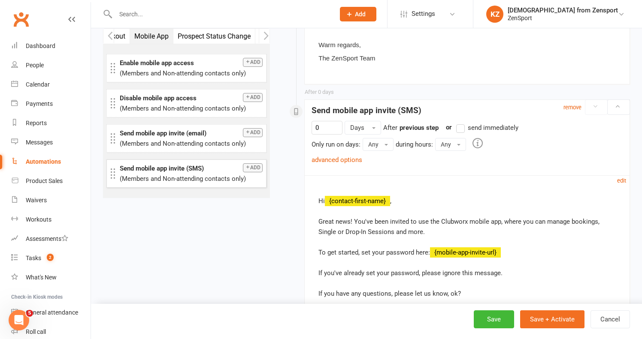
scroll to position [666, 0]
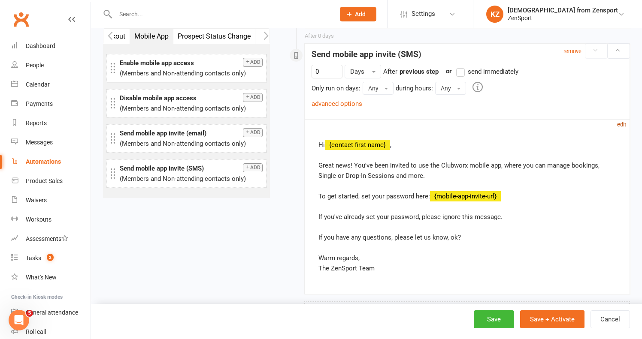
click at [623, 122] on small "edit" at bounding box center [621, 124] width 9 height 6
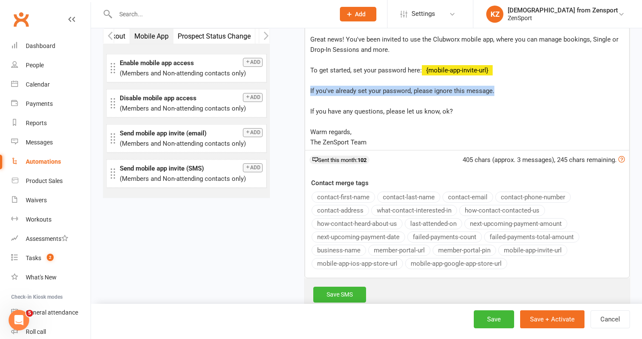
drag, startPoint x: 505, startPoint y: 89, endPoint x: 305, endPoint y: 88, distance: 199.9
click at [305, 88] on div "Hi ﻿ {contact-first-name} , ﻿ Great news! You've been invited to use the Clubwo…" at bounding box center [467, 80] width 324 height 139
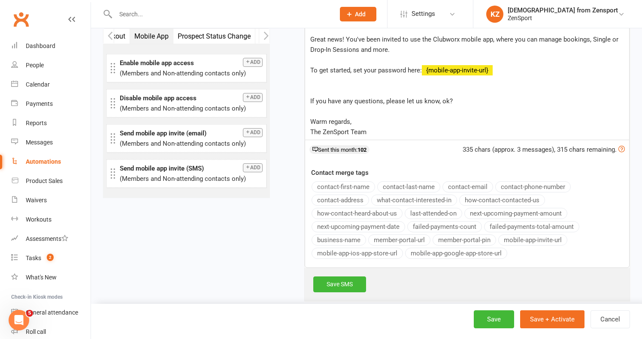
click at [322, 92] on p "﻿" at bounding box center [467, 91] width 314 height 10
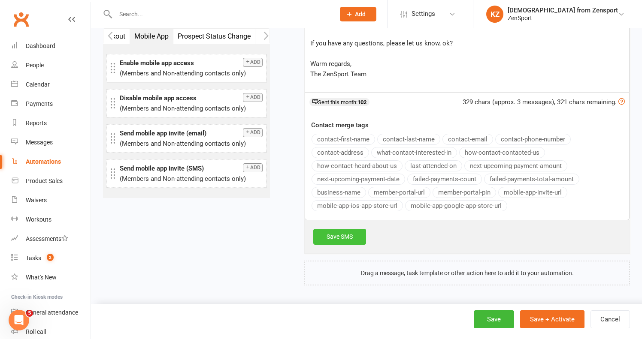
scroll to position [720, 0]
click at [348, 229] on link "Save SMS" at bounding box center [339, 236] width 53 height 15
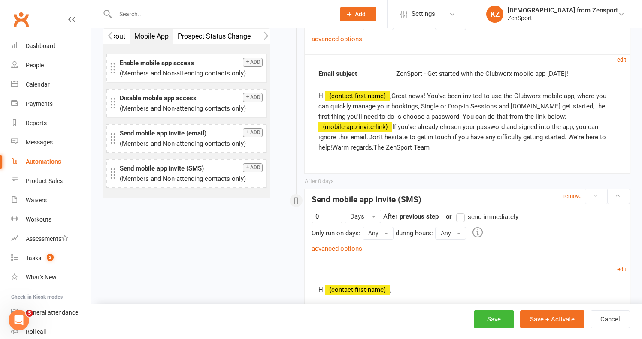
scroll to position [386, 0]
click at [621, 59] on small "edit" at bounding box center [621, 60] width 9 height 6
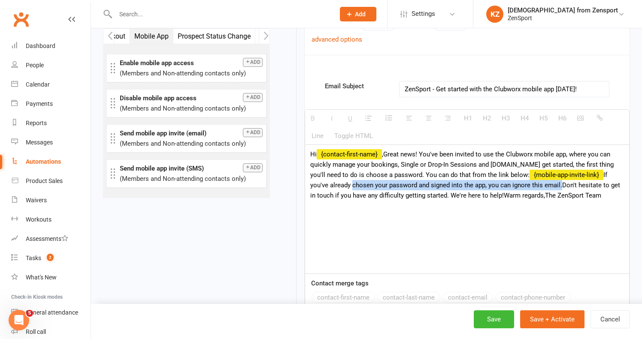
drag, startPoint x: 519, startPoint y: 185, endPoint x: 309, endPoint y: 185, distance: 209.8
click at [309, 185] on div "Hi {contact-first-name} ,Great news! You've been invited to use the Clubworx mo…" at bounding box center [467, 209] width 324 height 129
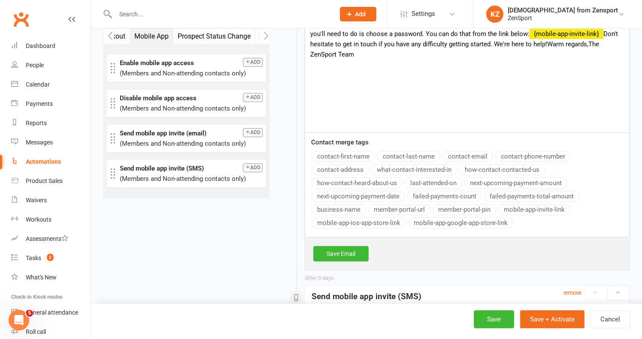
scroll to position [536, 0]
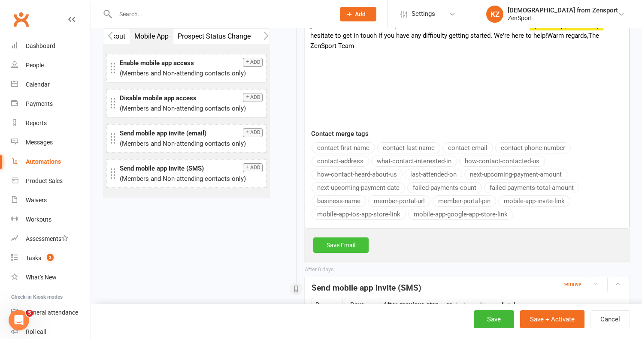
click at [342, 244] on link "Save Email" at bounding box center [340, 245] width 55 height 15
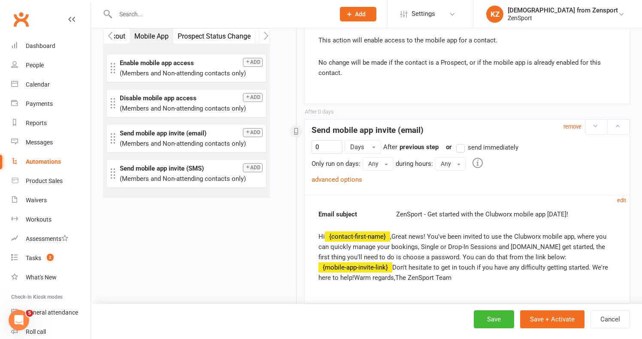
scroll to position [249, 0]
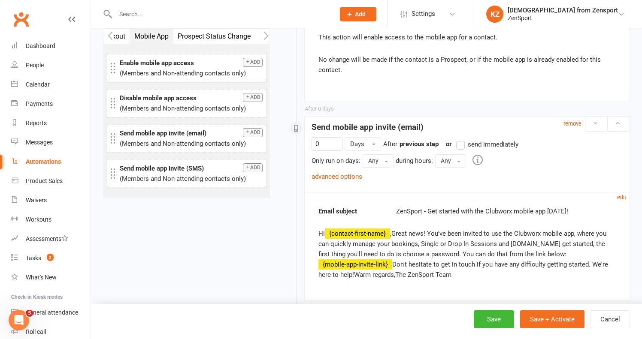
click at [463, 147] on label "send immediately" at bounding box center [487, 144] width 62 height 10
click at [462, 139] on input "send immediately" at bounding box center [459, 139] width 6 height 0
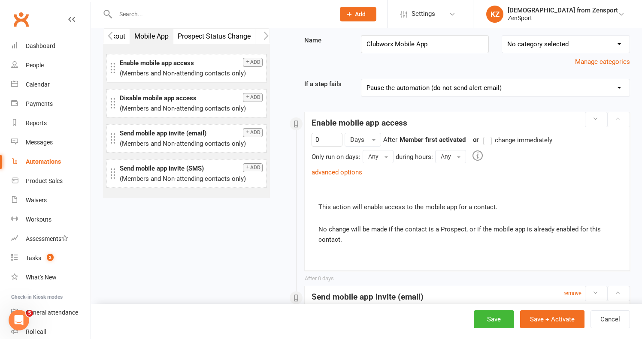
scroll to position [73, 0]
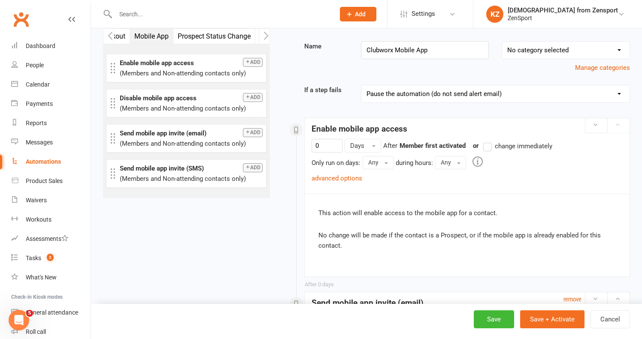
click at [491, 145] on label "change immediately" at bounding box center [517, 146] width 69 height 10
click at [489, 141] on input "change immediately" at bounding box center [486, 141] width 6 height 0
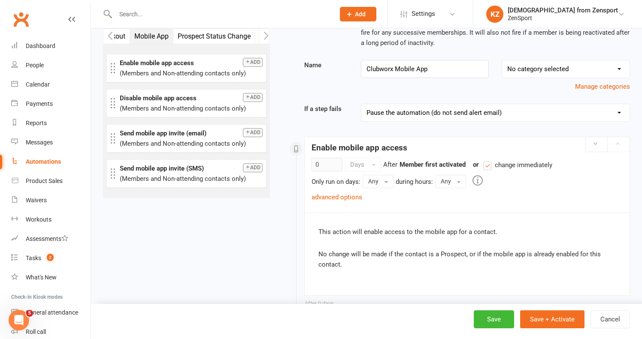
scroll to position [55, 0]
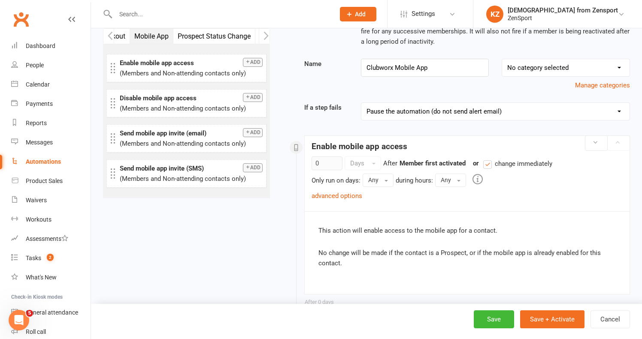
click at [487, 165] on label "change immediately" at bounding box center [517, 164] width 69 height 10
click at [487, 159] on input "change immediately" at bounding box center [486, 159] width 6 height 0
click at [498, 165] on span "change immediately" at bounding box center [523, 163] width 57 height 9
click at [489, 159] on input "change immediately" at bounding box center [486, 159] width 6 height 0
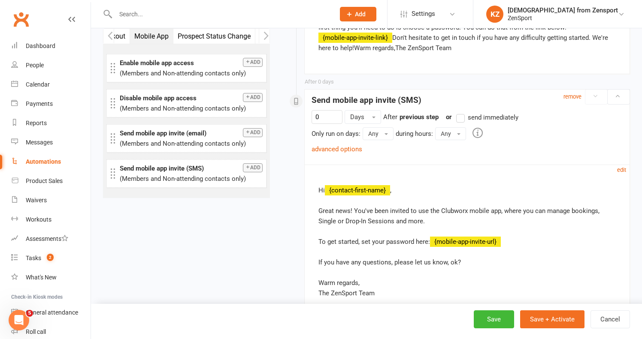
scroll to position [478, 0]
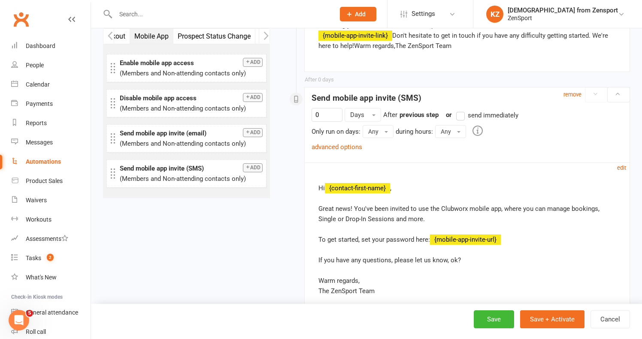
click at [462, 114] on label "send immediately" at bounding box center [487, 115] width 62 height 10
click at [462, 110] on input "send immediately" at bounding box center [459, 110] width 6 height 0
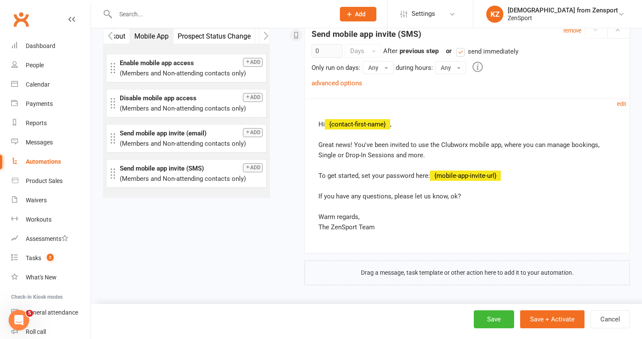
scroll to position [548, 0]
click at [496, 316] on button "Save" at bounding box center [494, 320] width 40 height 18
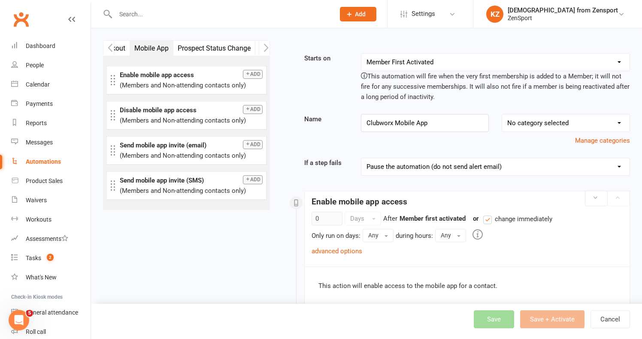
select select "50"
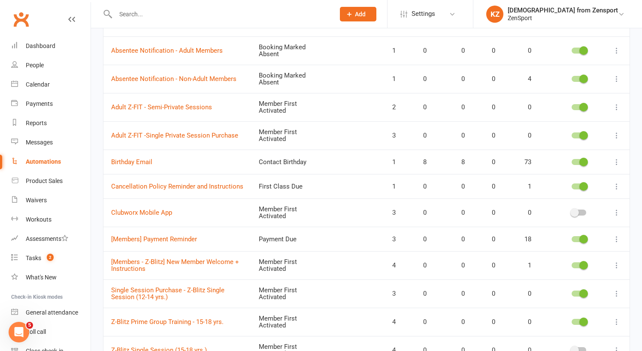
scroll to position [116, 0]
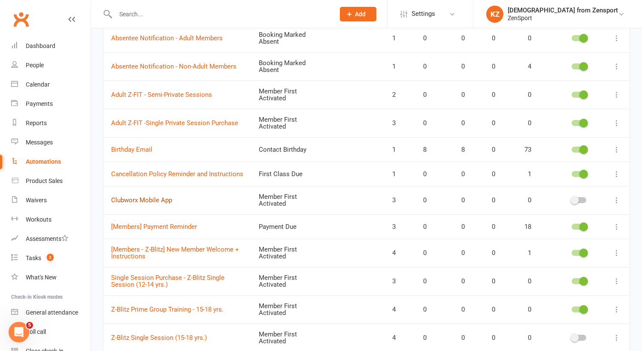
click at [169, 199] on link "Clubworx Mobile App" at bounding box center [141, 200] width 61 height 8
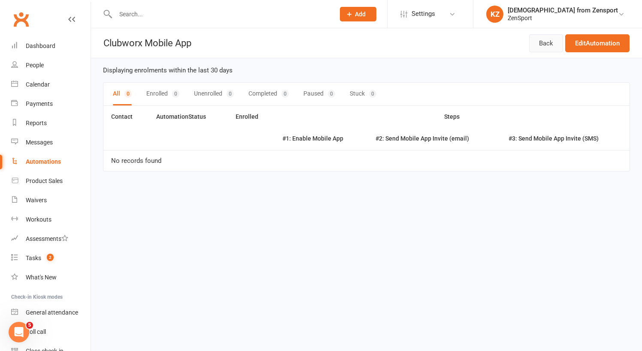
click at [548, 40] on link "Back" at bounding box center [546, 43] width 34 height 18
select select "50"
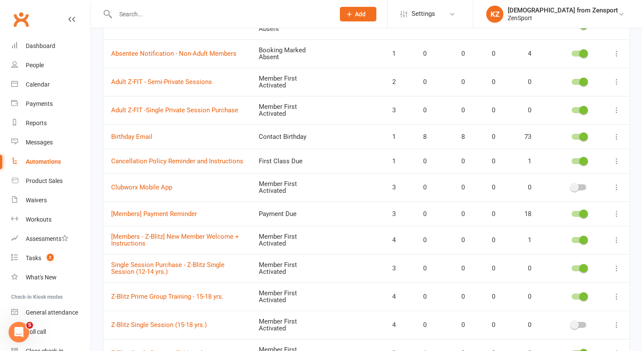
scroll to position [131, 0]
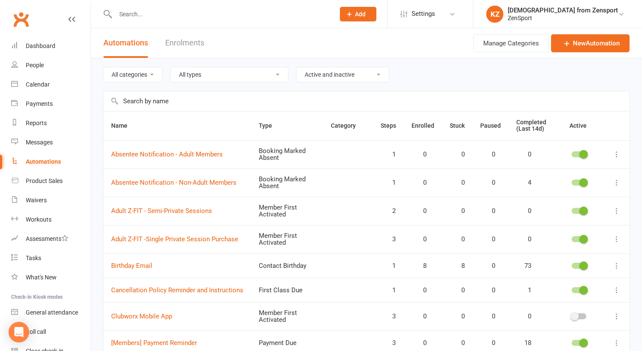
select select "50"
